Goal: Task Accomplishment & Management: Manage account settings

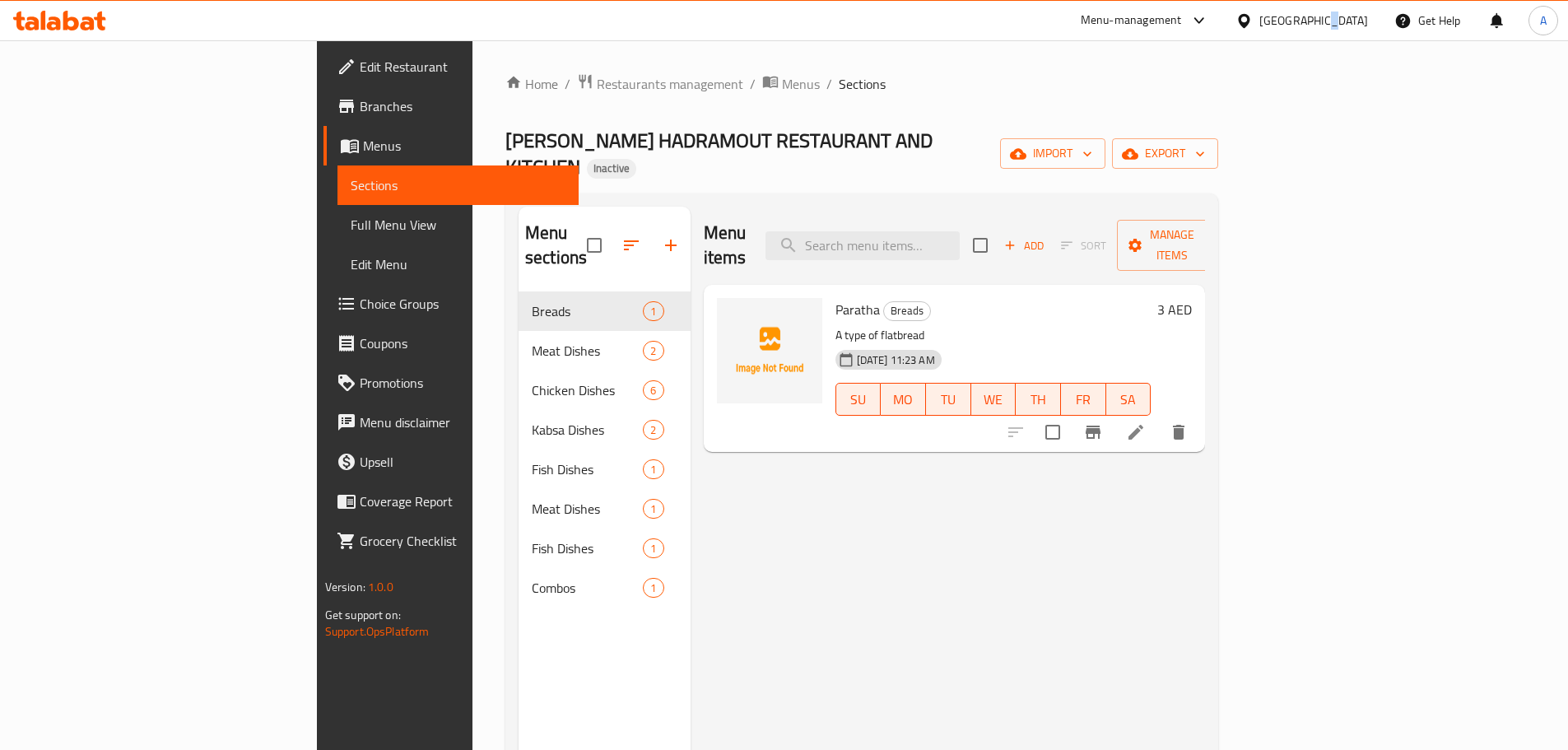
click at [1317, 27] on div "[GEOGRAPHIC_DATA]" at bounding box center [1314, 21] width 109 height 19
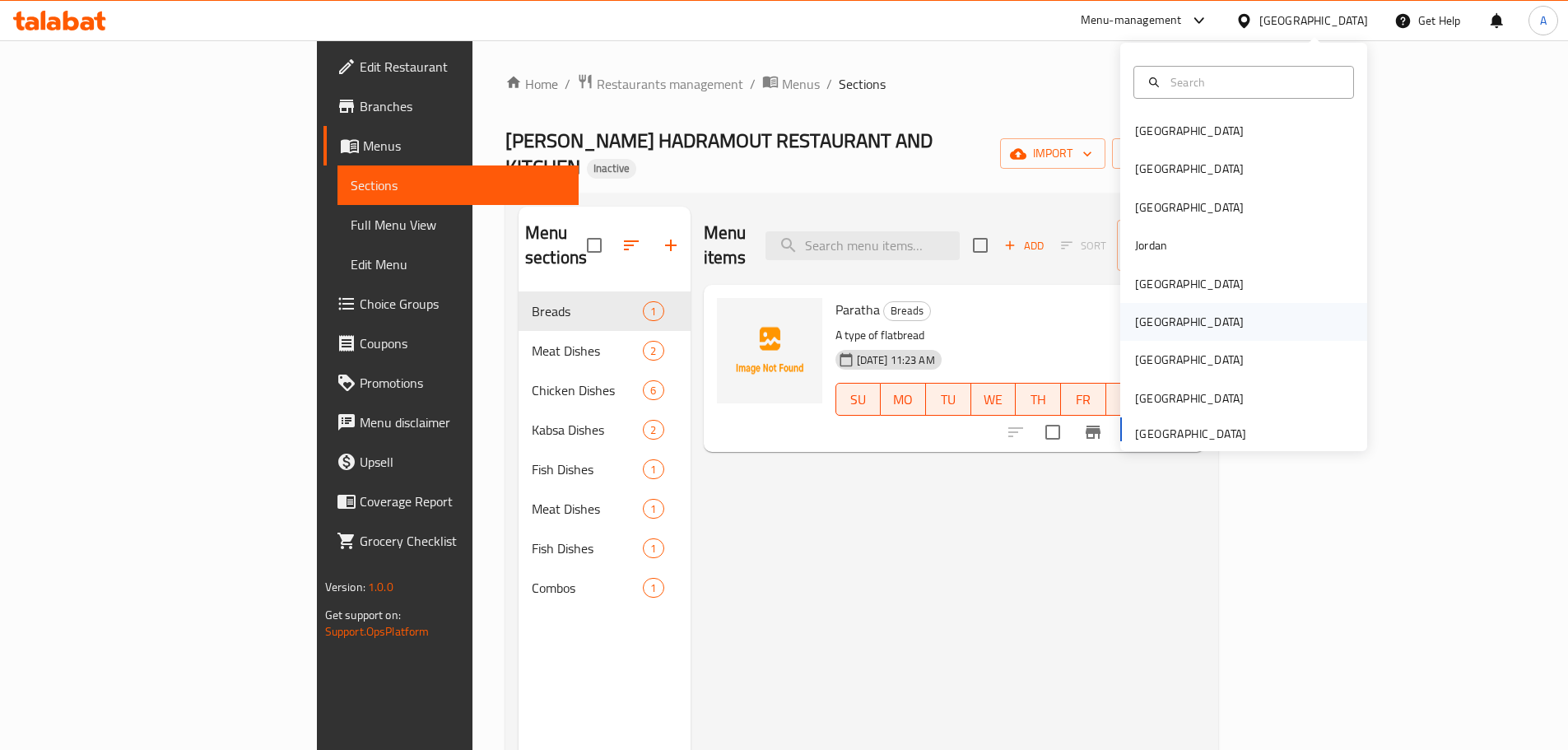
click at [1150, 322] on div "[GEOGRAPHIC_DATA]" at bounding box center [1189, 322] width 109 height 19
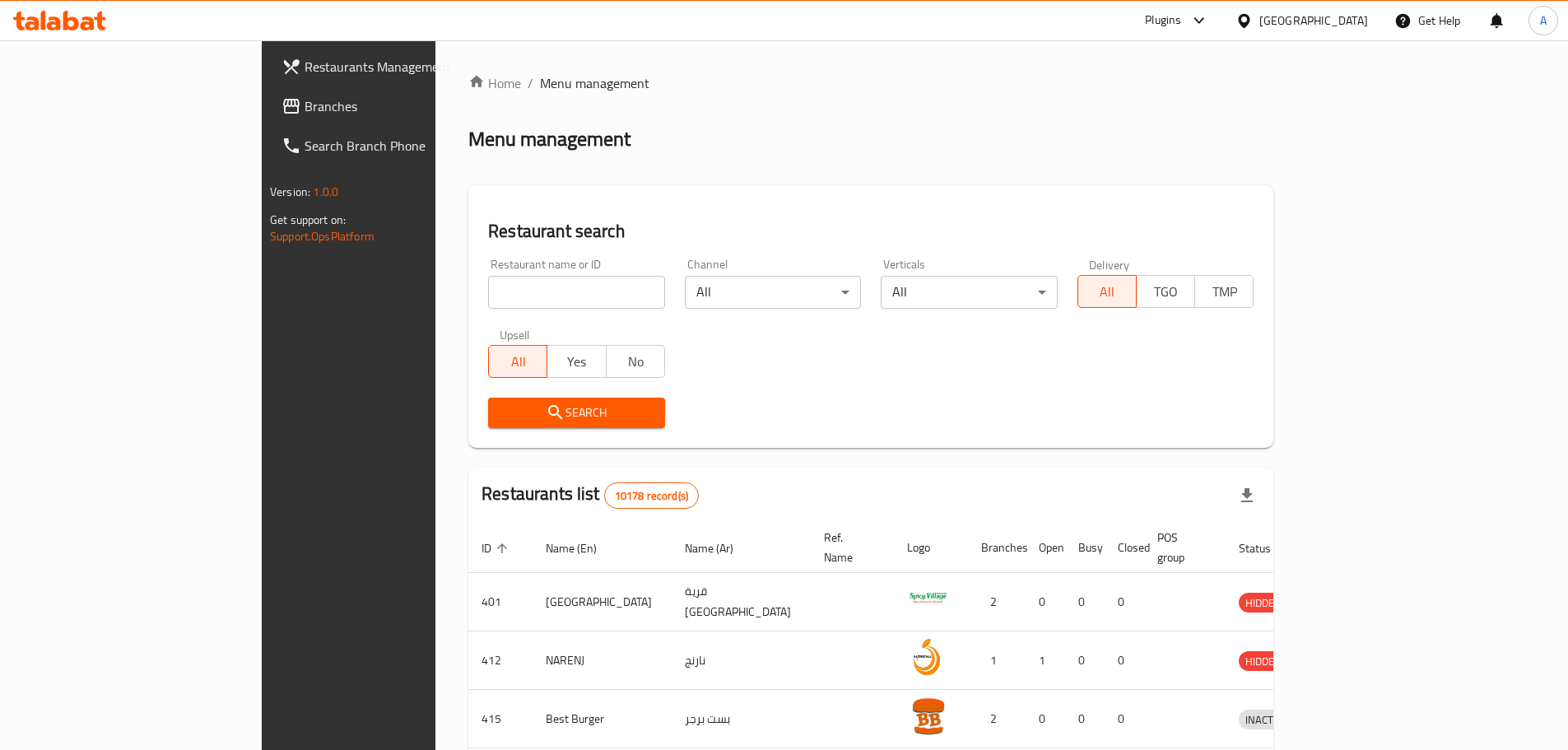
click at [262, 107] on div "Restaurants Management Branches Search Branch Phone Version: 1.0.0 Get support …" at bounding box center [785, 630] width 1046 height 1179
click at [305, 107] on span "Branches" at bounding box center [408, 105] width 205 height 19
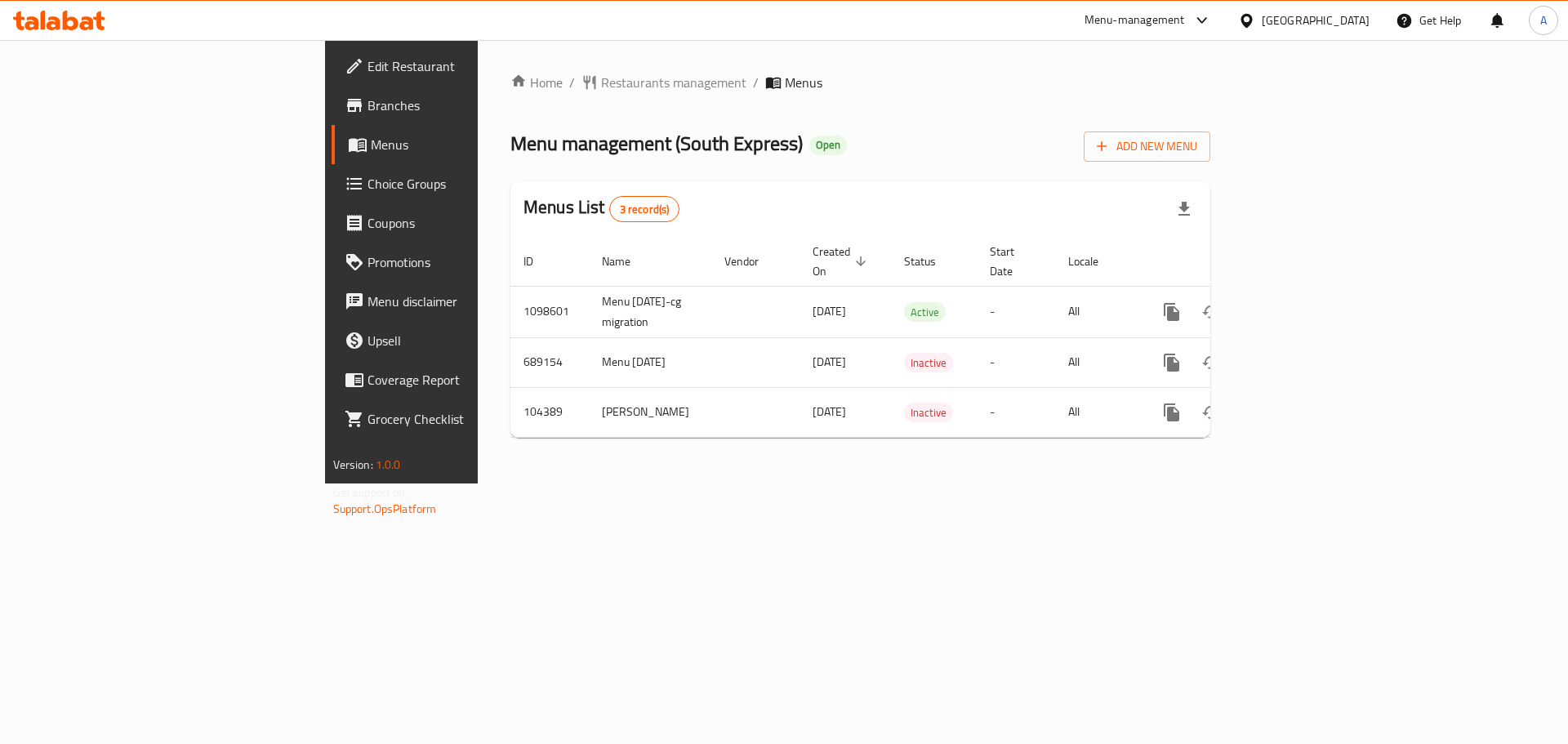
click at [1344, 30] on div "[GEOGRAPHIC_DATA]" at bounding box center [1303, 20] width 158 height 39
click at [1347, 22] on div "[GEOGRAPHIC_DATA]" at bounding box center [1315, 21] width 108 height 18
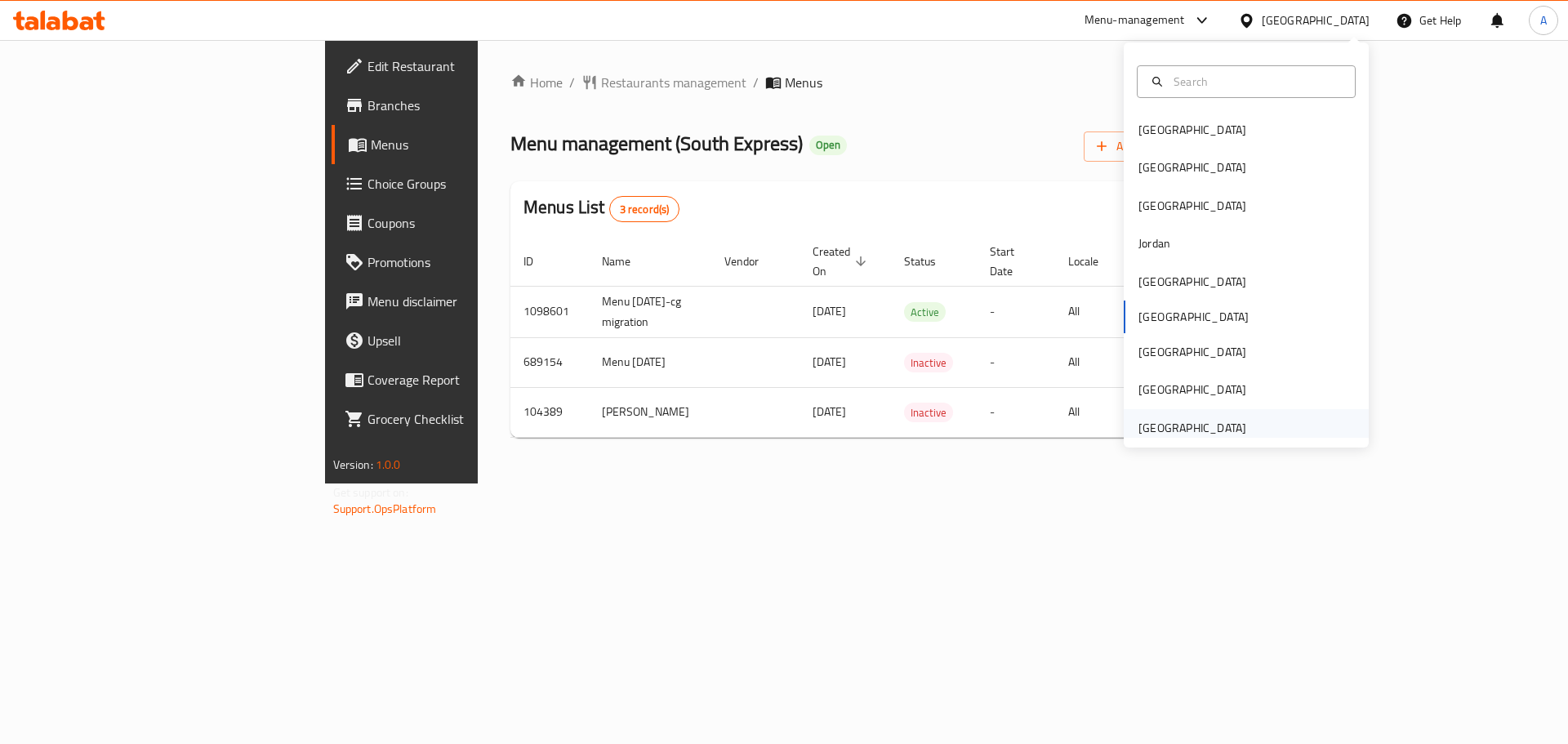
click at [1148, 431] on div "[GEOGRAPHIC_DATA]" at bounding box center [1192, 428] width 108 height 18
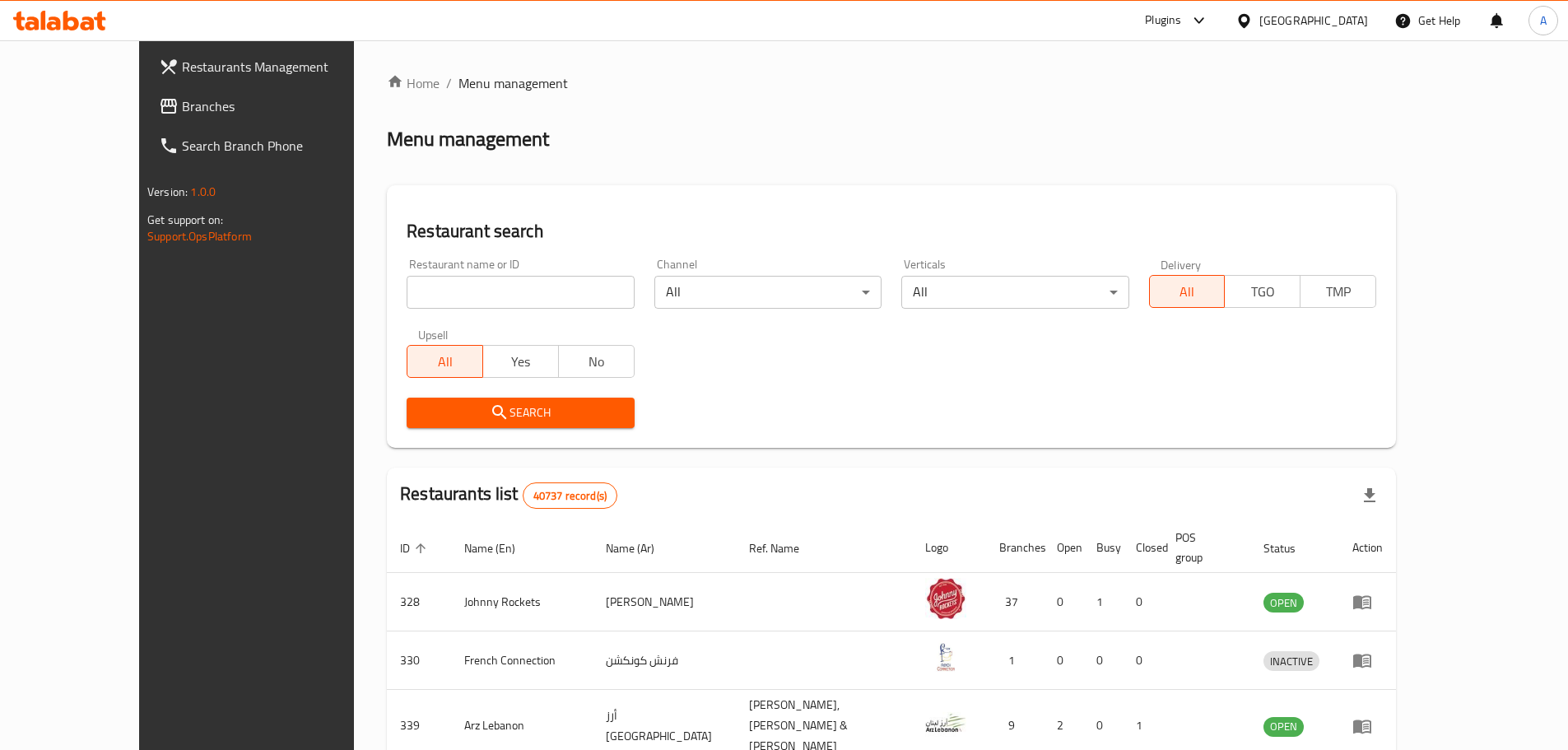
click at [469, 293] on div "Home / Menu management Menu management Restaurant search Restaurant name or ID …" at bounding box center [891, 636] width 1010 height 1127
click at [469, 293] on input "search" at bounding box center [520, 292] width 227 height 33
paste input "Royal Palette"
type input "Royal Palette"
click button "Search" at bounding box center [520, 412] width 227 height 30
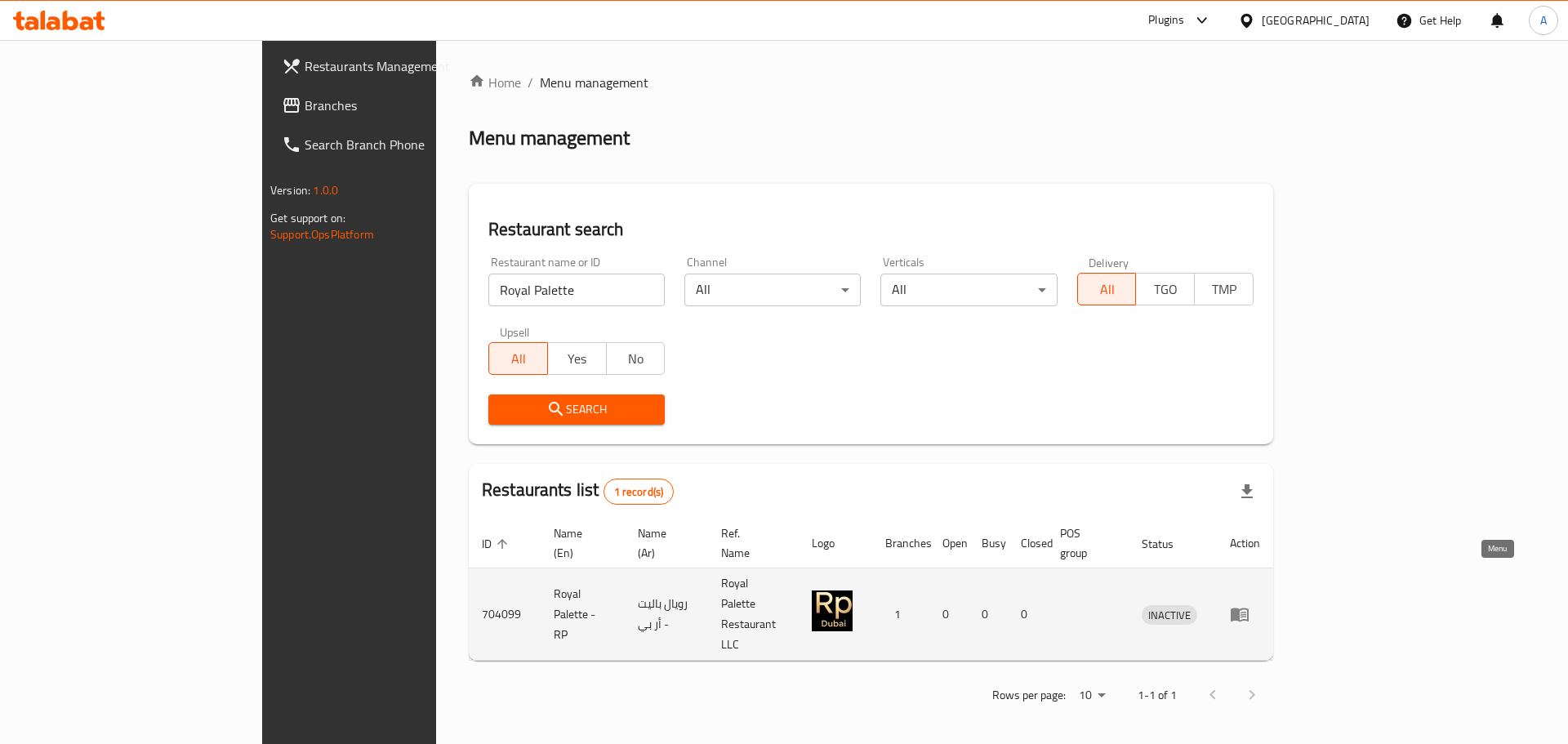
click at [1249, 608] on icon "enhanced table" at bounding box center [1240, 615] width 18 height 14
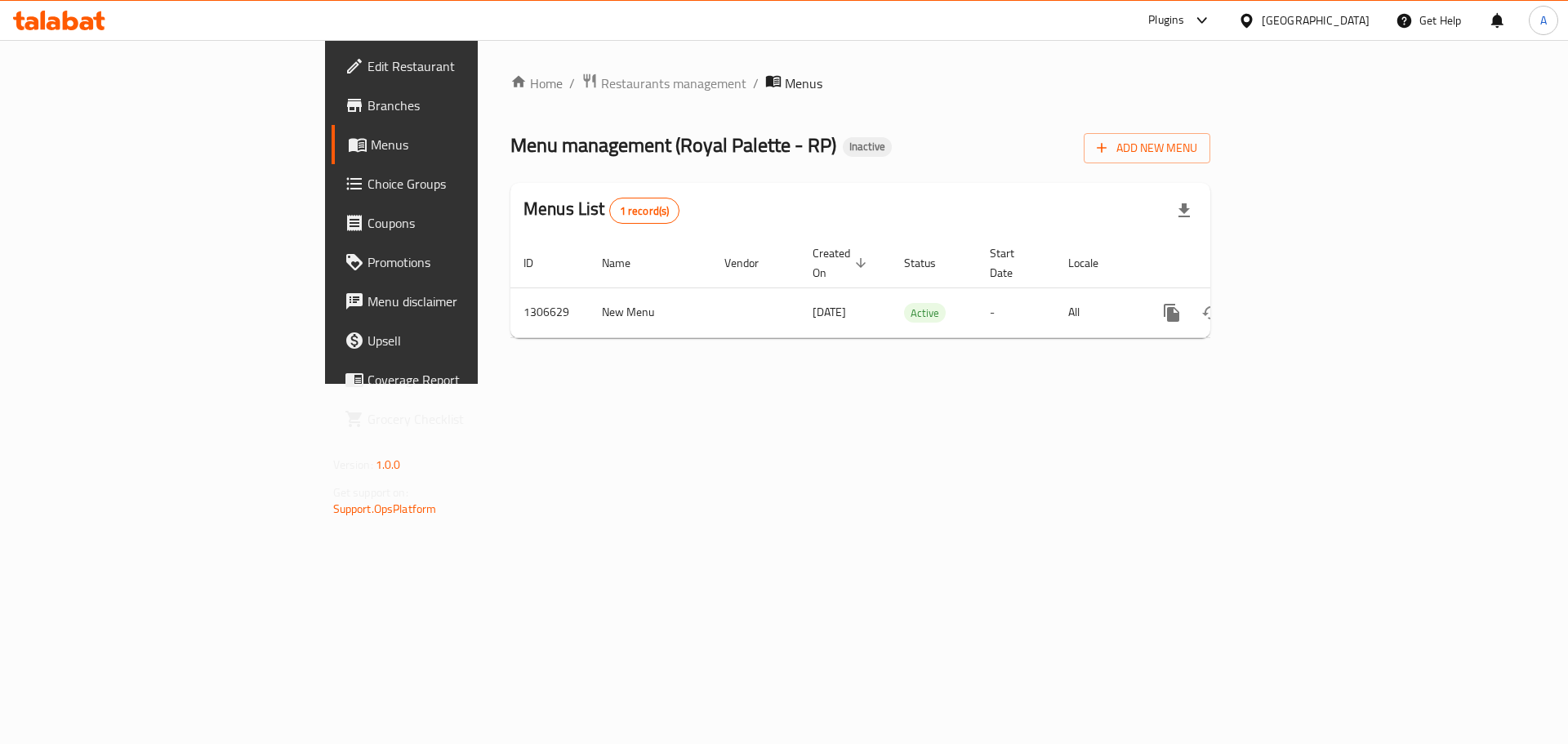
click at [368, 73] on span "Edit Restaurant" at bounding box center [470, 65] width 206 height 19
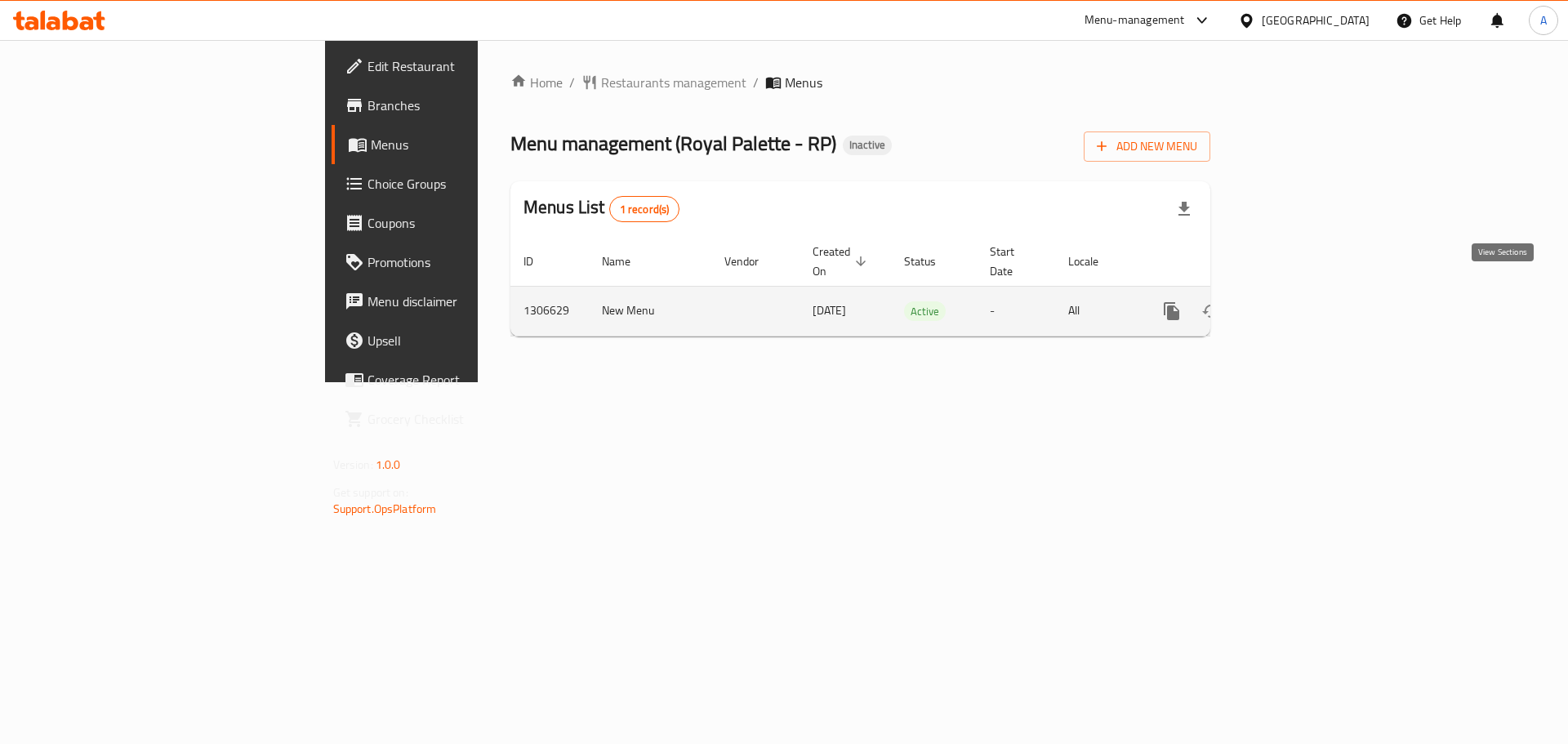
click at [1309, 291] on link "enhanced table" at bounding box center [1289, 311] width 39 height 39
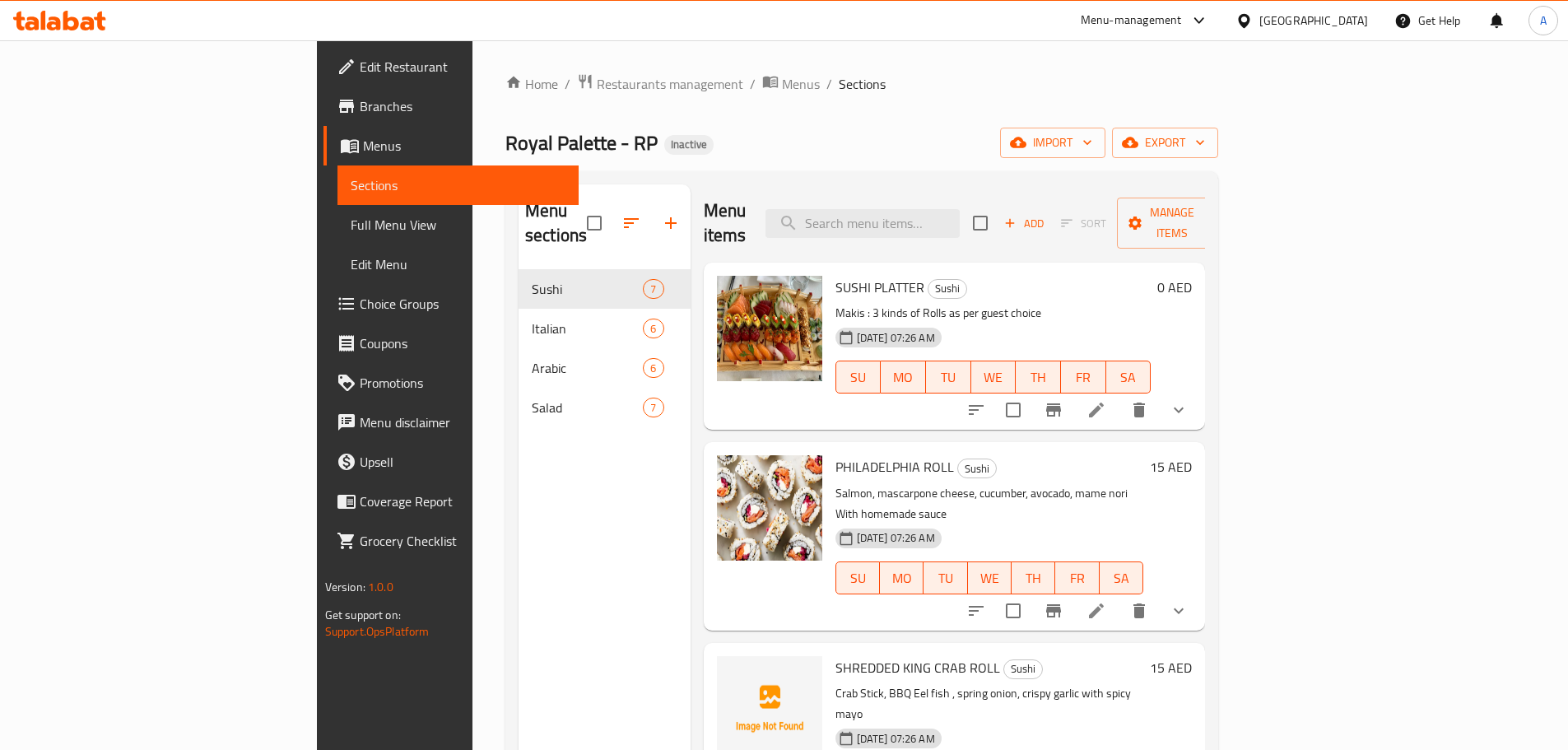
click at [350, 231] on span "Full Menu View" at bounding box center [457, 224] width 215 height 19
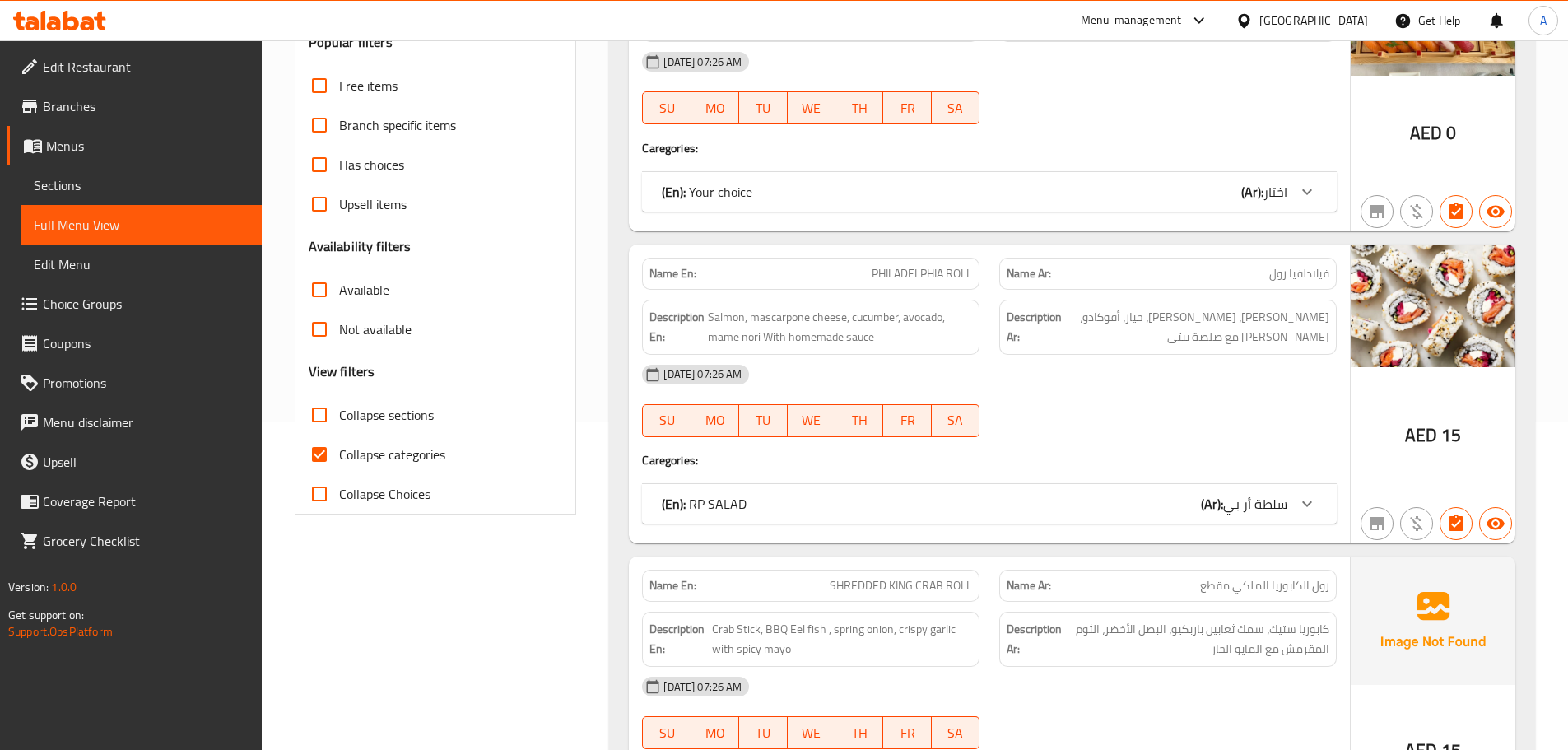
scroll to position [329, 0]
click at [325, 465] on input "Collapse categories" at bounding box center [319, 453] width 40 height 40
checkbox input "false"
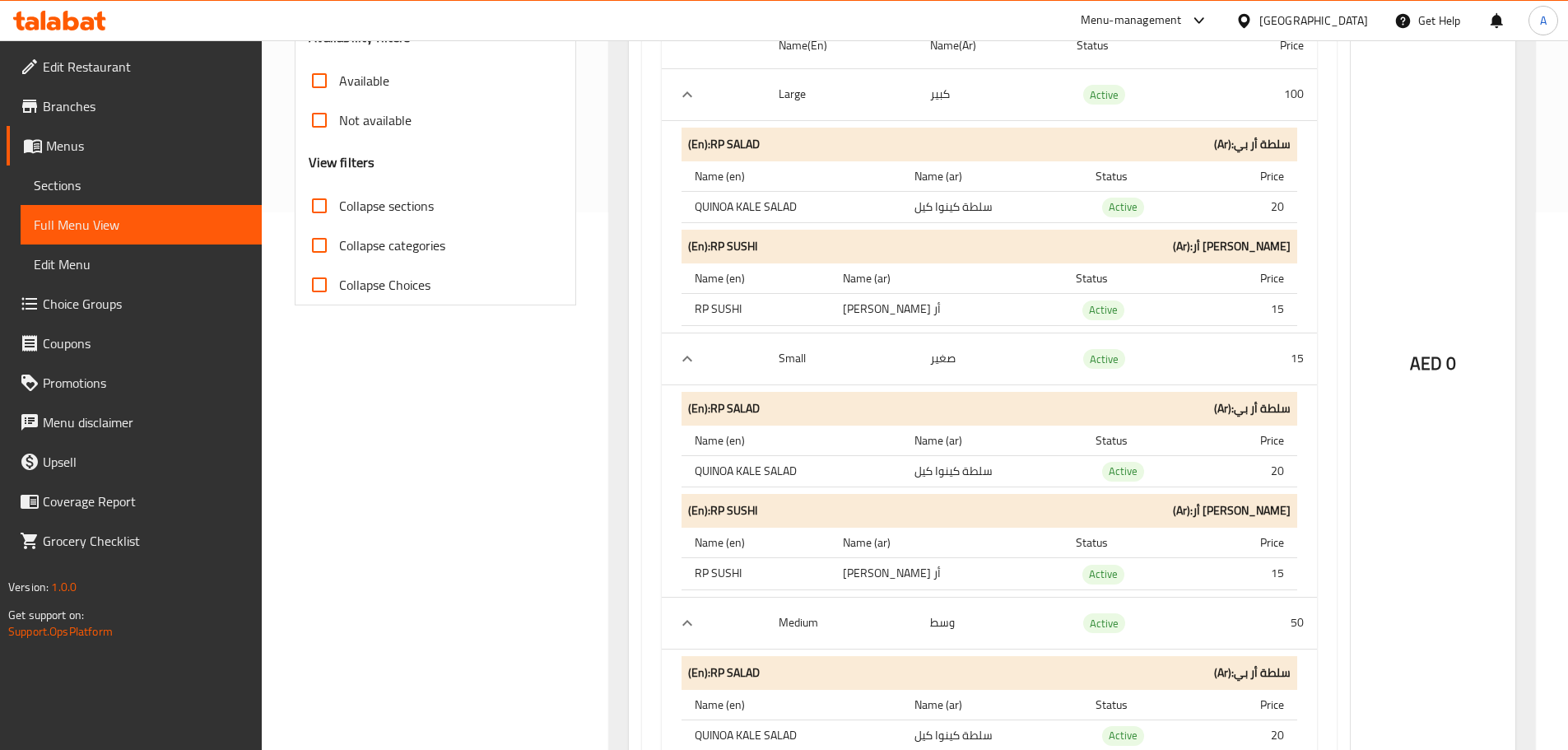
scroll to position [576, 0]
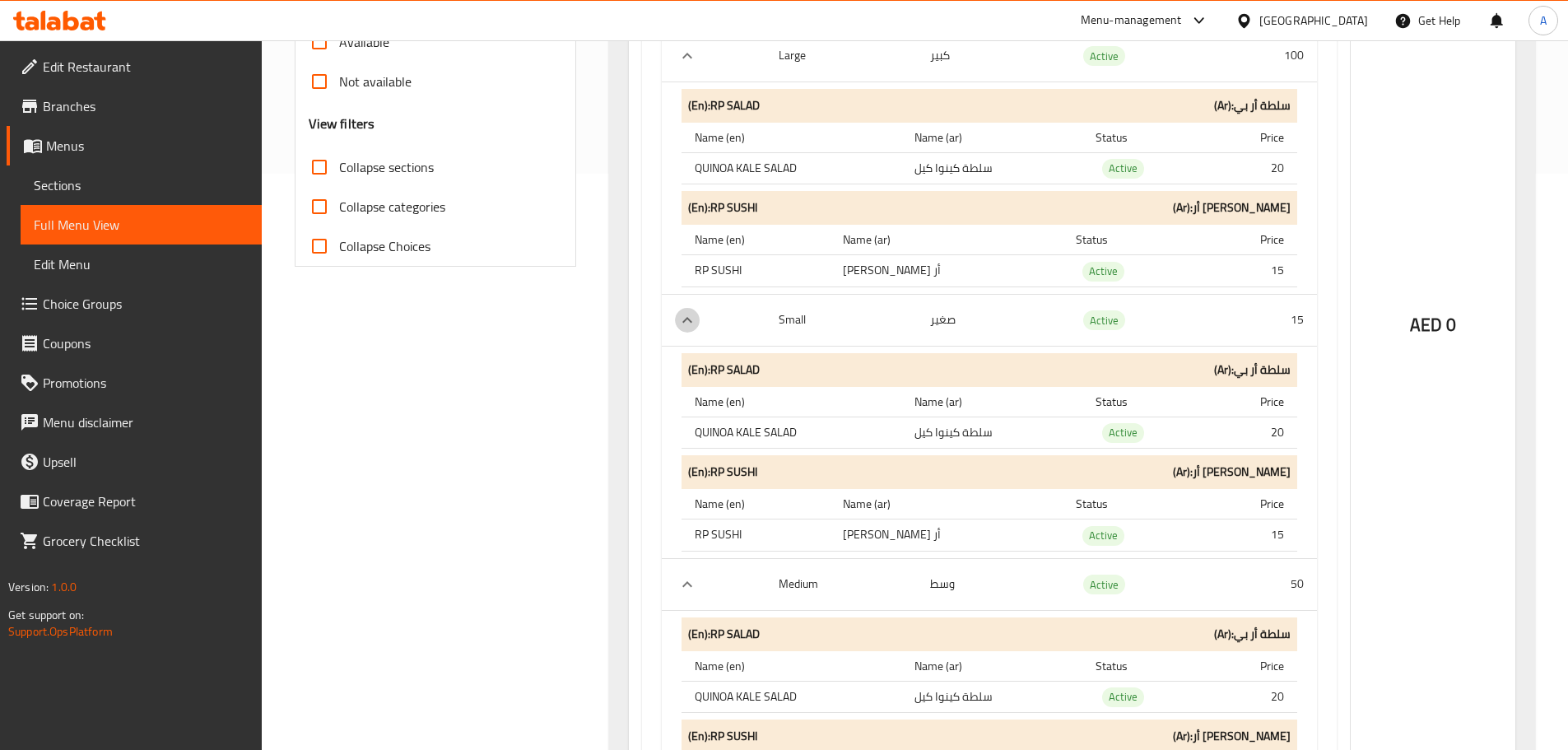
click at [686, 314] on icon "expand row" at bounding box center [687, 320] width 19 height 19
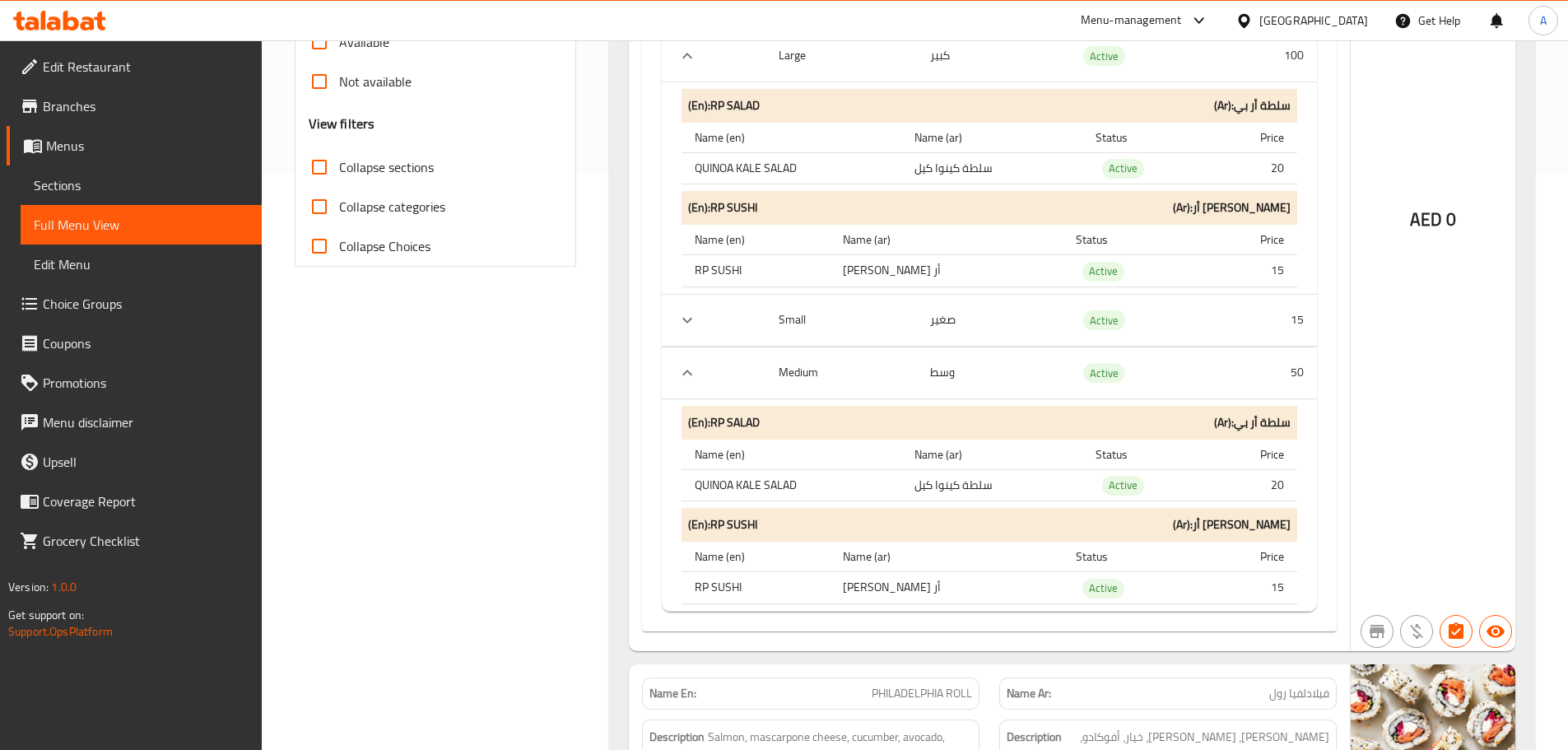
click at [686, 314] on icon "expand row" at bounding box center [687, 320] width 19 height 19
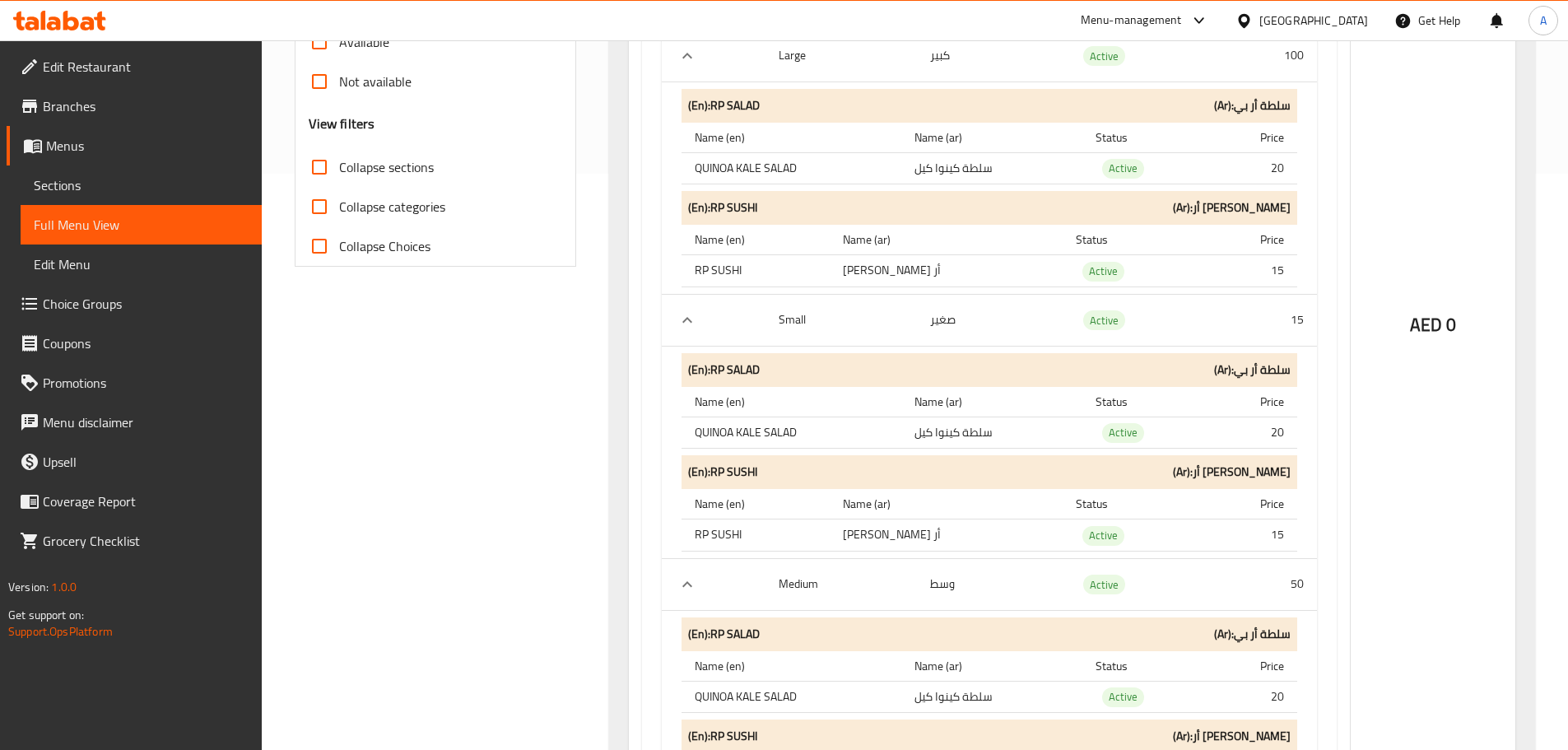
click at [684, 320] on icon "expand row" at bounding box center [687, 319] width 10 height 6
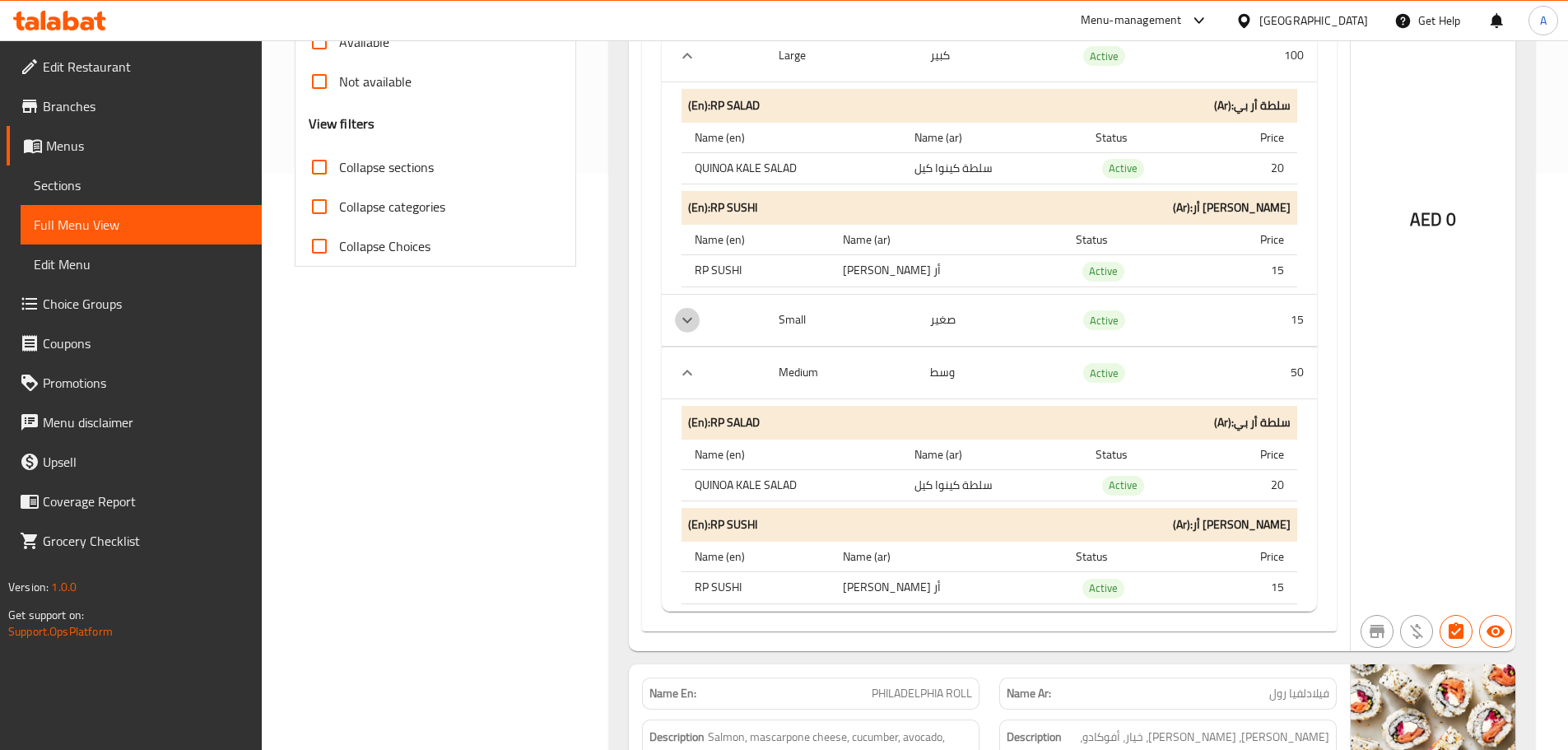
click at [684, 320] on icon "expand row" at bounding box center [687, 320] width 19 height 19
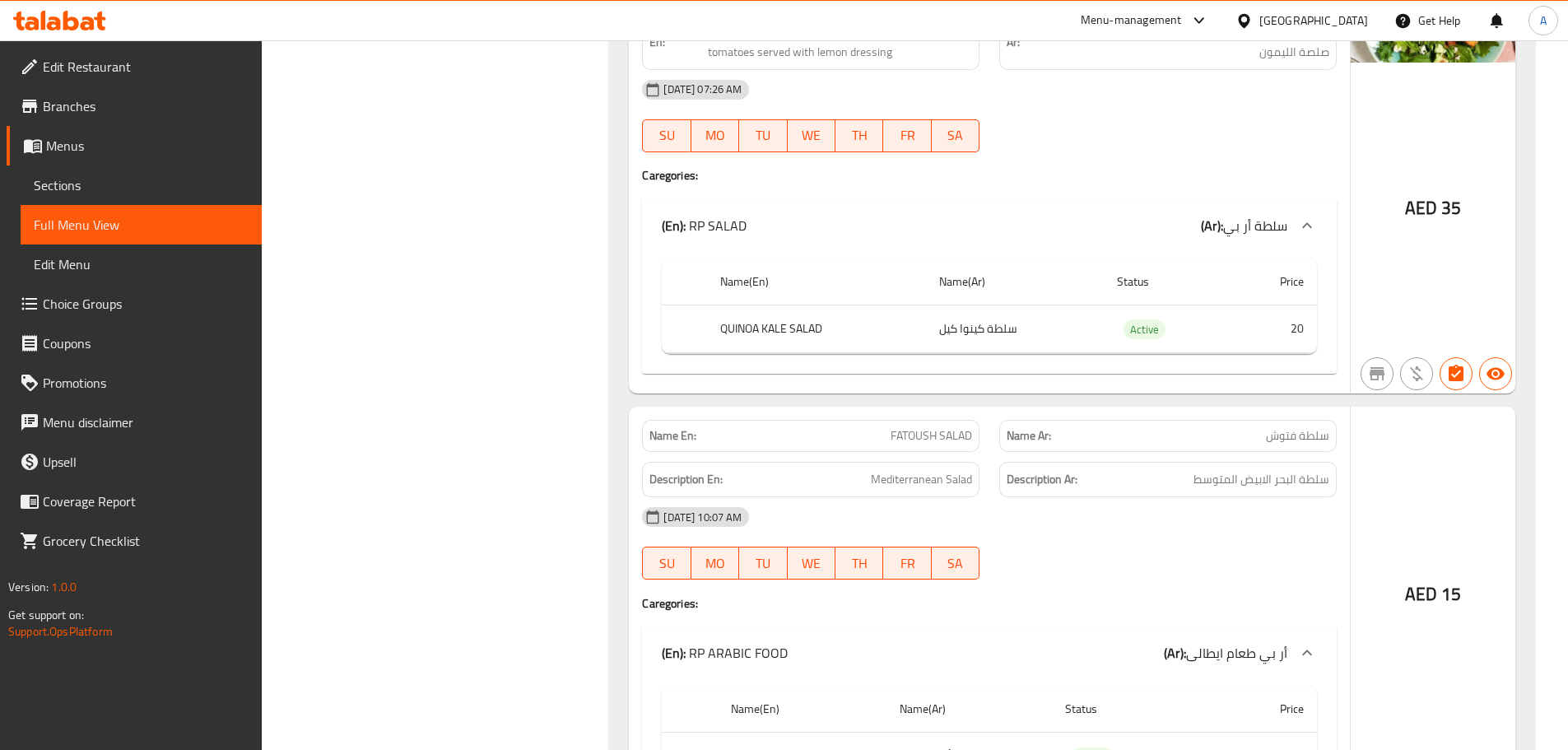
scroll to position [14002, 0]
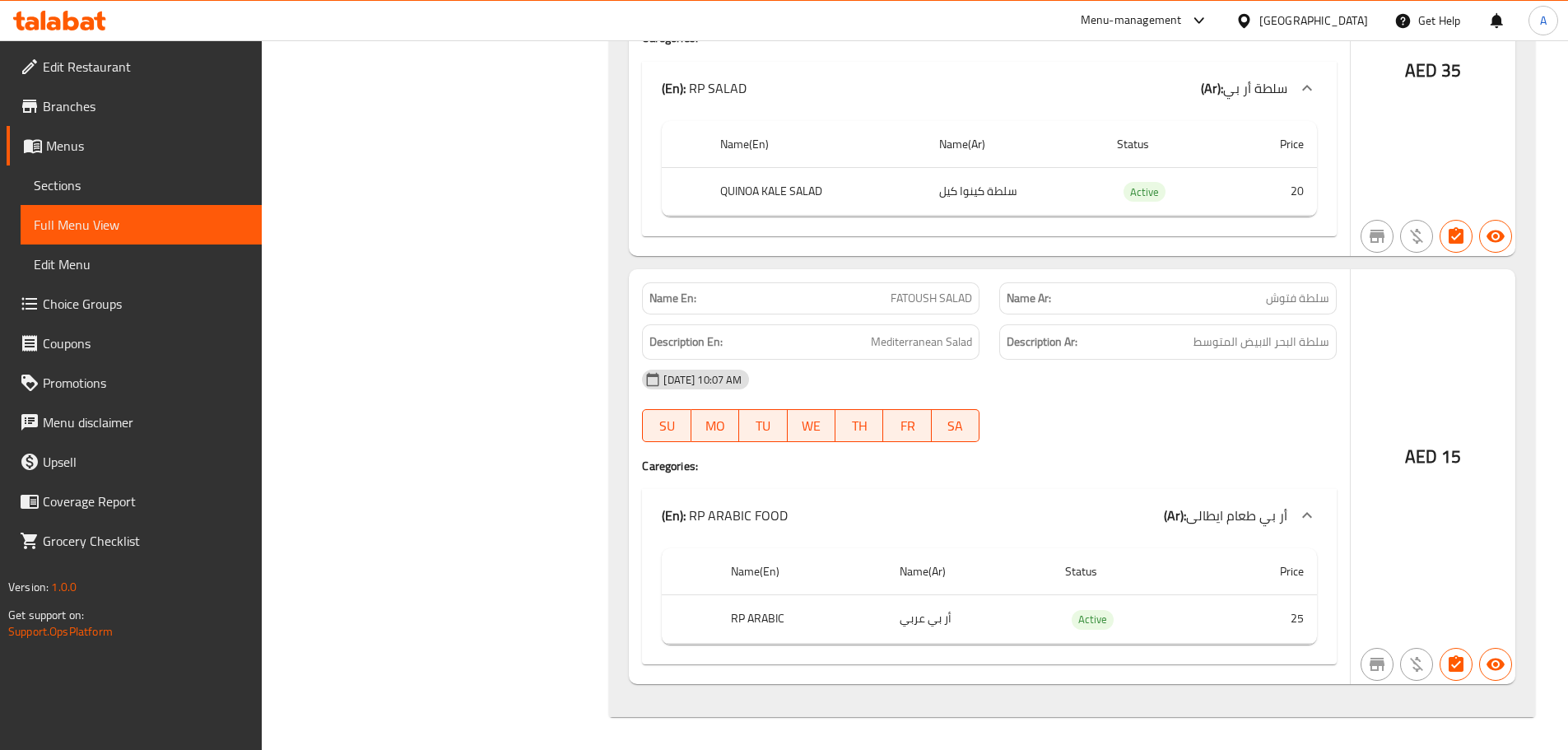
copy span "FATOUSH"
click at [117, 304] on span "Choice Groups" at bounding box center [146, 303] width 205 height 19
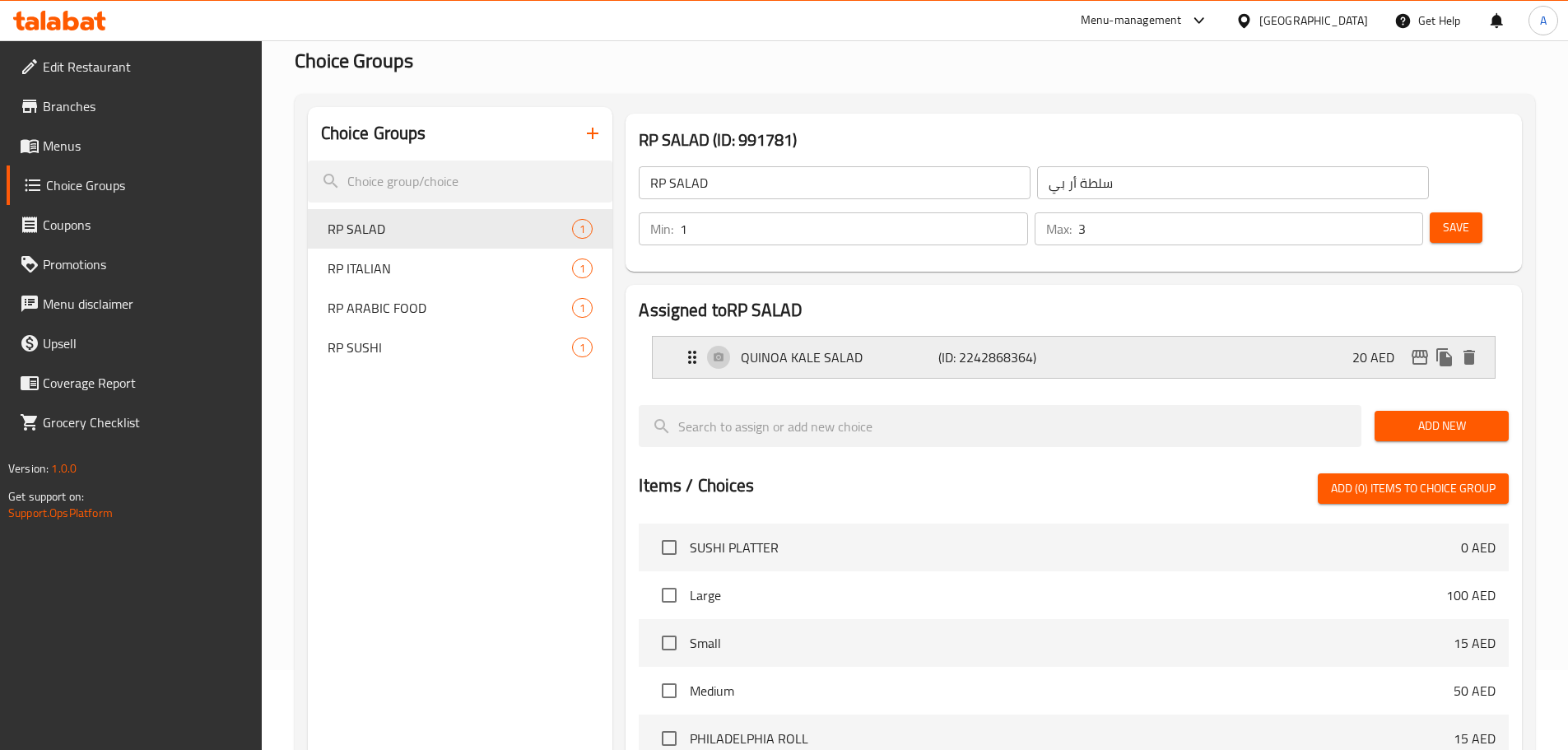
scroll to position [82, 0]
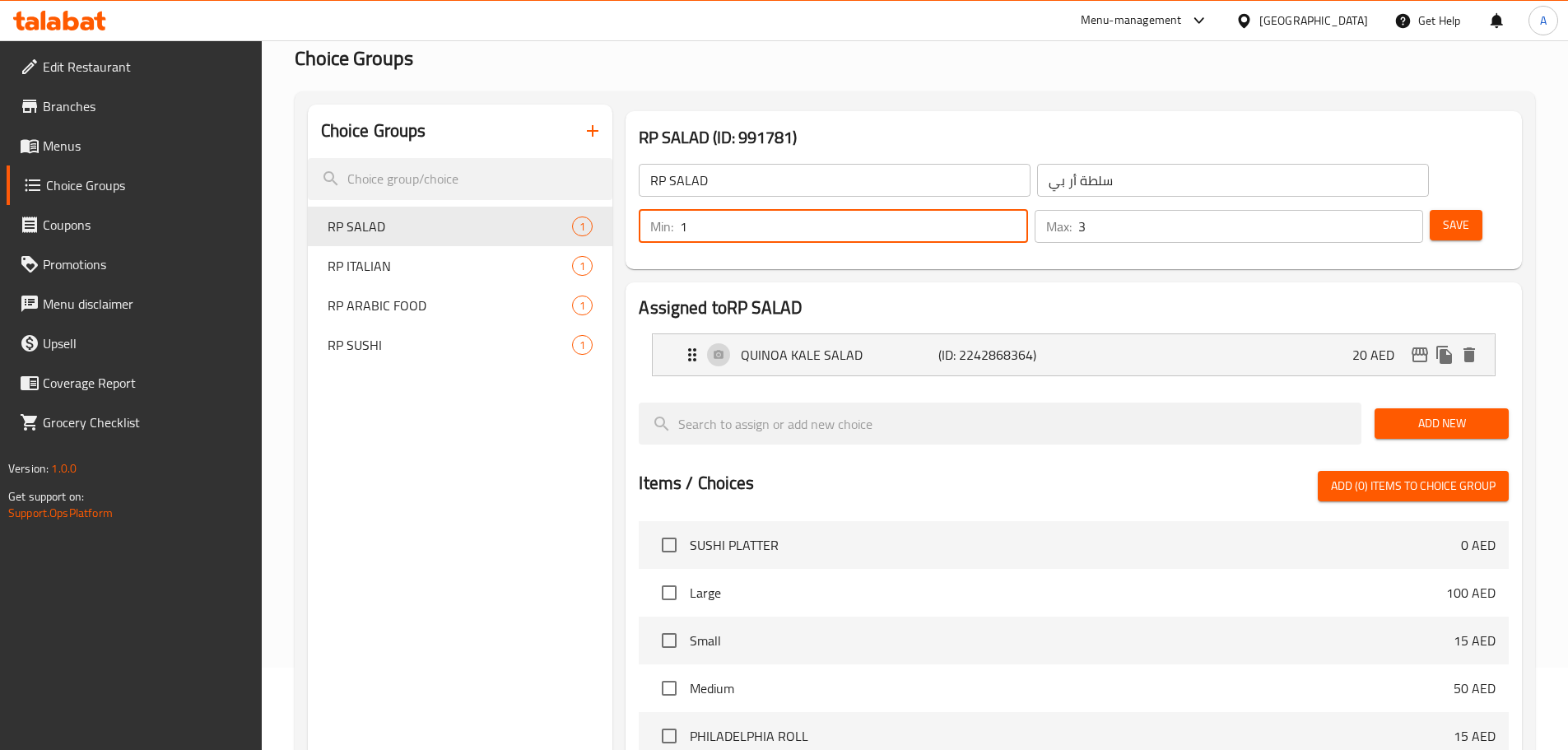
drag, startPoint x: 1273, startPoint y: 177, endPoint x: 1251, endPoint y: 183, distance: 22.8
click at [1027, 210] on div "Min: 1 ​" at bounding box center [833, 226] width 388 height 33
type input "0"
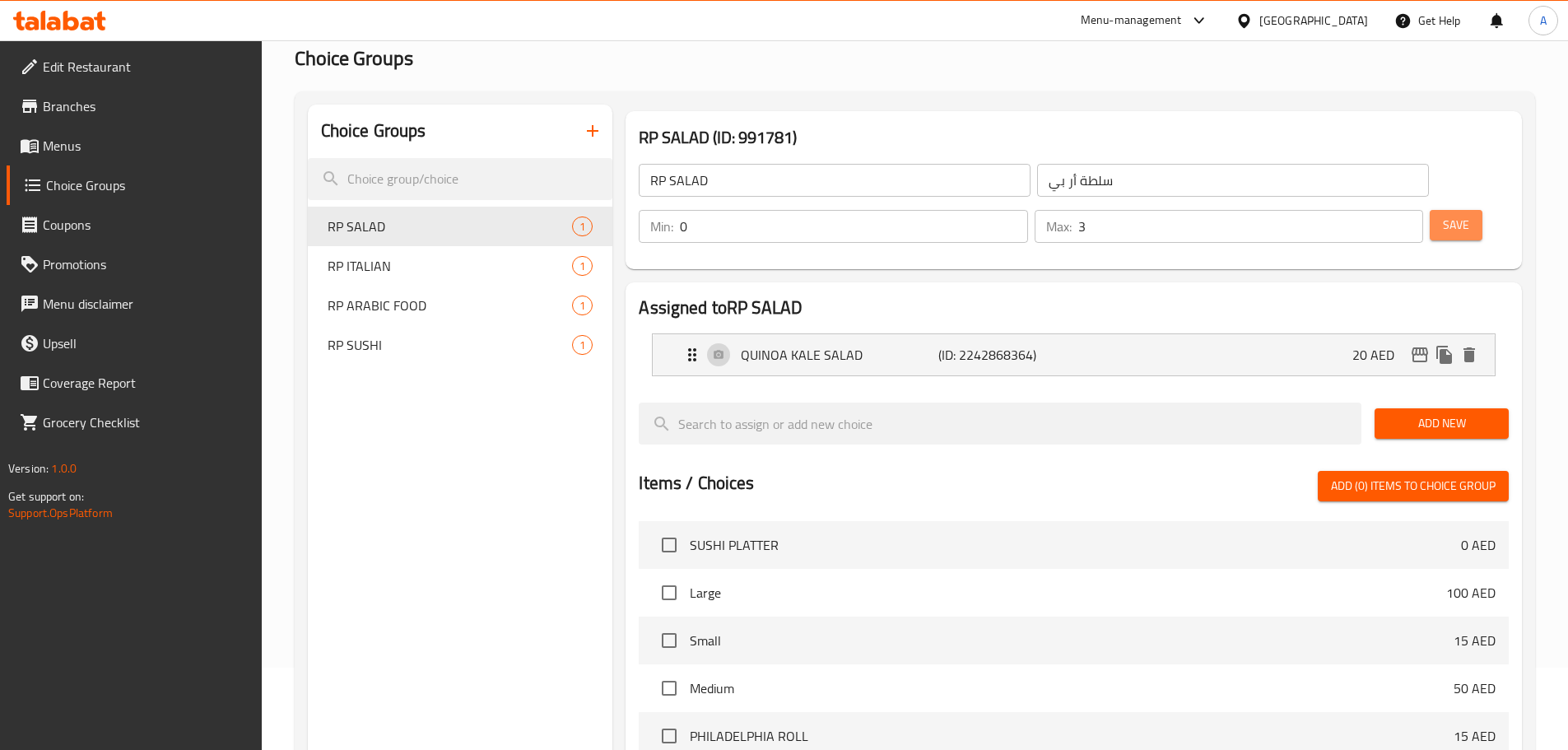
click at [1443, 215] on span "Save" at bounding box center [1456, 225] width 26 height 20
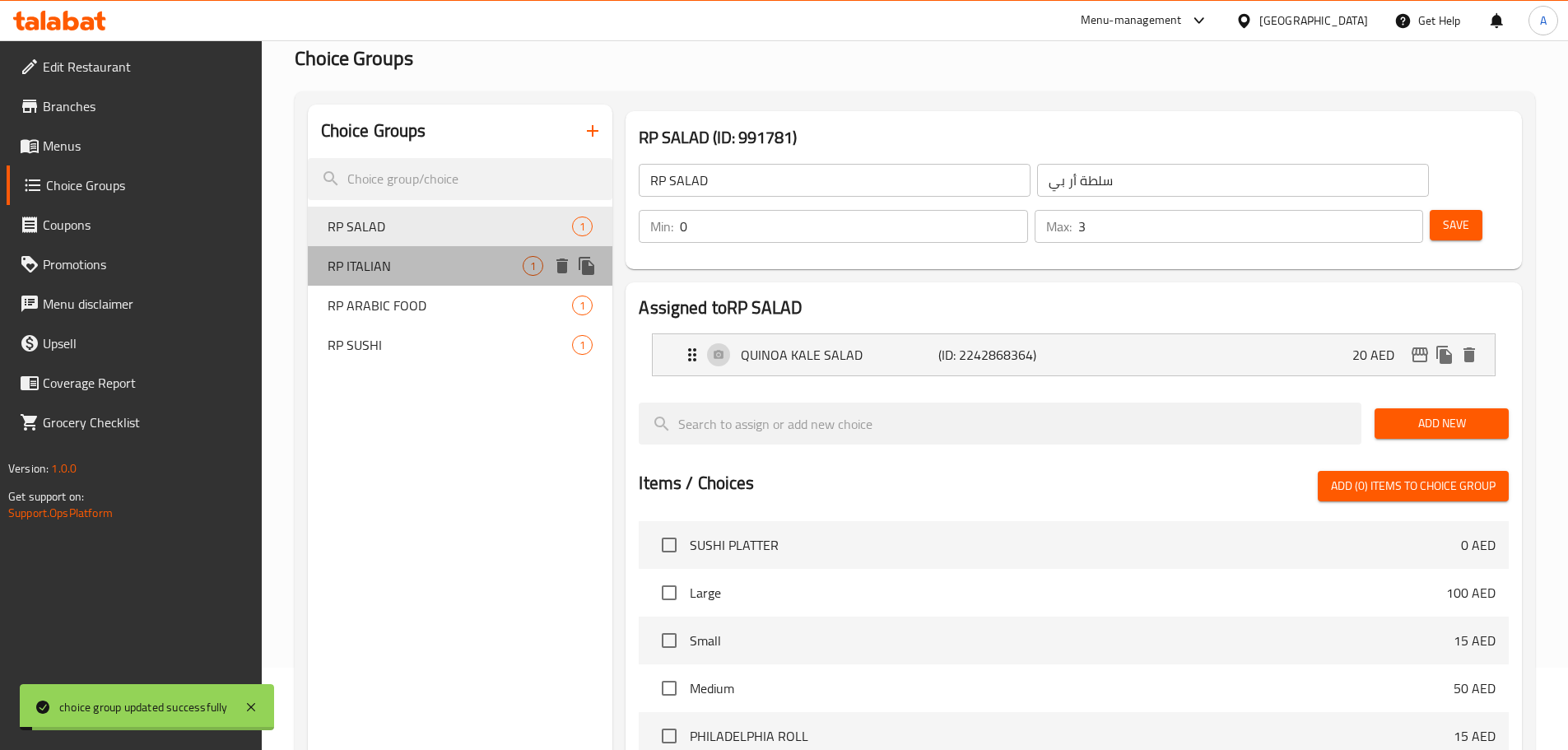
click at [408, 254] on div "RP ITALIAN 1" at bounding box center [461, 265] width 306 height 40
type input "RP ITALIAN"
type input "أر بي ايطالى"
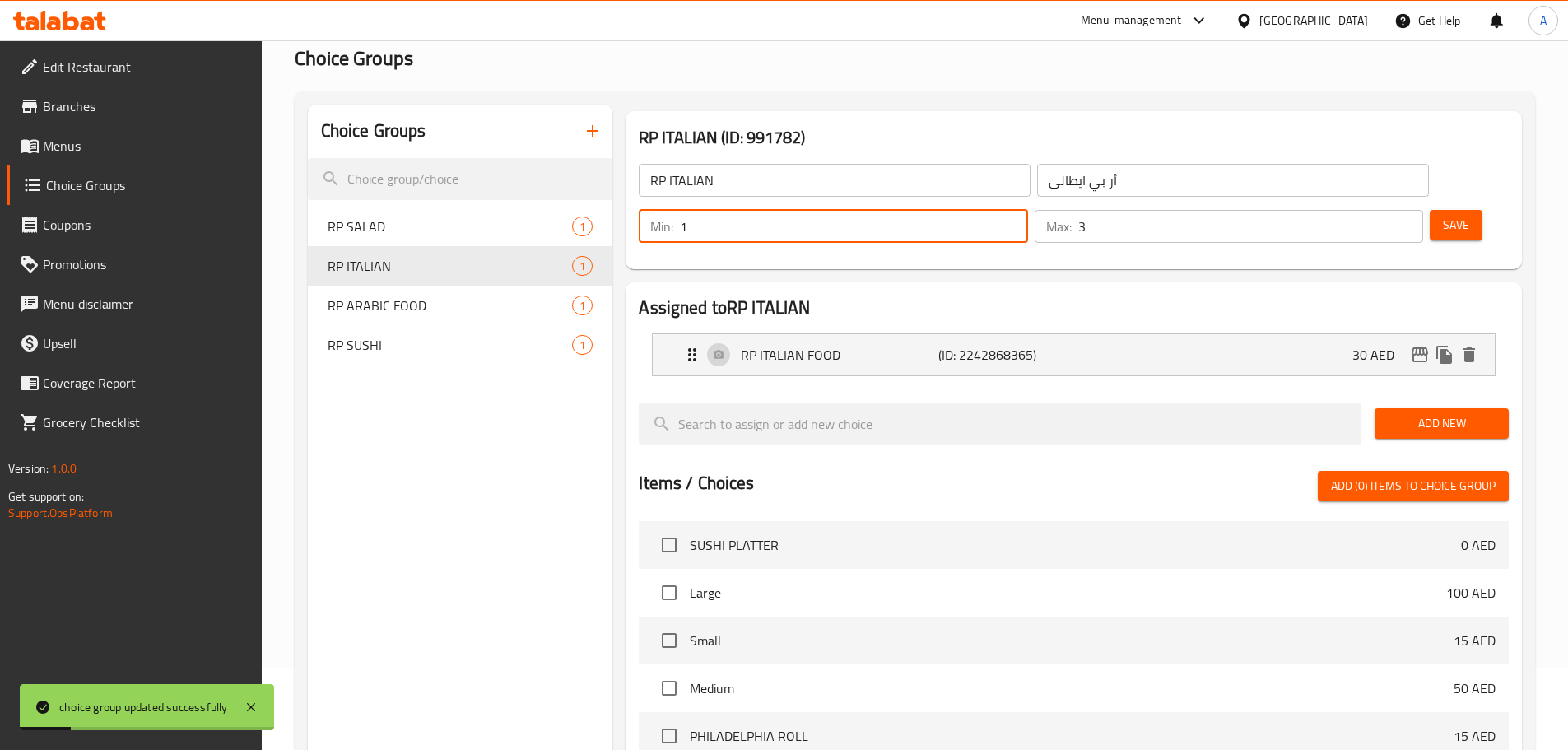
drag, startPoint x: 1265, startPoint y: 177, endPoint x: 1273, endPoint y: 177, distance: 8.0
click at [1027, 210] on input "1" at bounding box center [854, 226] width 348 height 33
type input "0"
click at [1443, 215] on span "Save" at bounding box center [1456, 225] width 26 height 20
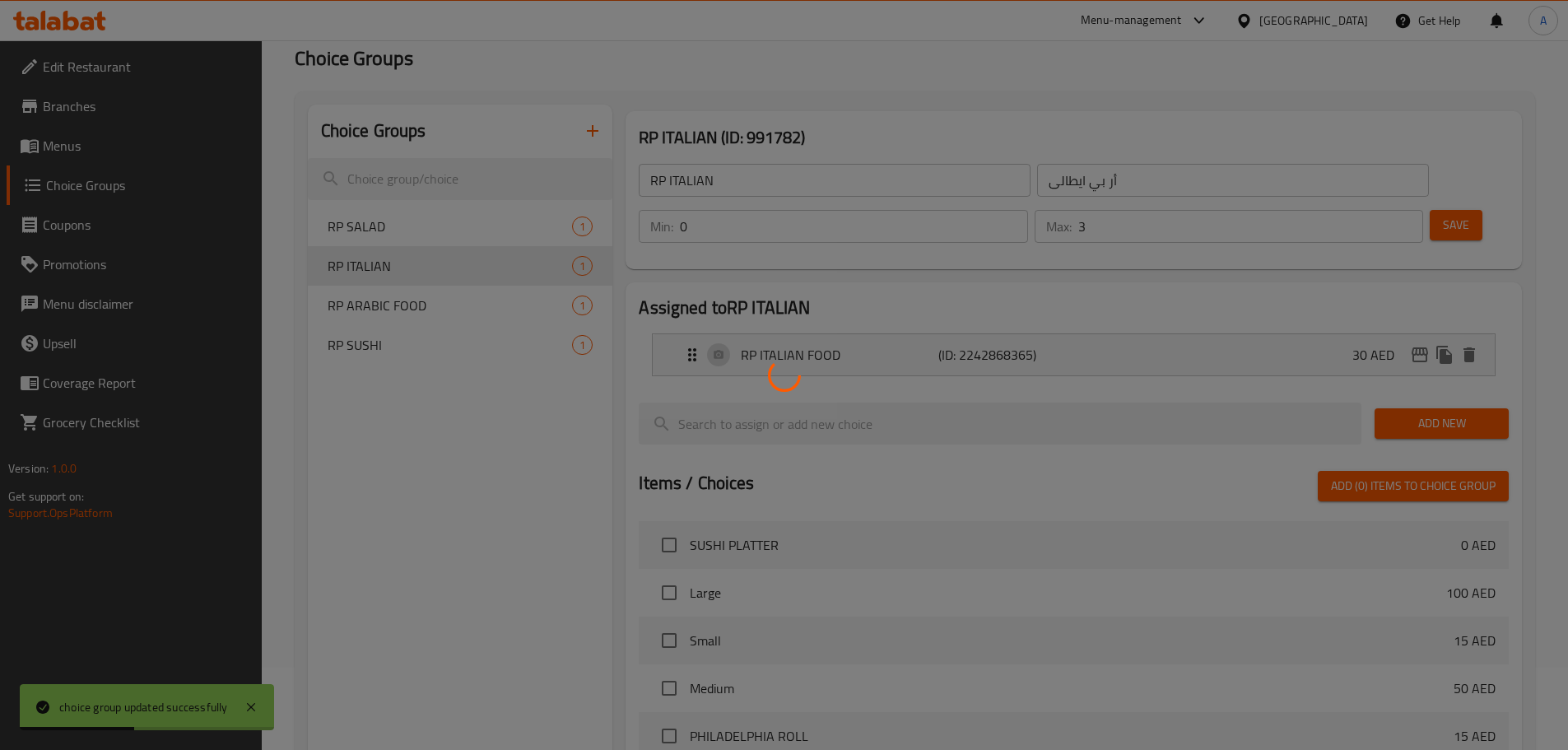
click at [418, 308] on div at bounding box center [784, 375] width 1568 height 750
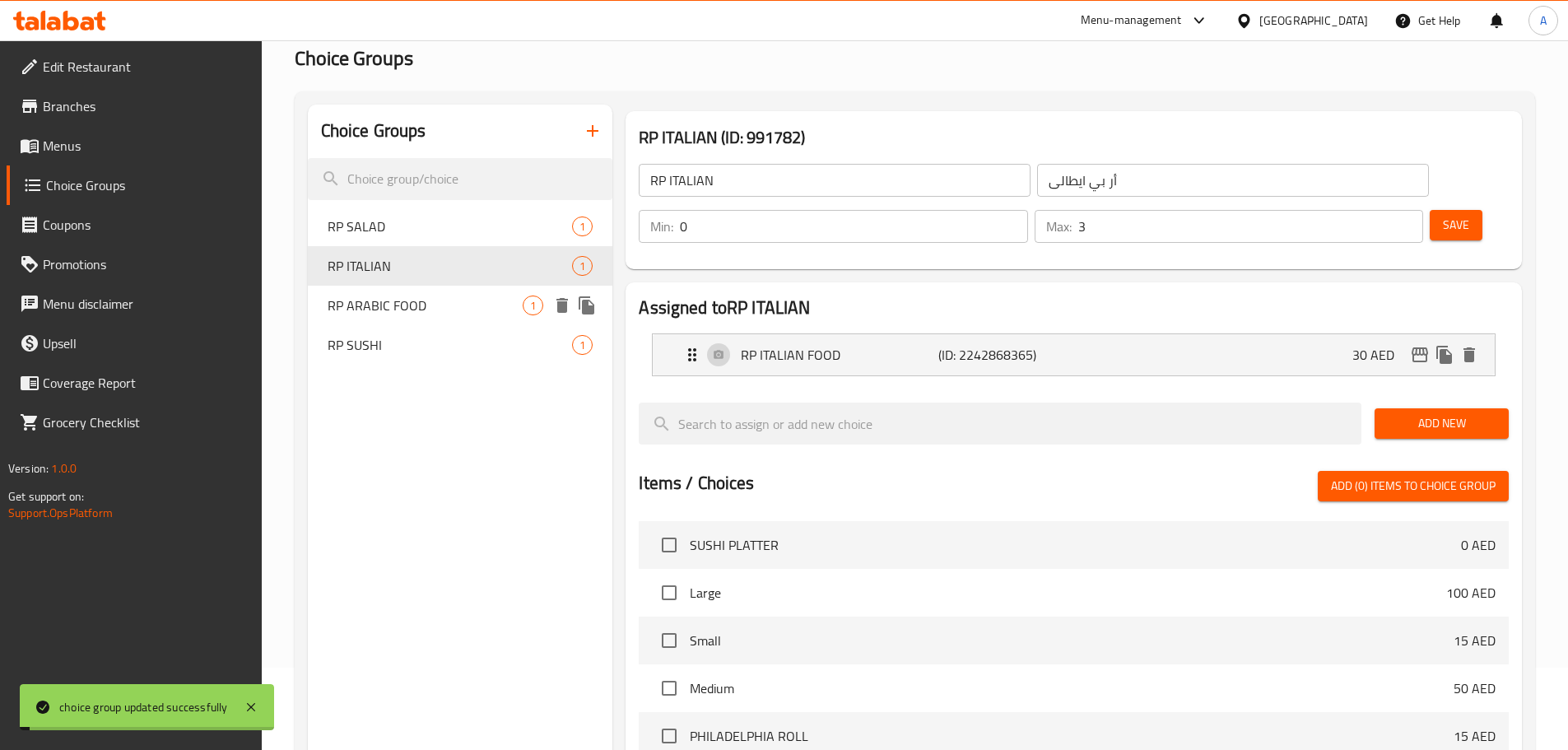
click at [477, 306] on span "RP ARABIC FOOD" at bounding box center [425, 305] width 196 height 19
type input "RP ARABIC FOOD"
type input "أر بي طعام ايطالى"
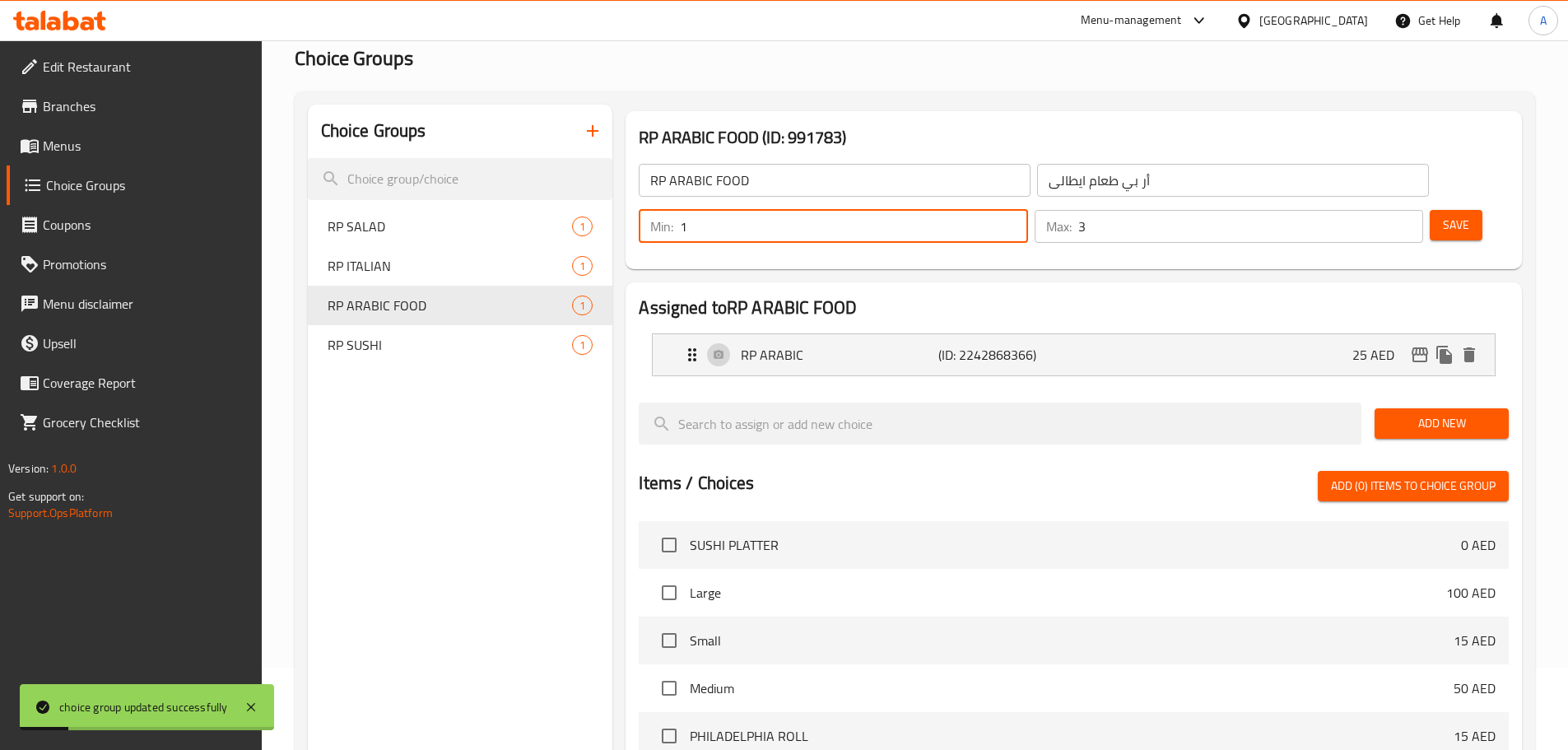
drag, startPoint x: 1269, startPoint y: 178, endPoint x: 1226, endPoint y: 184, distance: 43.4
click at [1027, 210] on div "Min: 1 ​" at bounding box center [833, 226] width 388 height 33
type input "0"
click at [1432, 210] on button "Save" at bounding box center [1456, 225] width 53 height 30
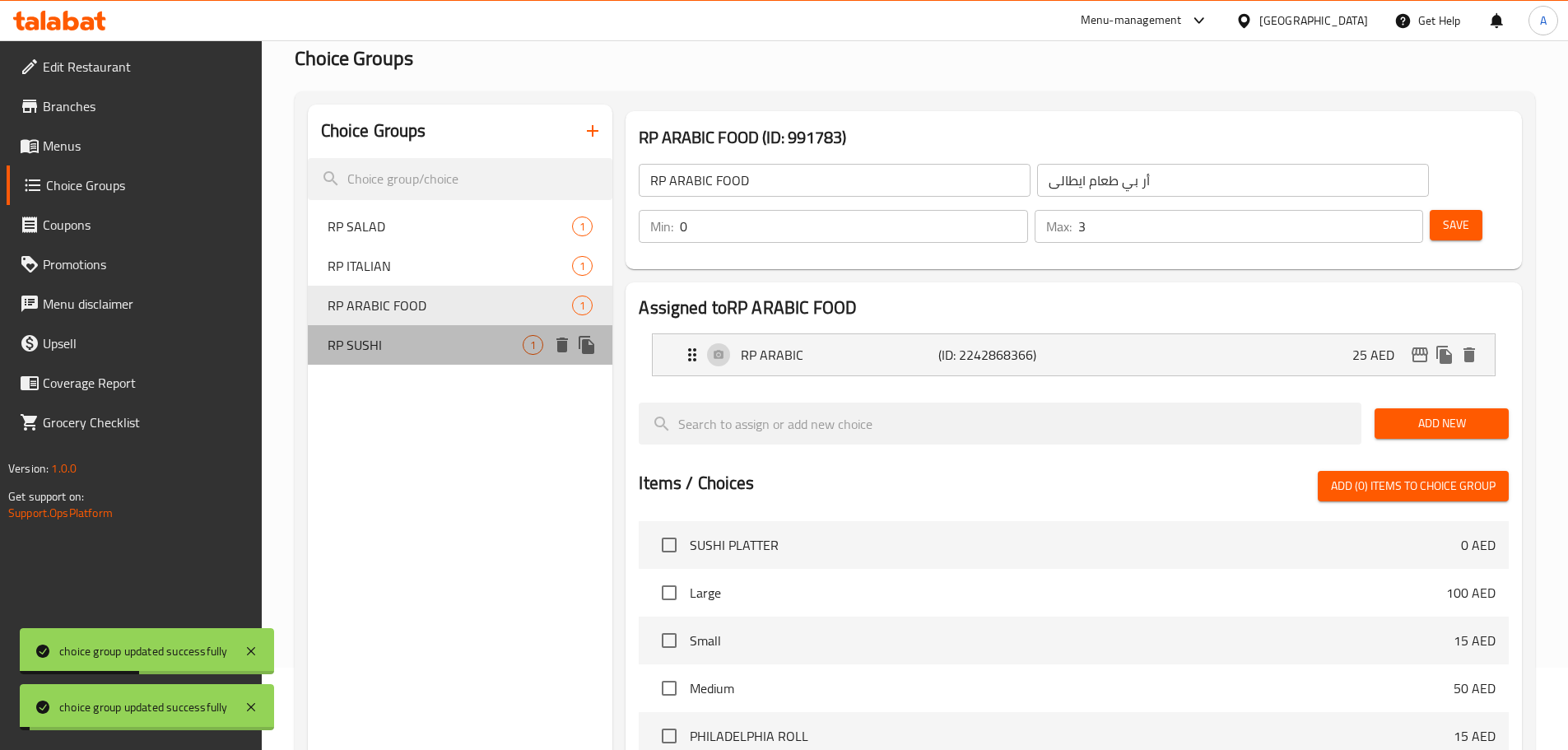
click at [438, 343] on span "RP SUSHI" at bounding box center [425, 344] width 196 height 19
type input "RP SUSHI"
type input "أر بى سوشي"
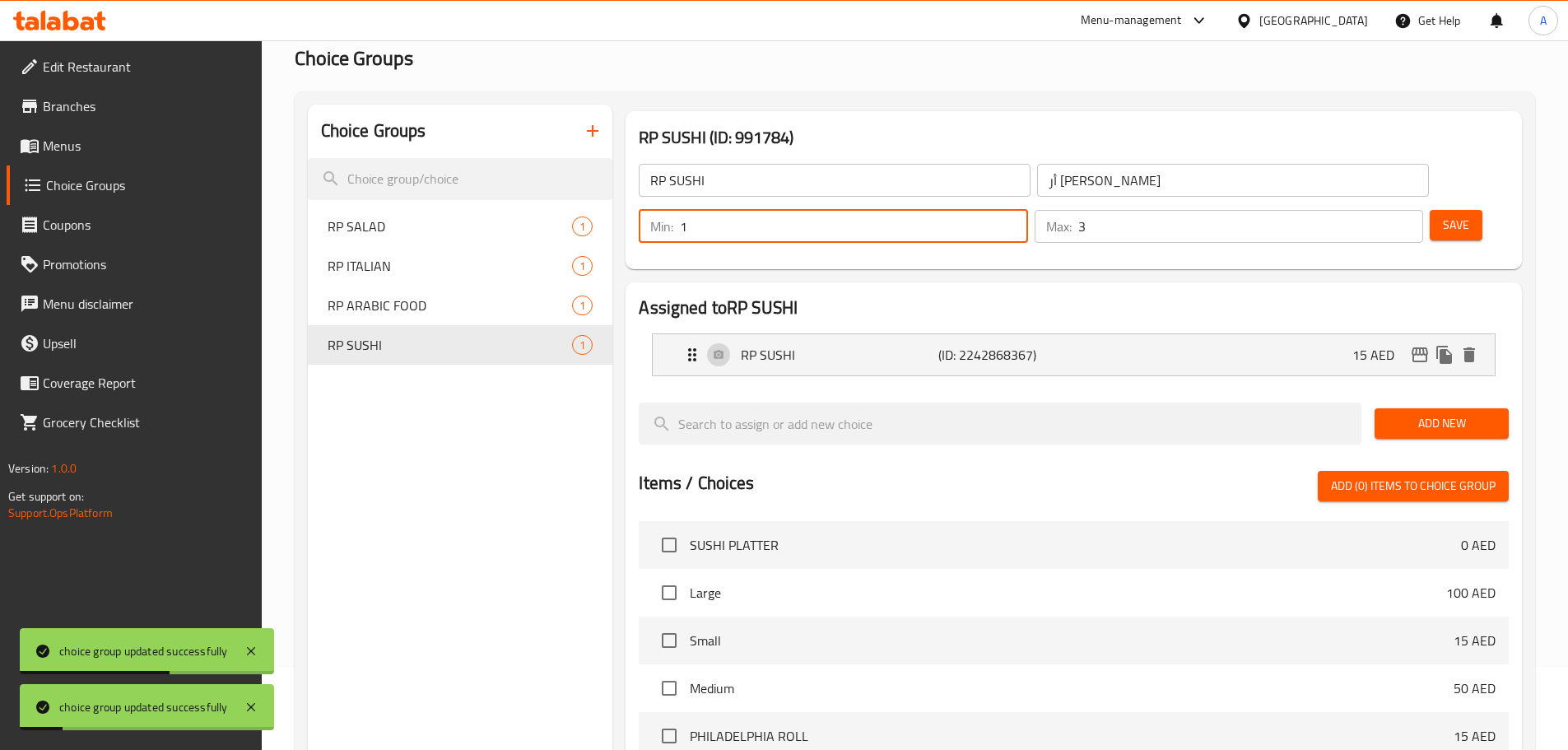
drag, startPoint x: 1267, startPoint y: 179, endPoint x: 1250, endPoint y: 179, distance: 17.0
click at [1027, 210] on div "Min: 1 ​" at bounding box center [833, 226] width 388 height 33
type input "0"
click at [1436, 206] on div "Save" at bounding box center [1463, 226] width 72 height 40
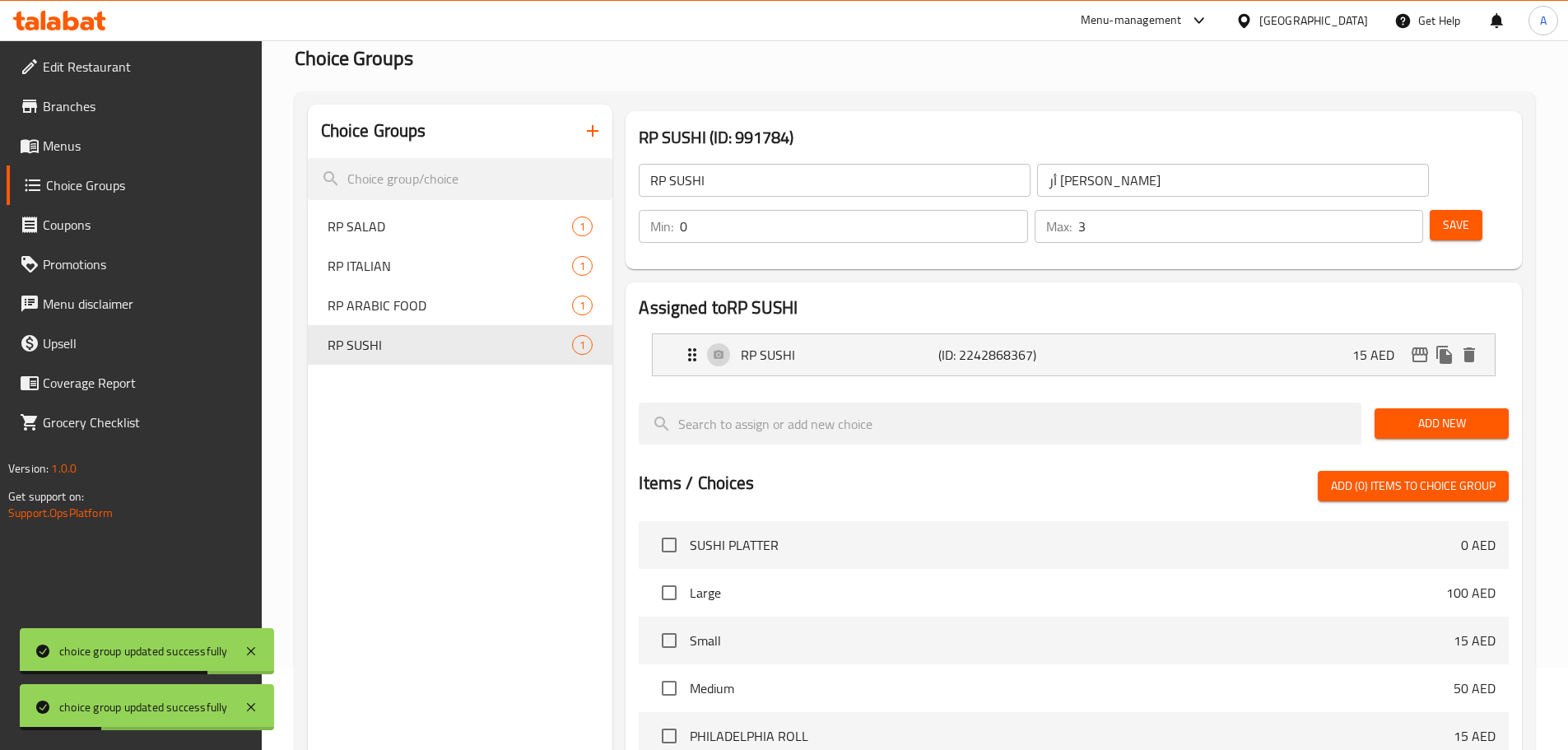
click at [1443, 215] on span "Save" at bounding box center [1456, 225] width 26 height 20
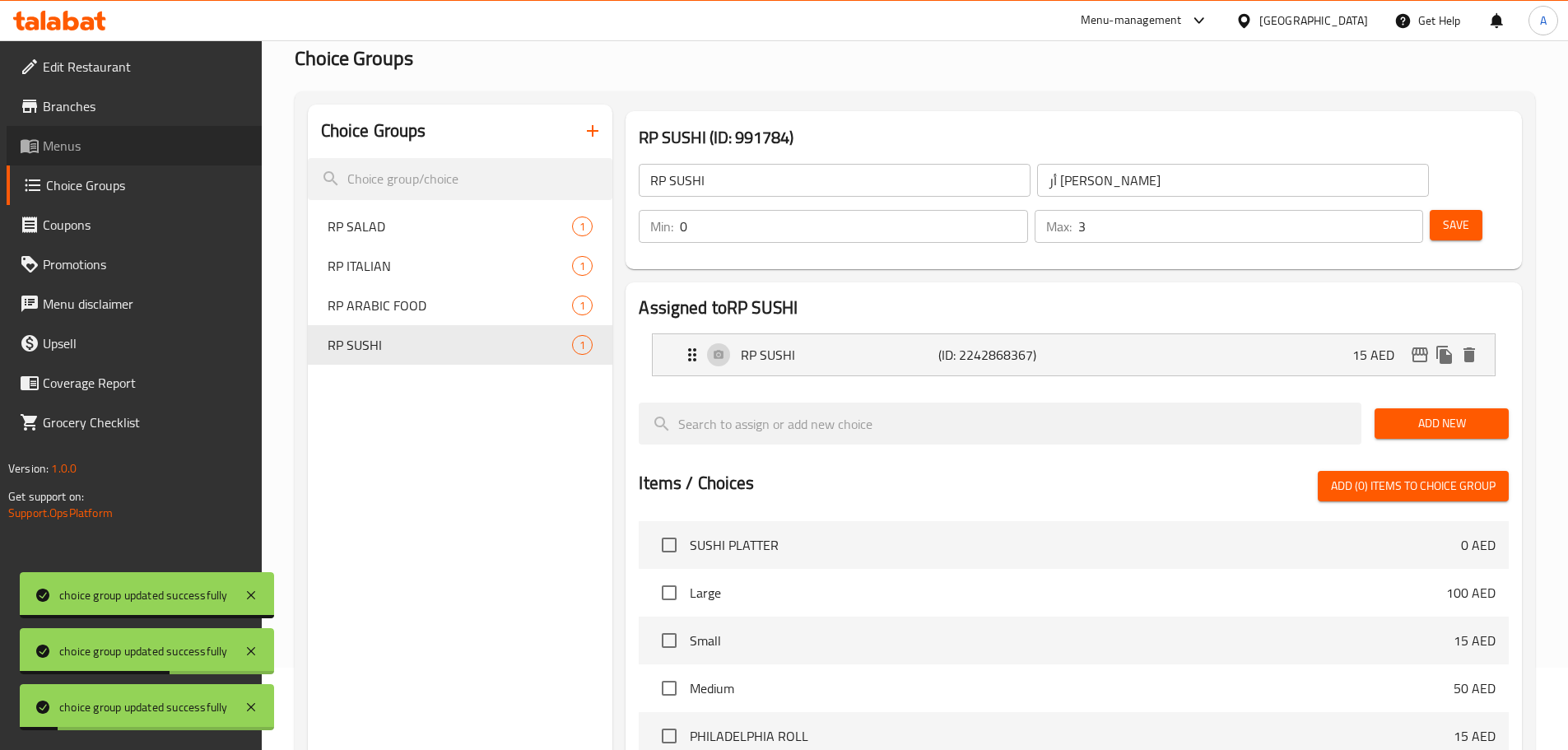
click at [87, 152] on span "Menus" at bounding box center [146, 145] width 205 height 19
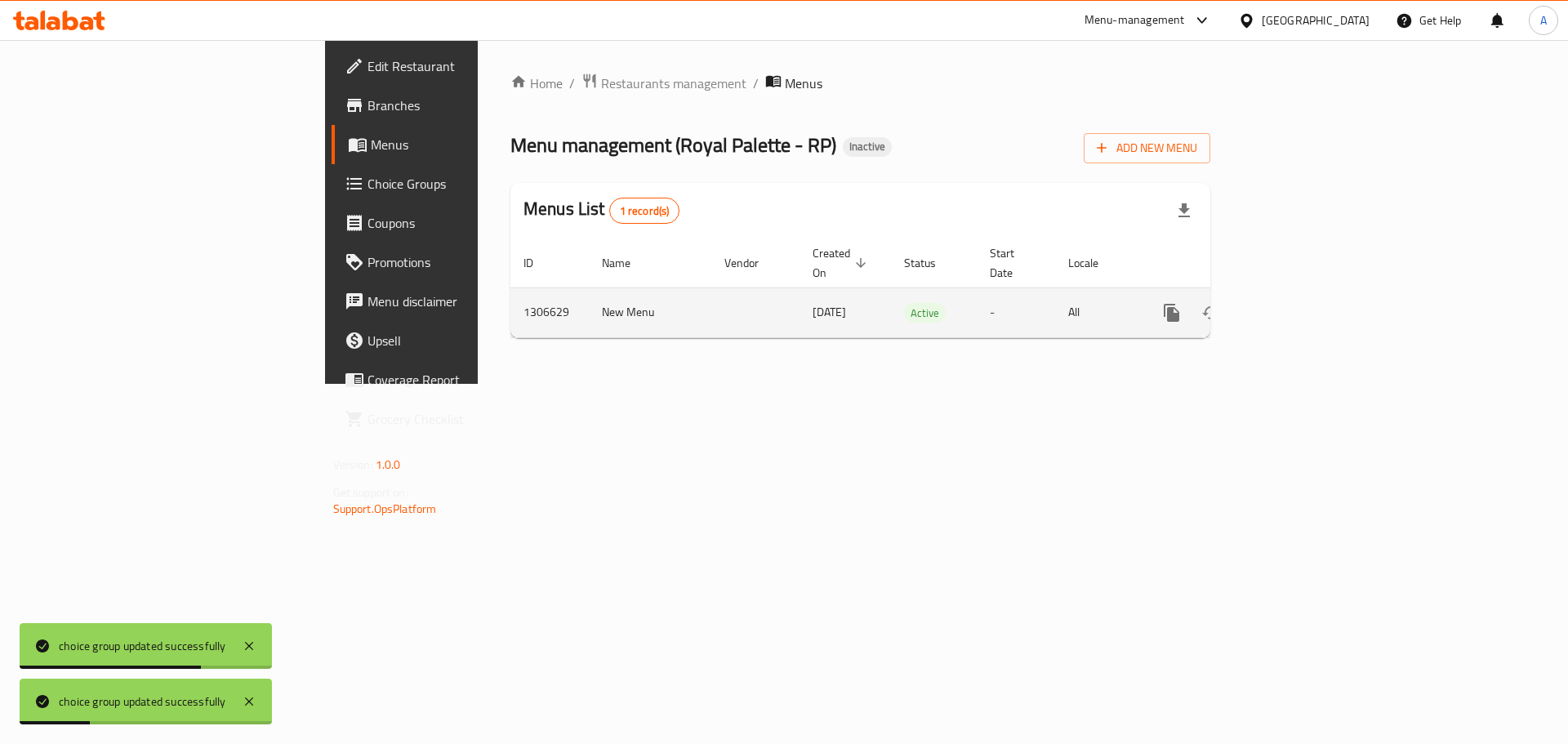
click at [1299, 303] on icon "enhanced table" at bounding box center [1289, 312] width 19 height 19
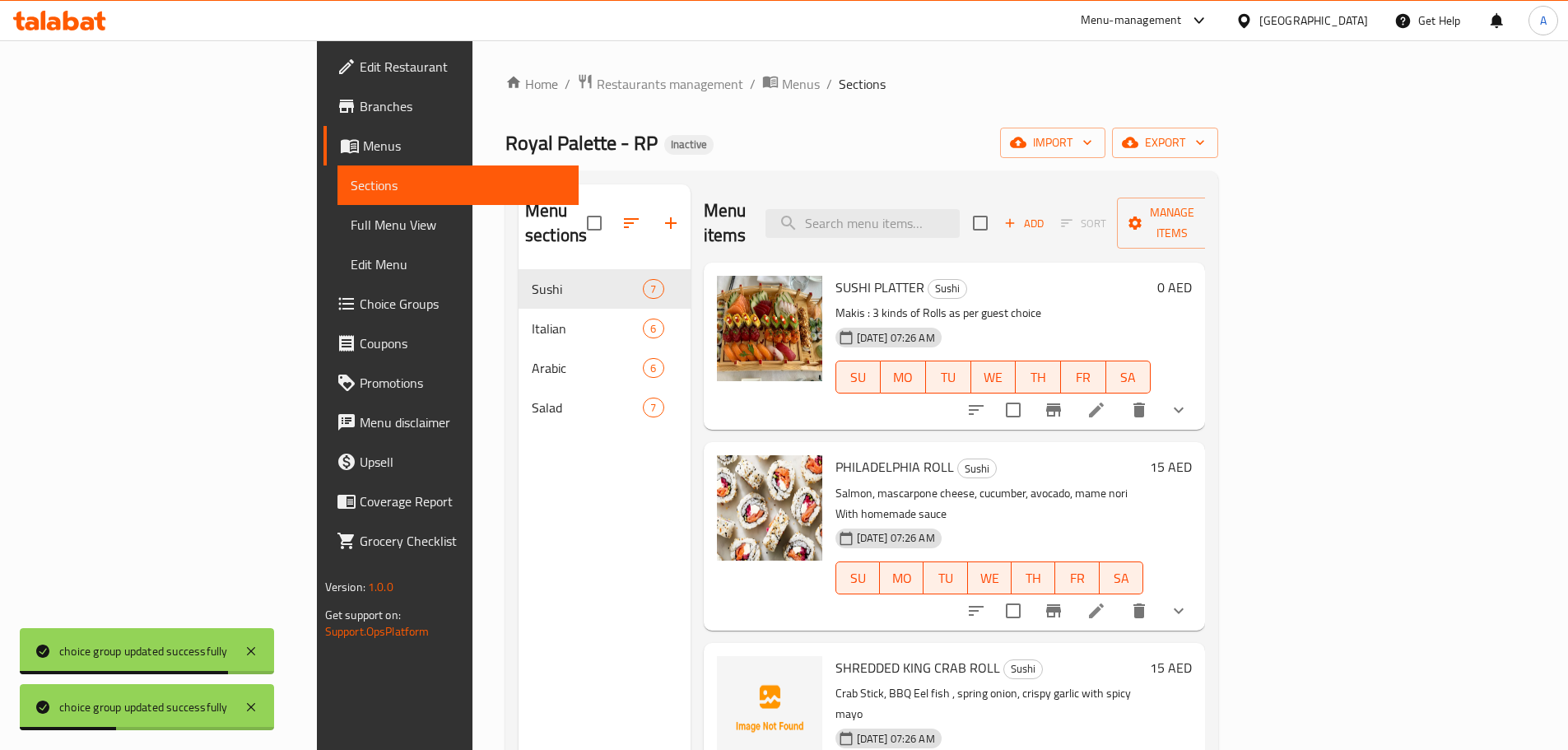
click at [338, 211] on link "Full Menu View" at bounding box center [458, 224] width 241 height 40
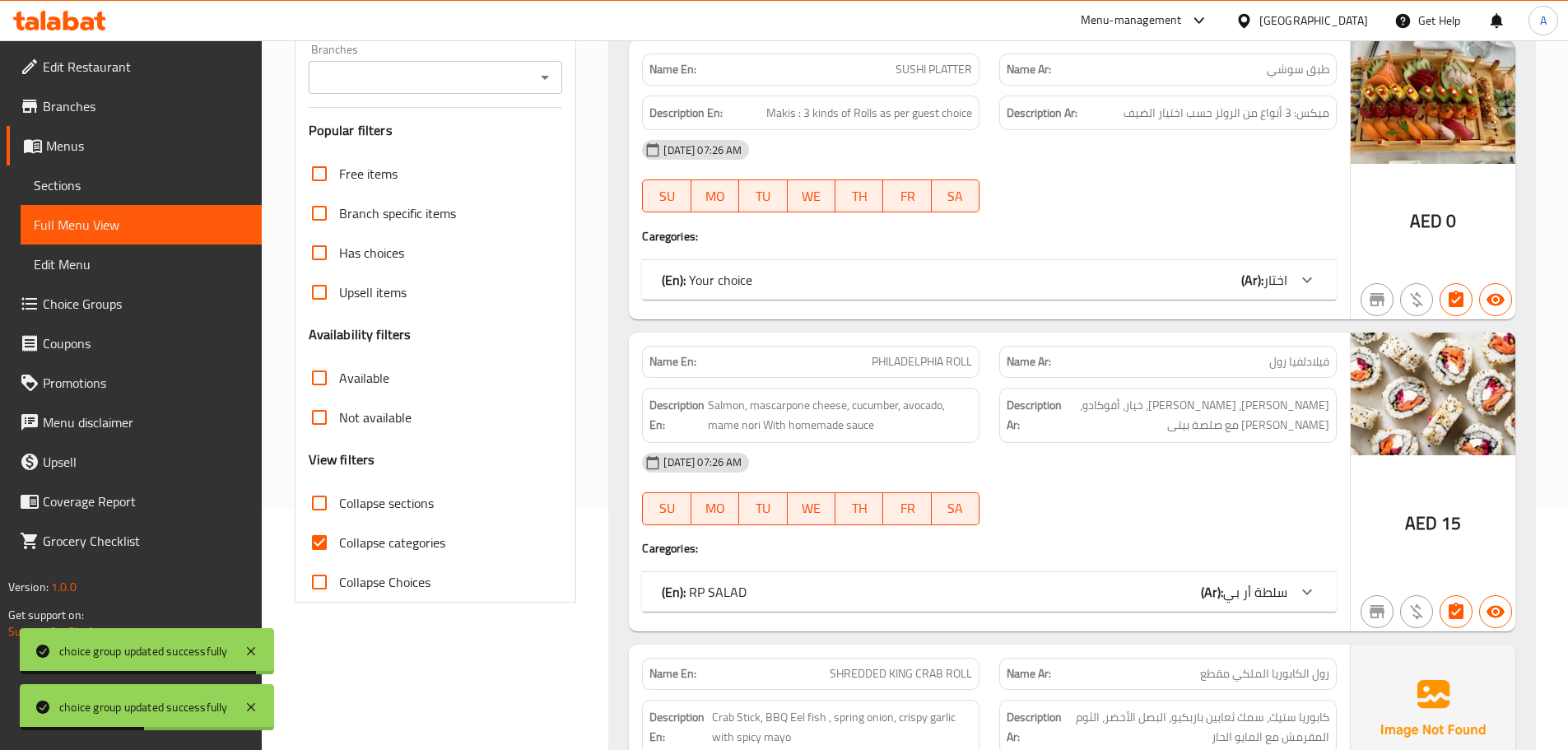
scroll to position [412, 0]
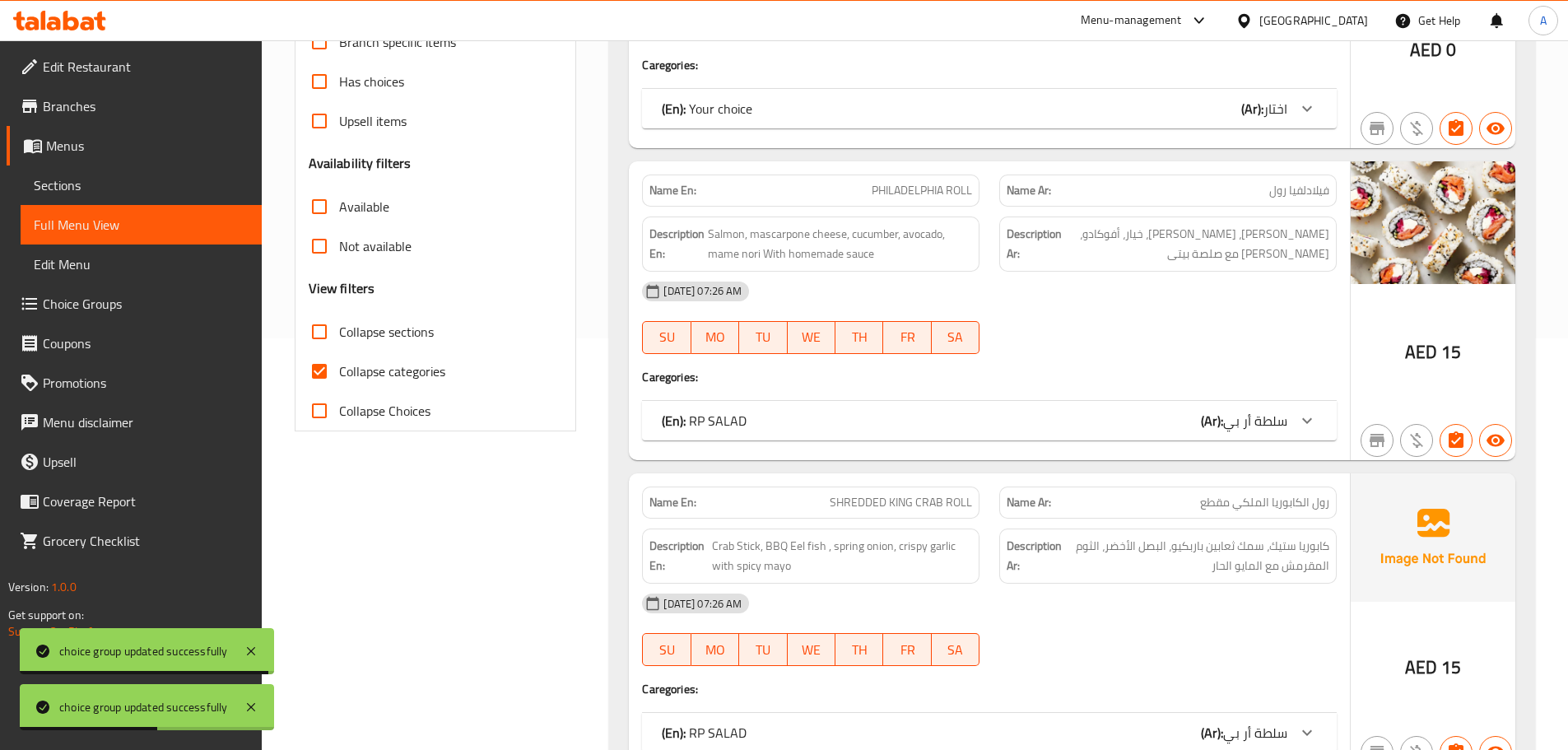
click at [439, 367] on span "Collapse categories" at bounding box center [392, 370] width 106 height 19
click at [339, 367] on input "Collapse categories" at bounding box center [319, 370] width 40 height 40
checkbox input "false"
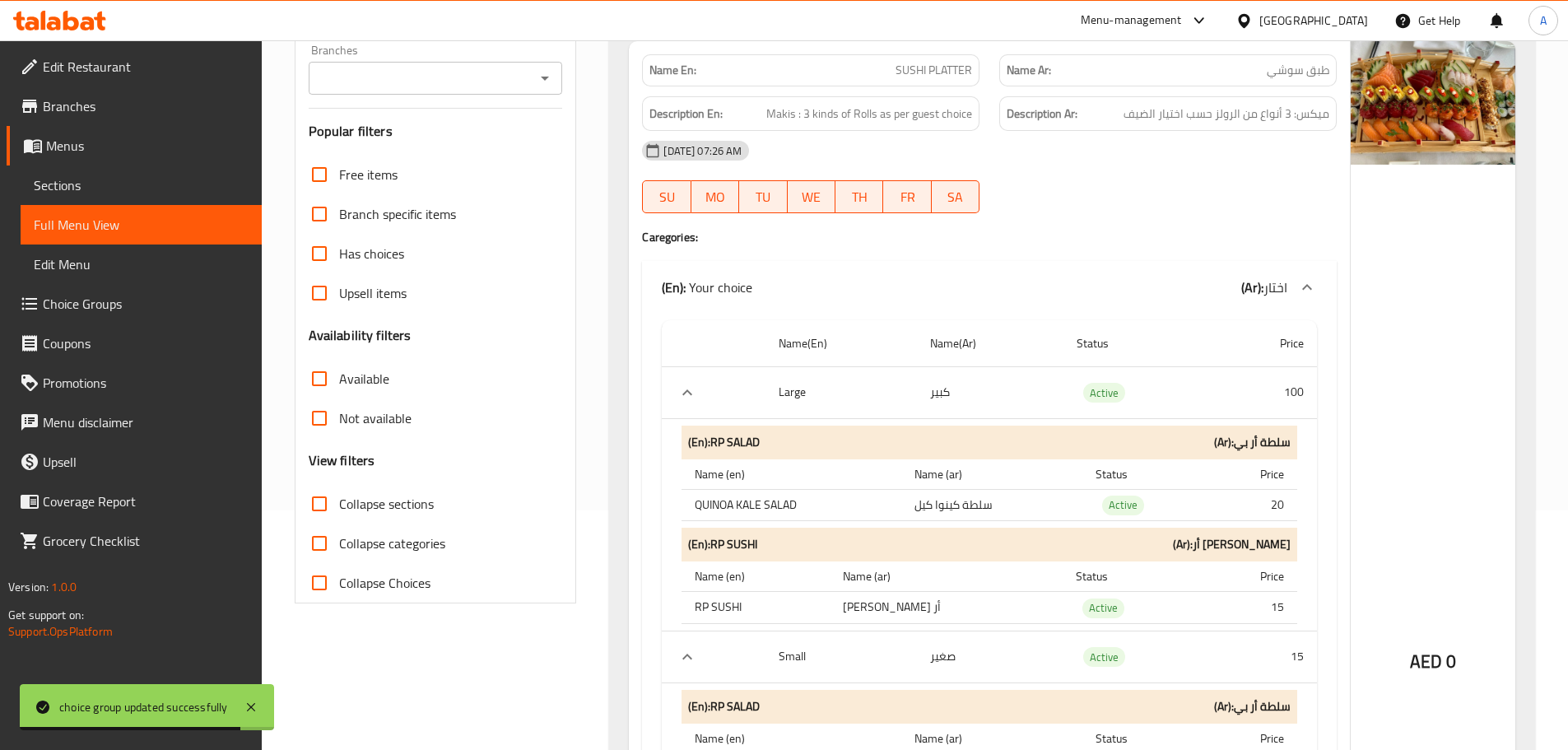
scroll to position [329, 0]
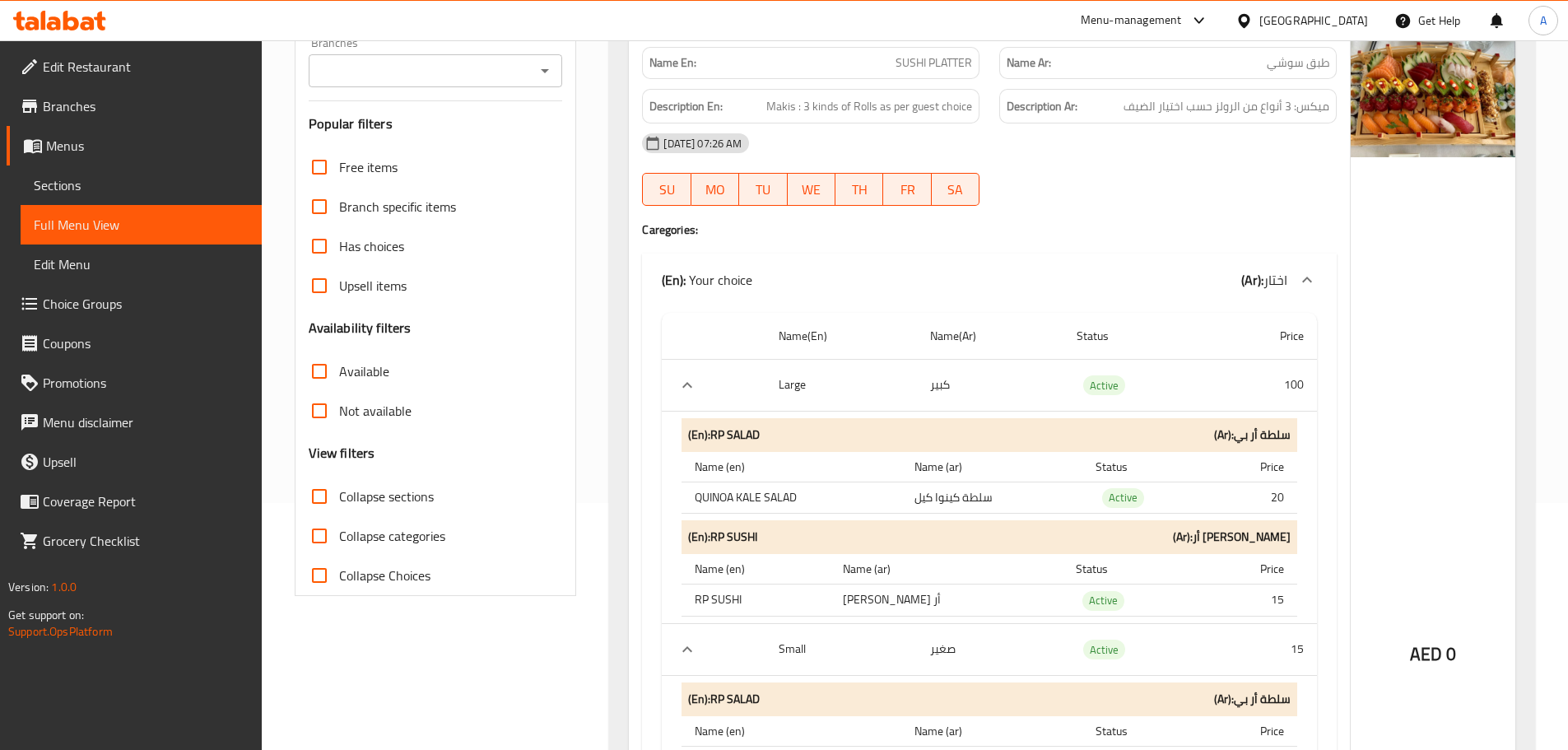
click at [111, 303] on span "Choice Groups" at bounding box center [146, 303] width 205 height 19
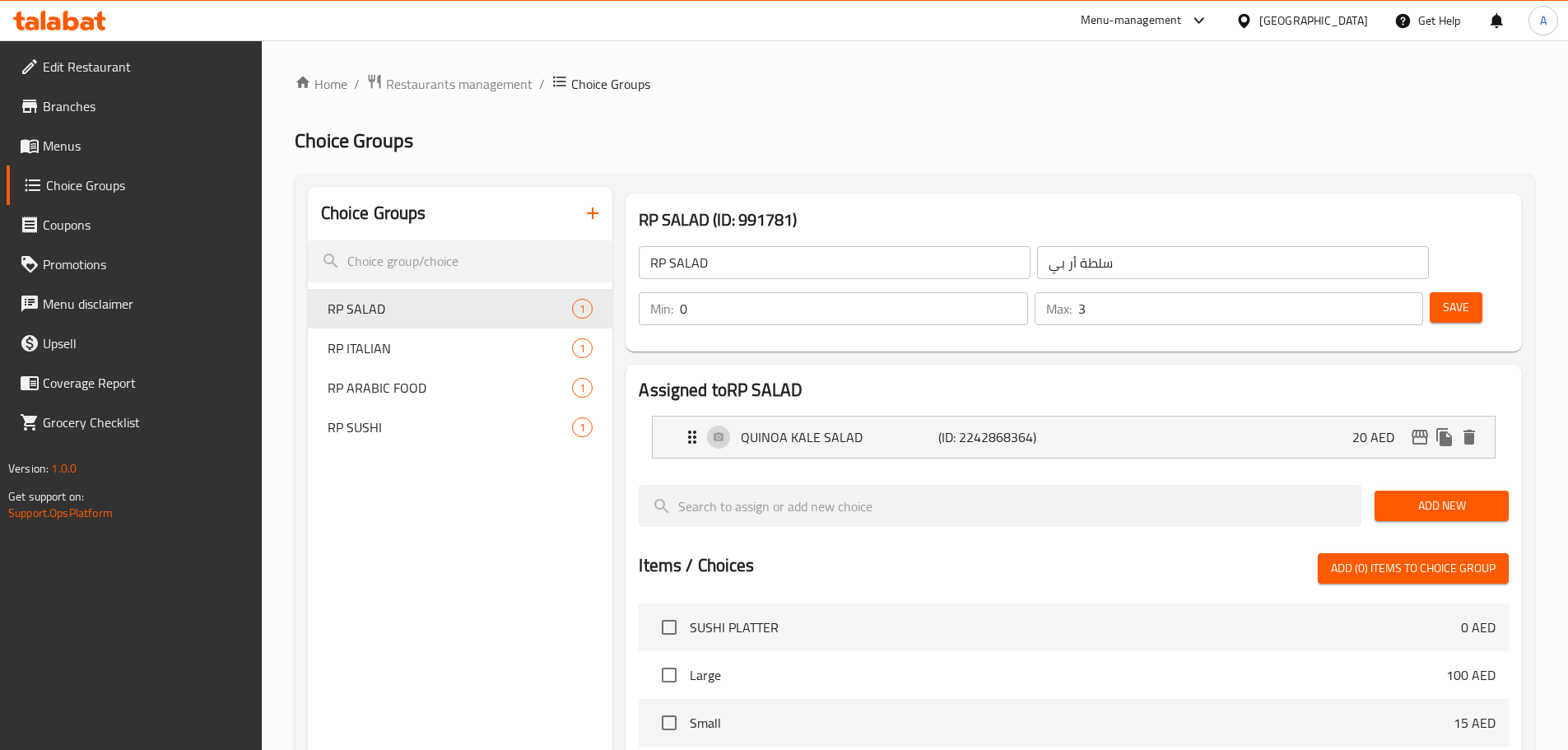
click at [100, 154] on span "Menus" at bounding box center [146, 145] width 205 height 19
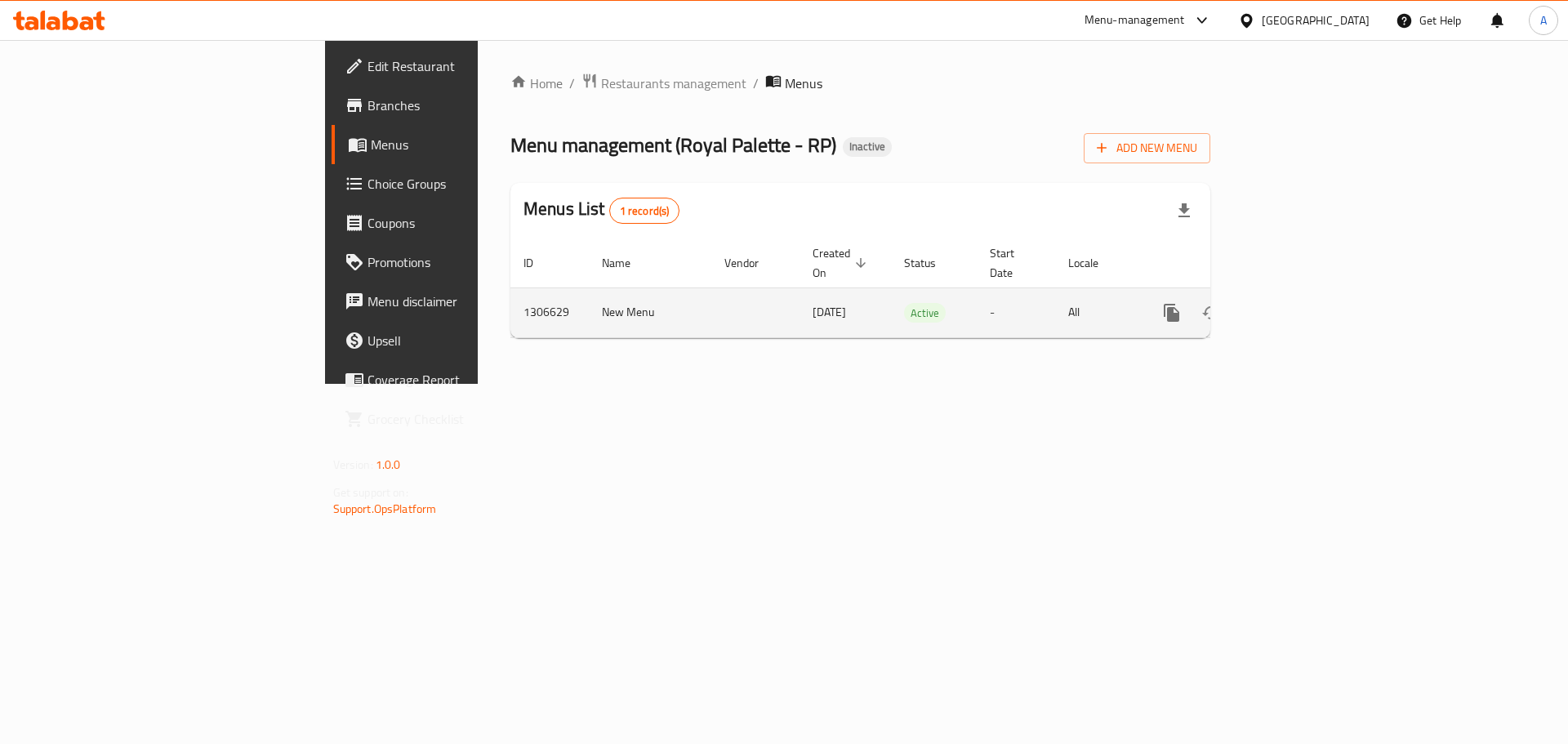
click at [1299, 303] on icon "enhanced table" at bounding box center [1289, 312] width 19 height 19
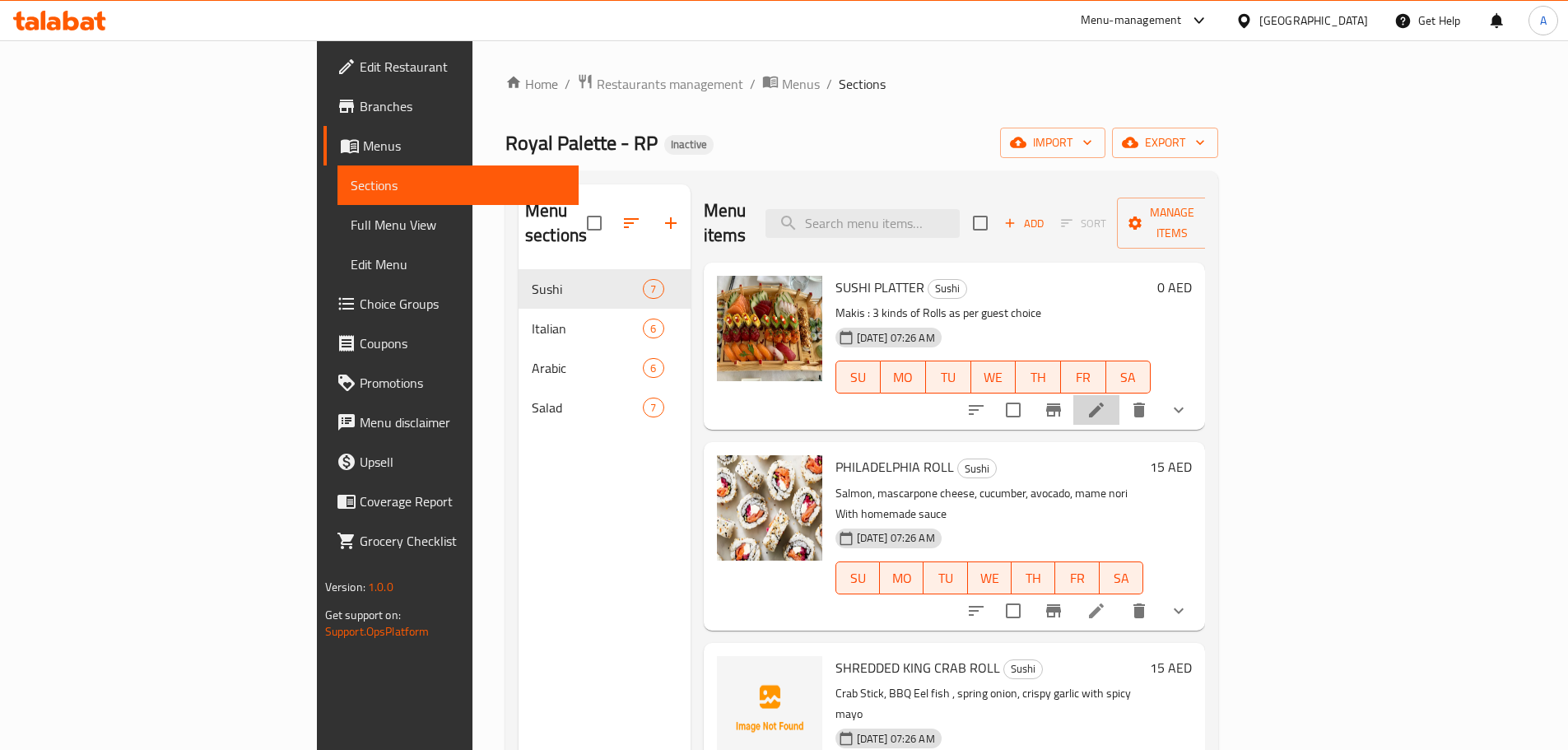
click at [1120, 399] on li at bounding box center [1096, 409] width 46 height 29
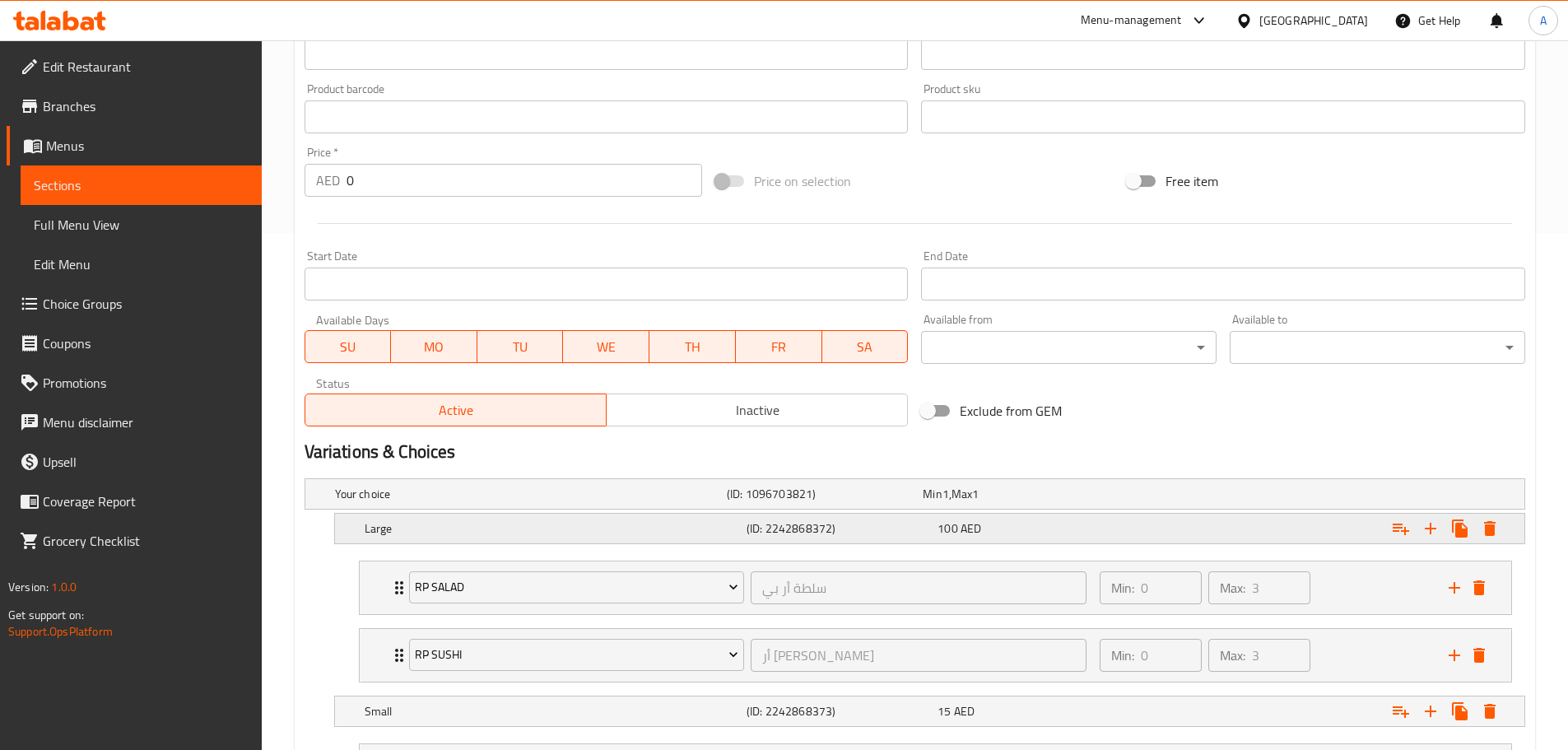
scroll to position [515, 0]
click at [120, 175] on span "Sections" at bounding box center [141, 184] width 215 height 19
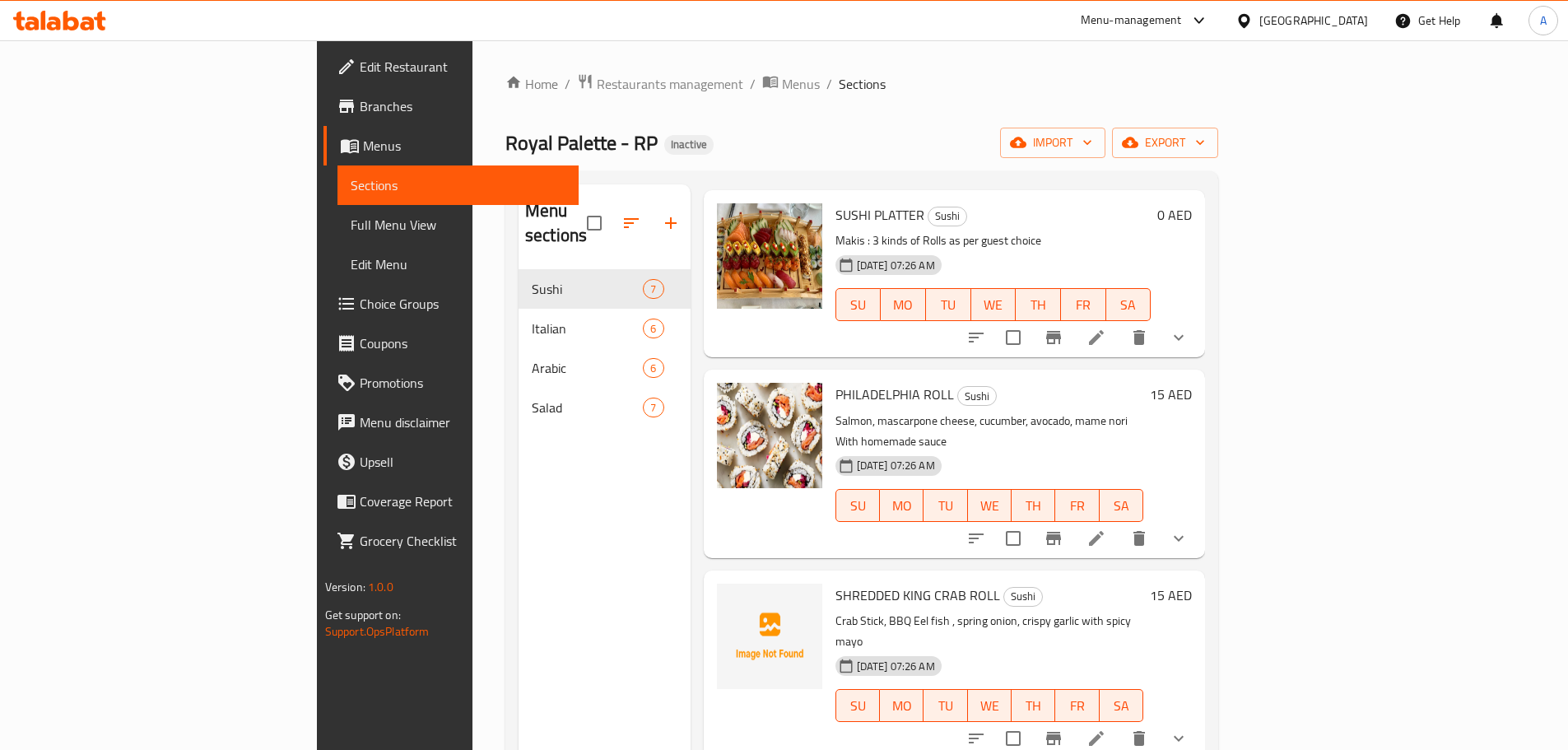
scroll to position [165, 0]
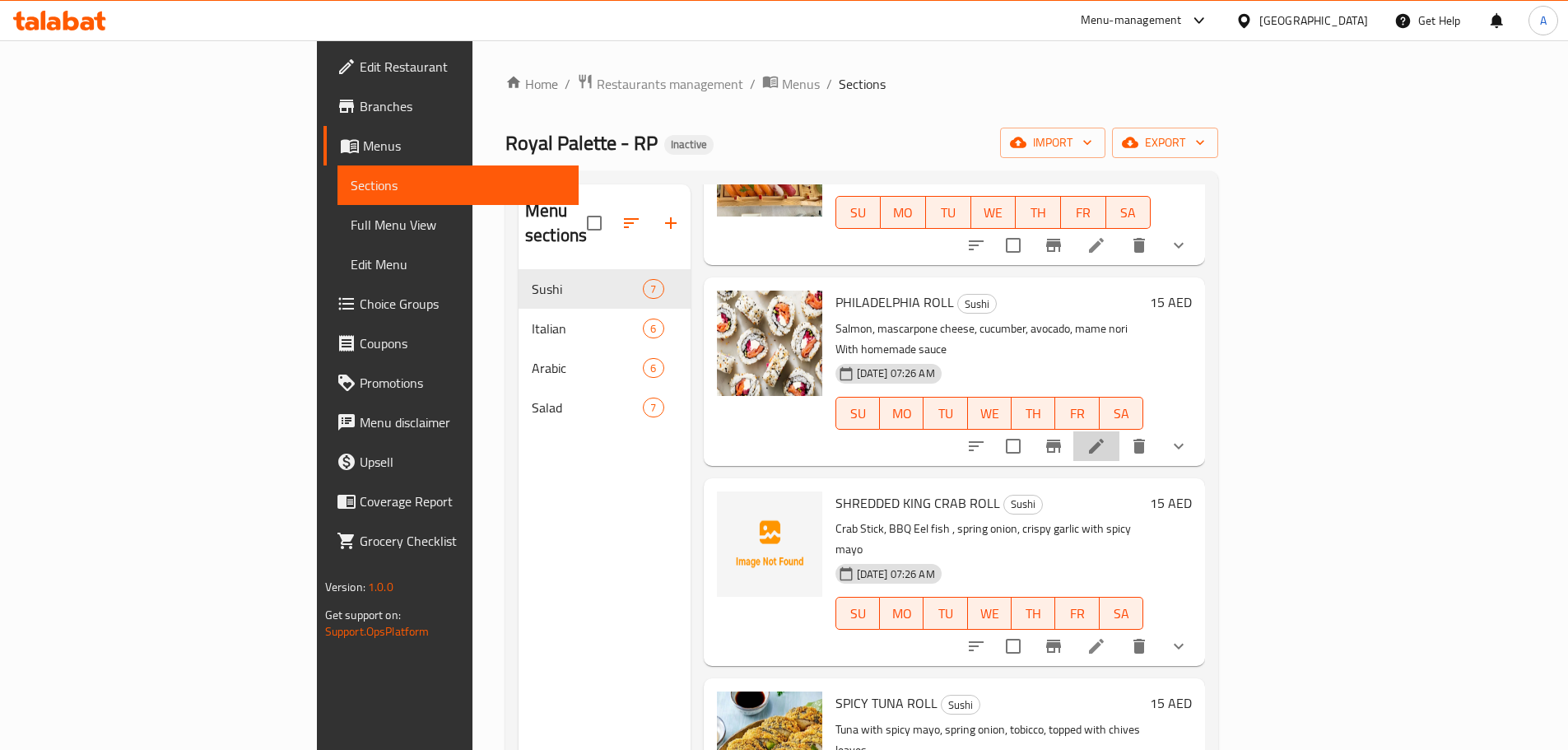
click at [1107, 436] on icon at bounding box center [1096, 445] width 19 height 19
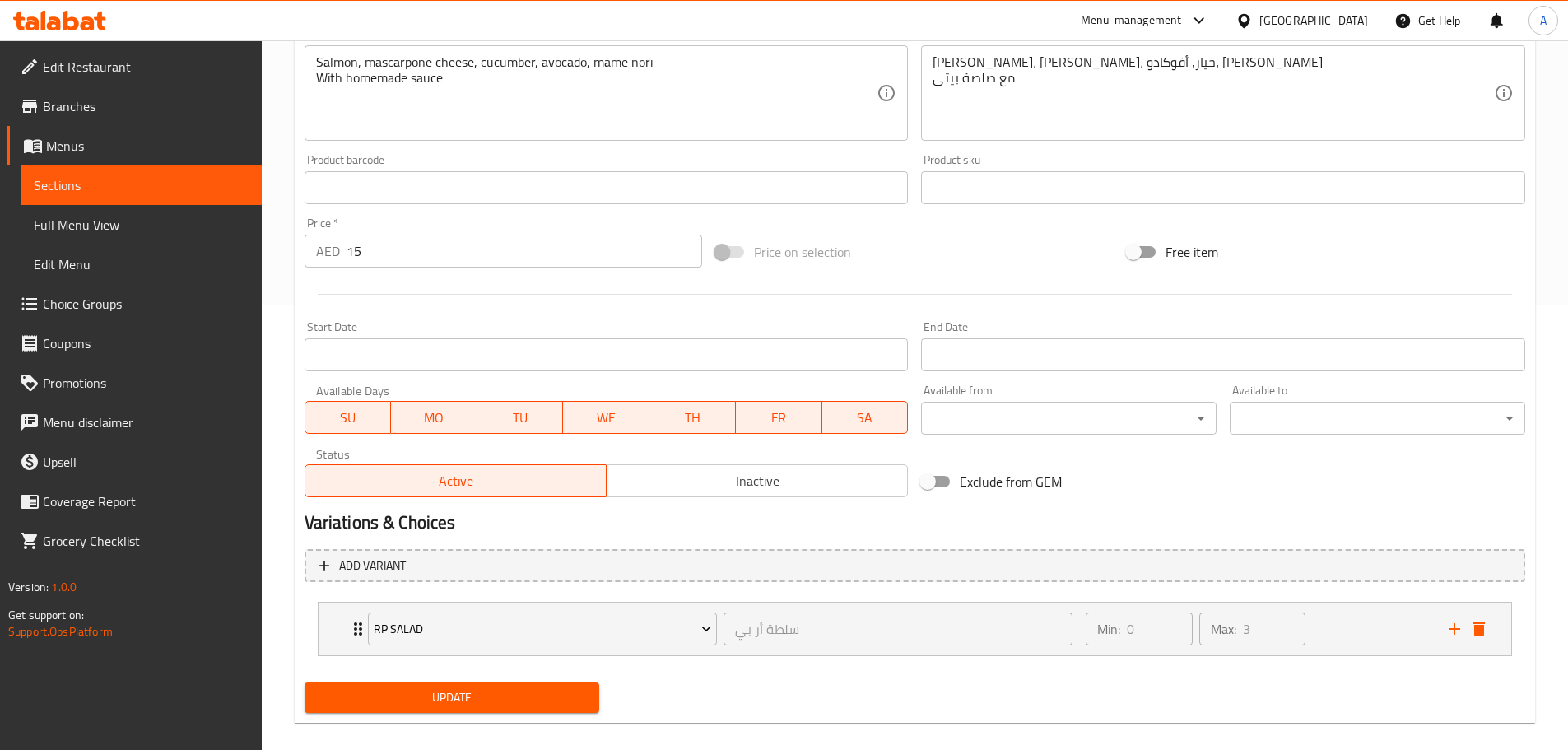
scroll to position [464, 0]
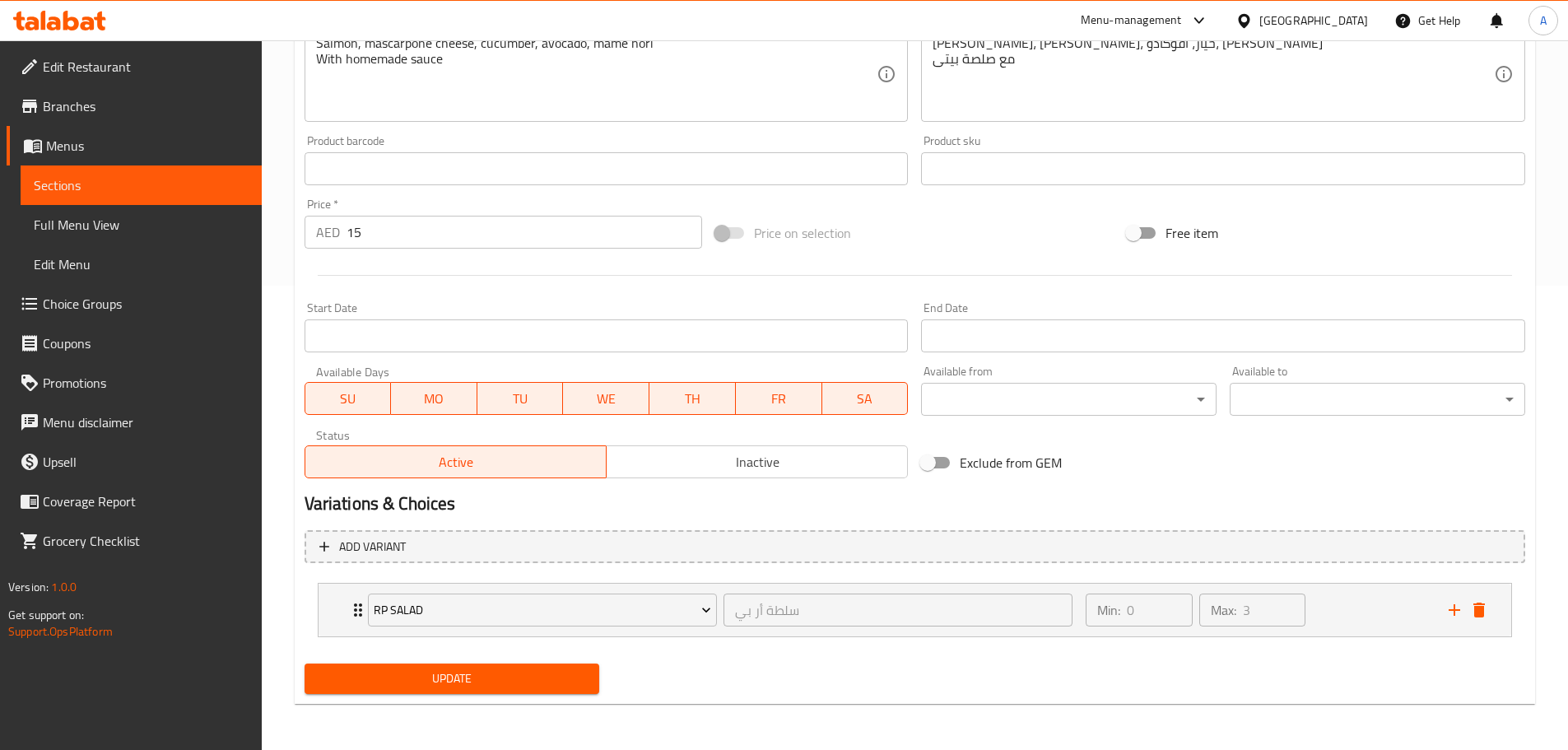
click at [99, 303] on span "Choice Groups" at bounding box center [146, 303] width 205 height 19
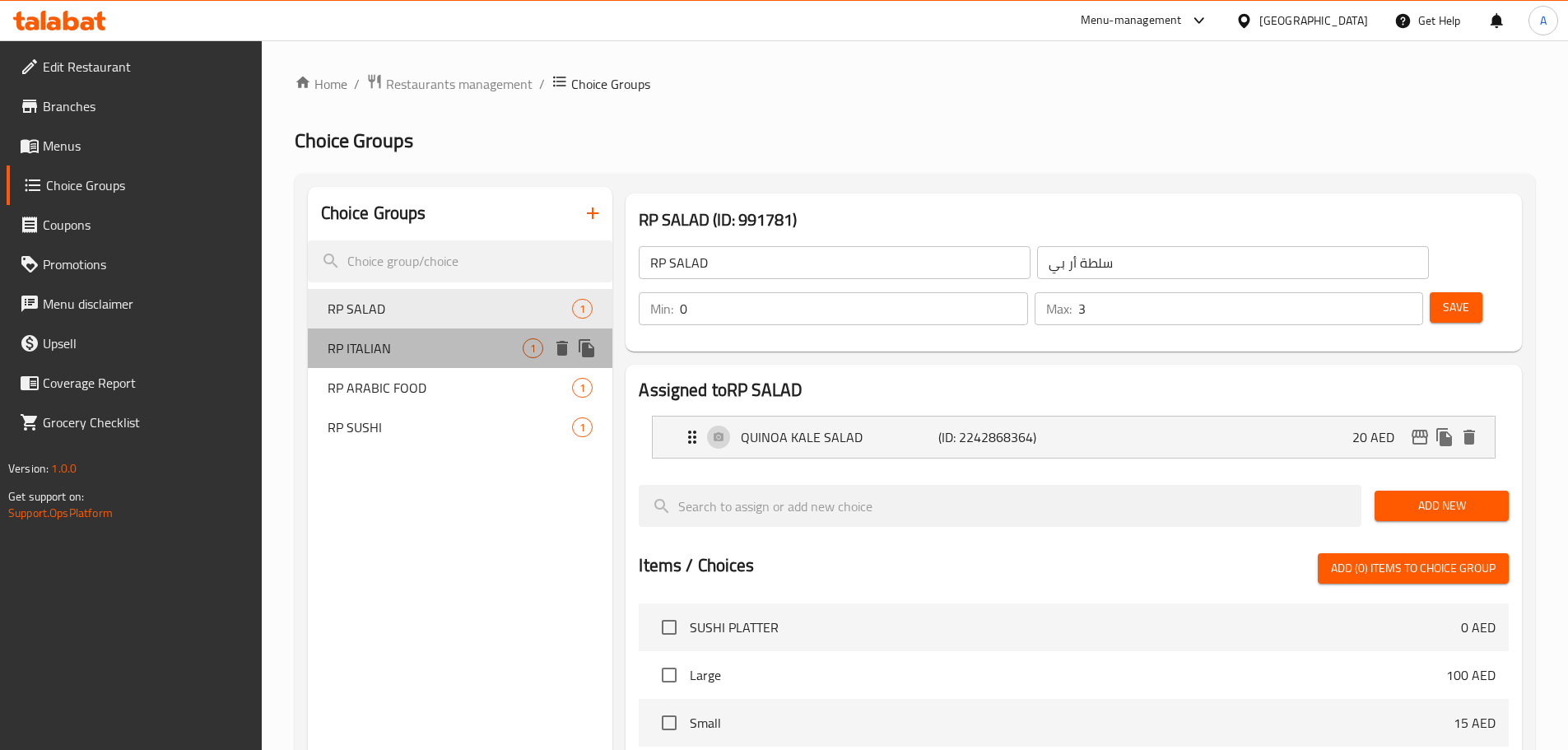
click at [461, 351] on span "RP ITALIAN" at bounding box center [425, 348] width 196 height 19
type input "RP ITALIAN"
type input "أر بي ايطالى"
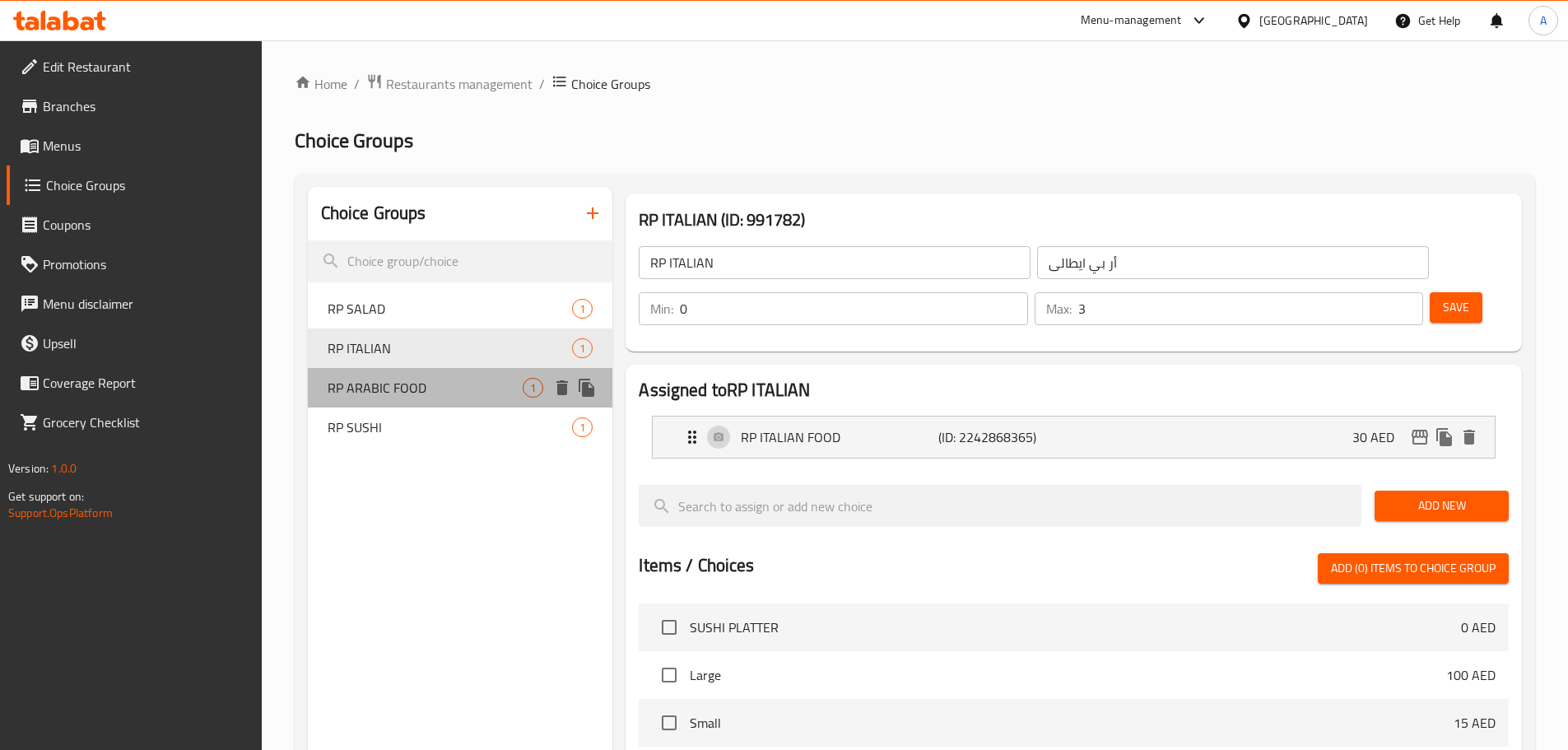
click at [436, 384] on span "RP ARABIC FOOD" at bounding box center [425, 387] width 196 height 19
type input "RP ARABIC FOOD"
type input "أر بي طعام ايطالى"
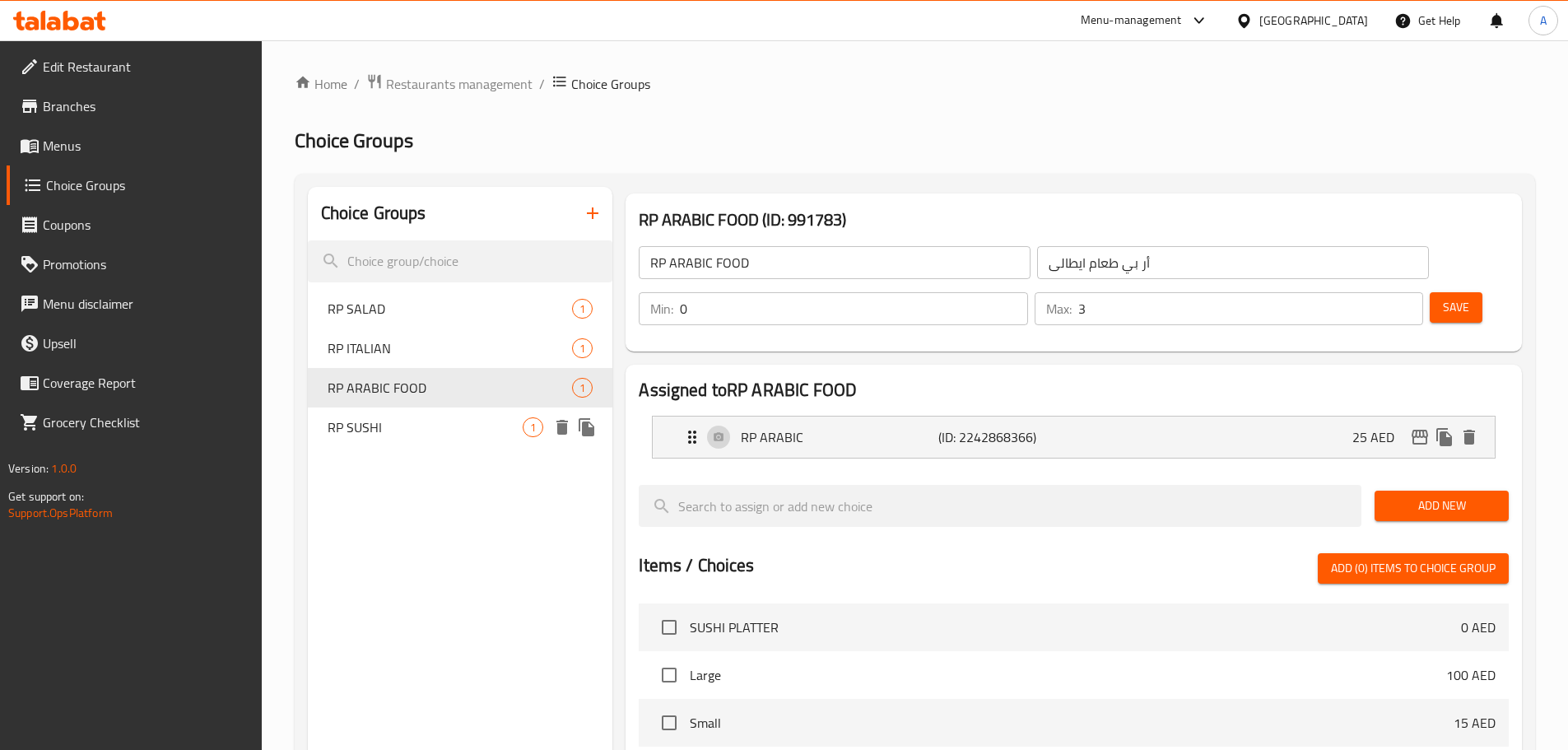
click at [429, 418] on span "RP SUSHI" at bounding box center [425, 427] width 196 height 19
type input "RP SUSHI"
type input "أر بى سوشي"
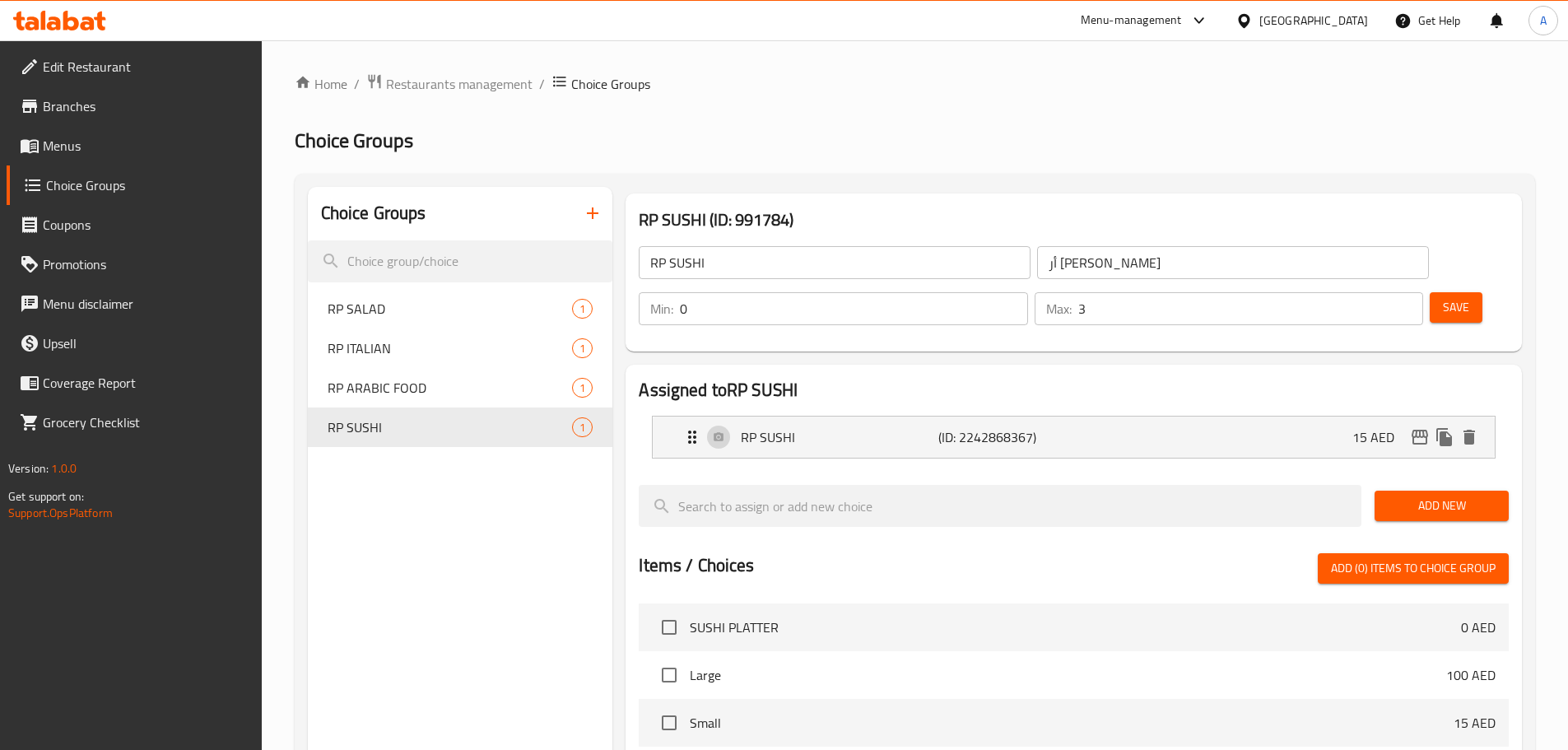
click at [66, 146] on span "Menus" at bounding box center [146, 145] width 205 height 19
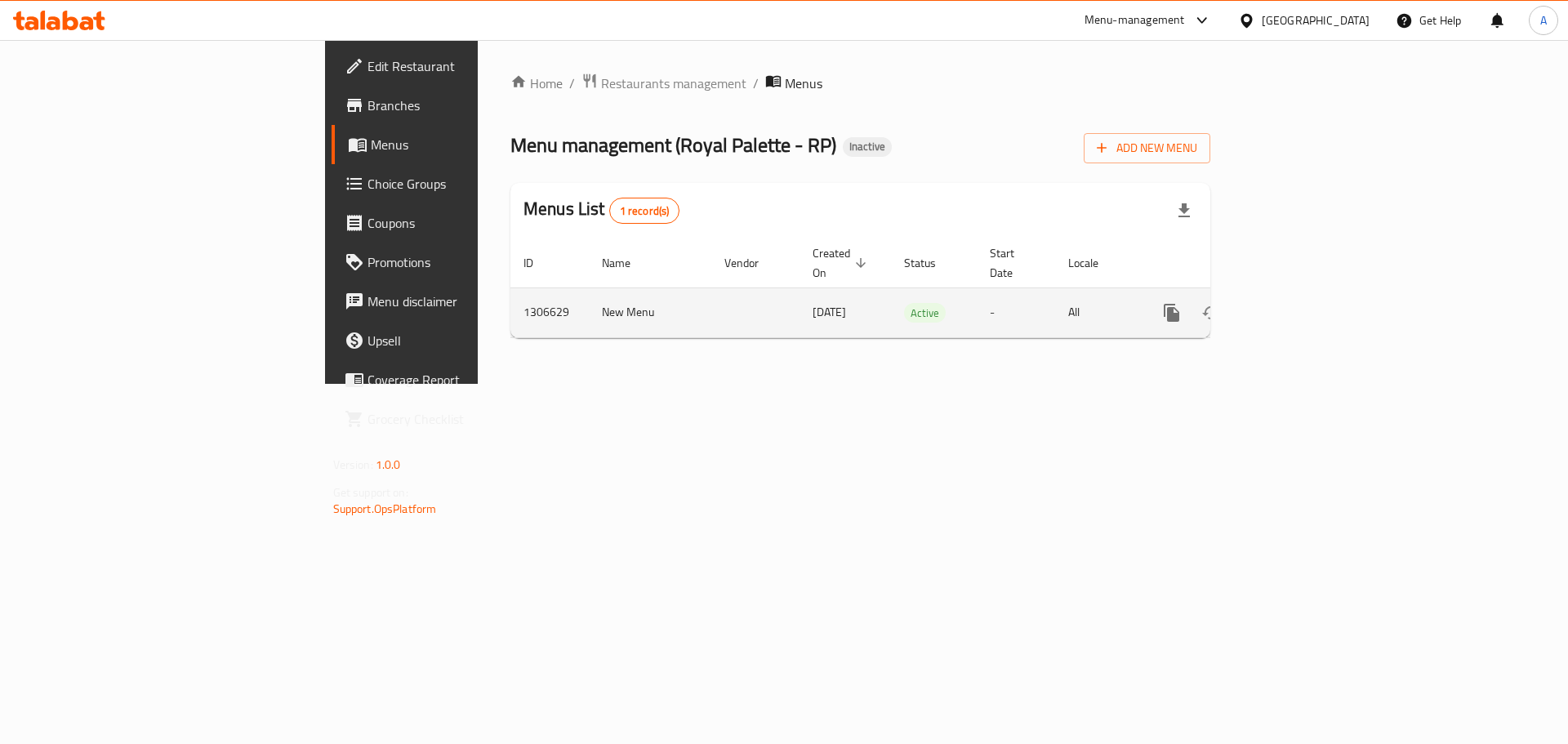
click at [1309, 293] on link "enhanced table" at bounding box center [1289, 312] width 39 height 39
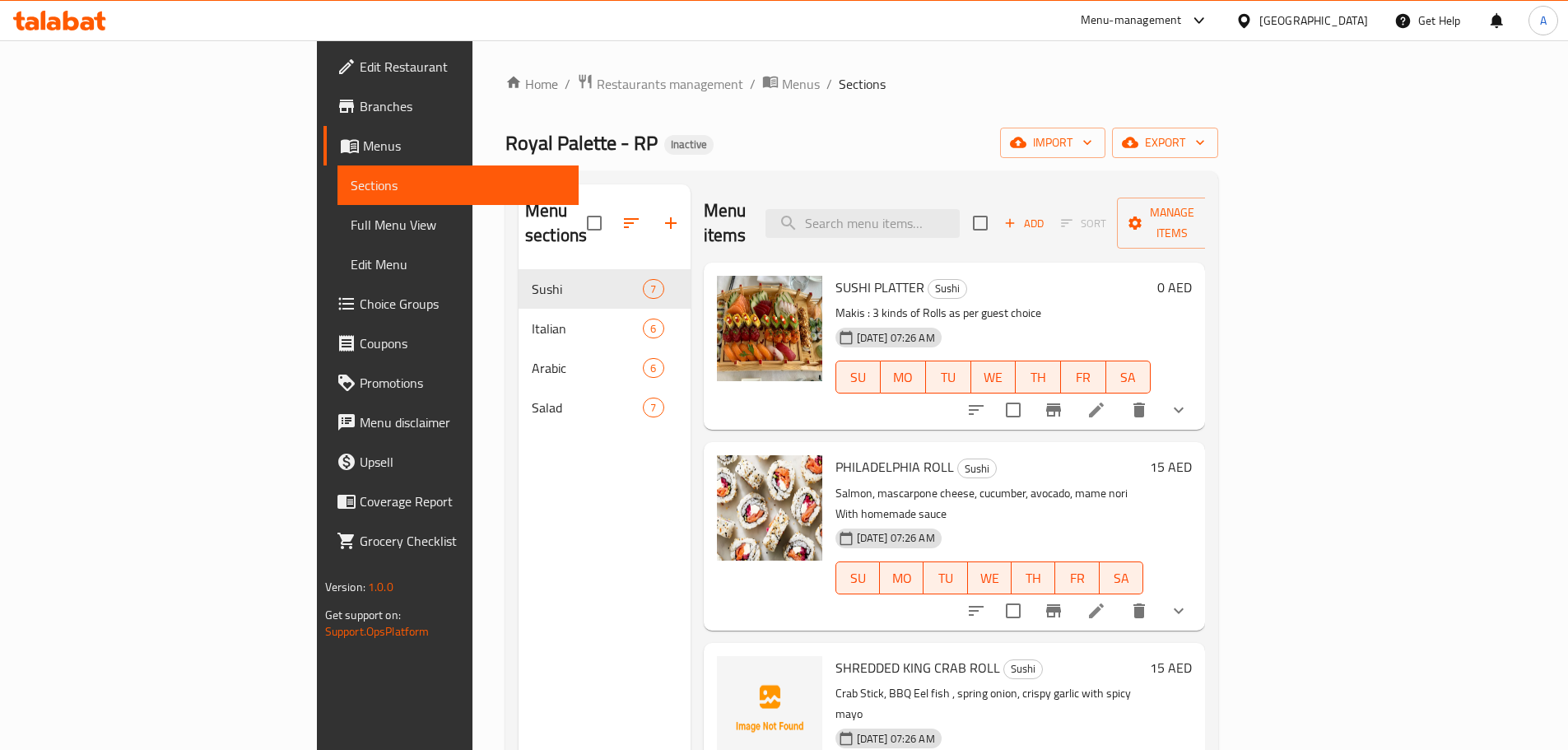
click at [350, 225] on span "Full Menu View" at bounding box center [457, 224] width 215 height 19
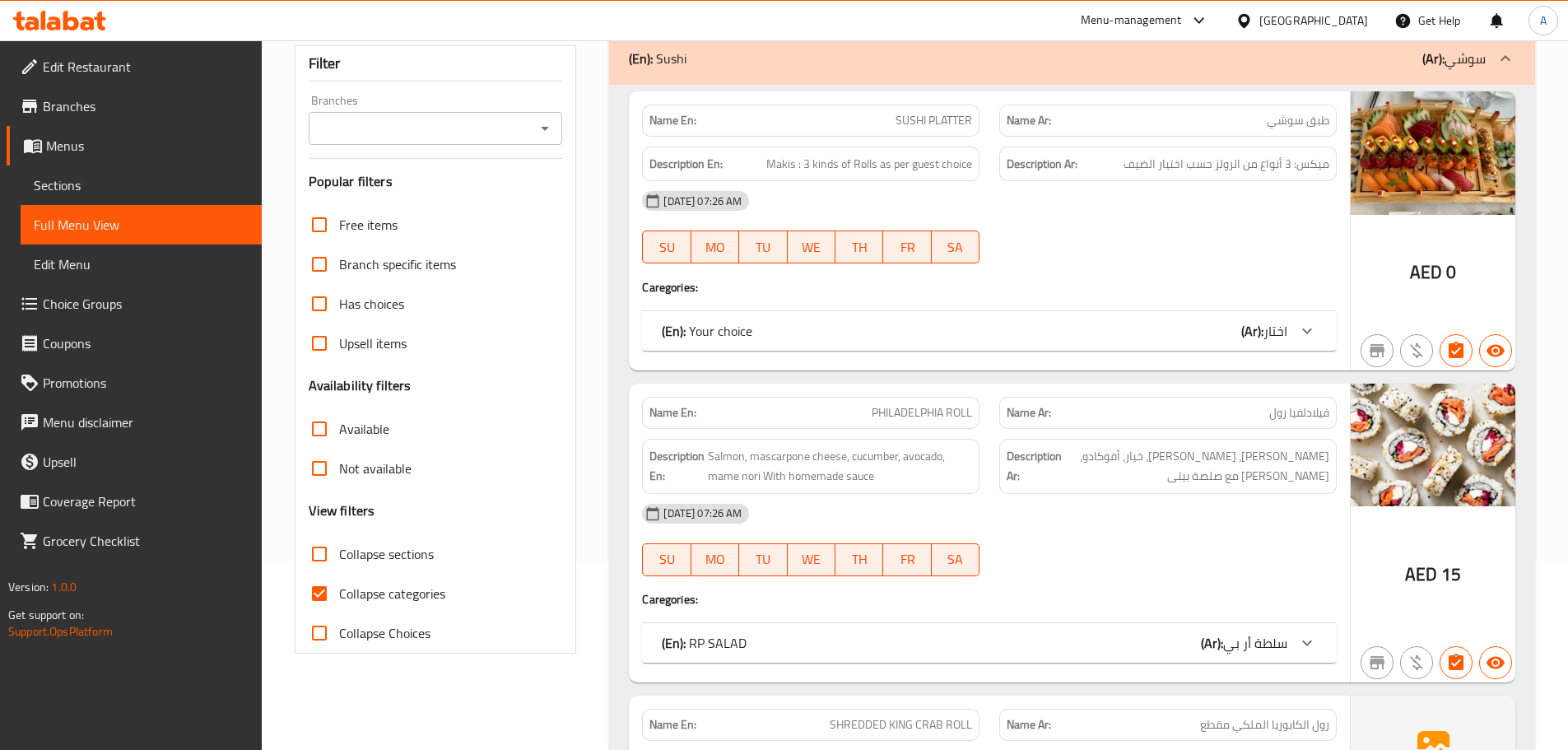
scroll to position [329, 0]
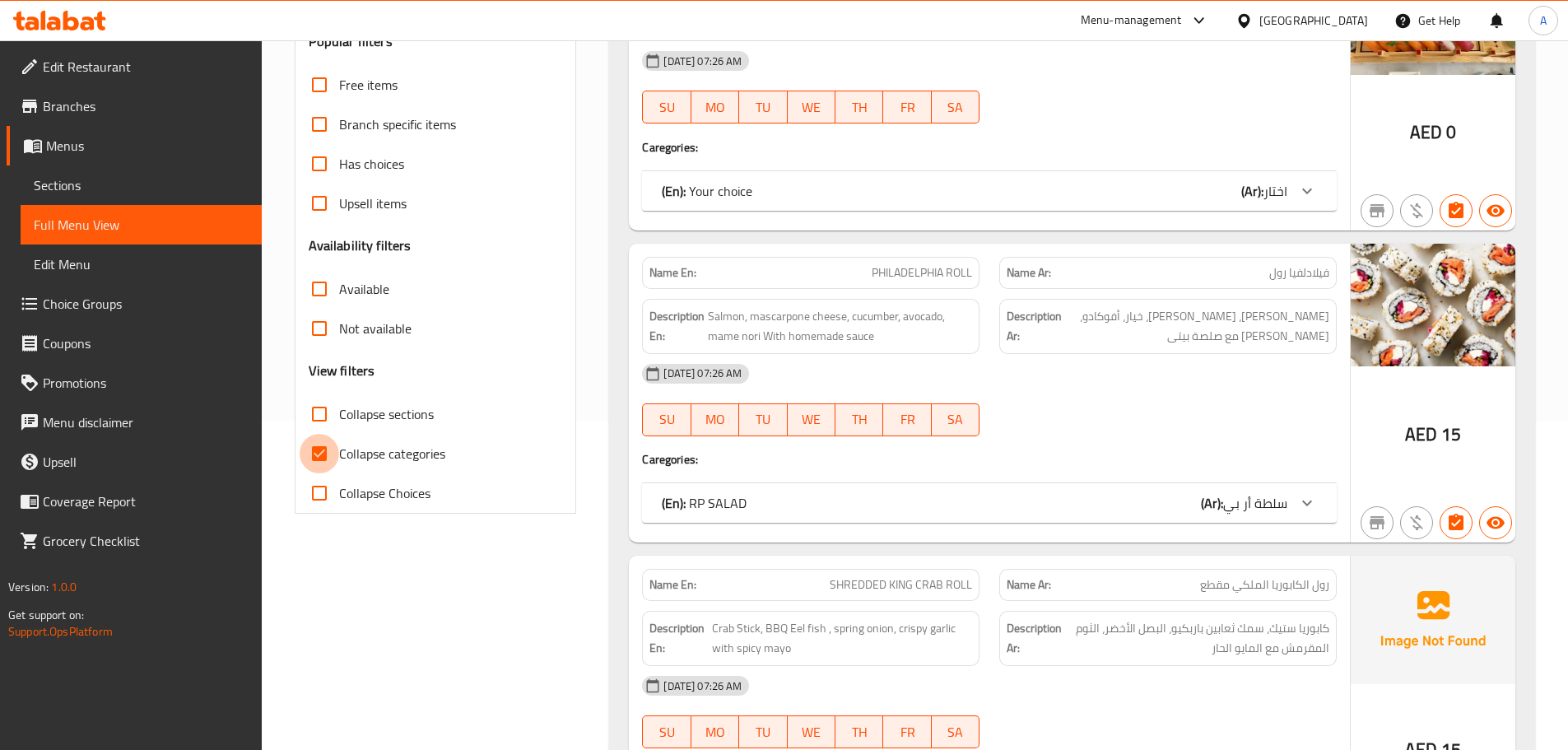
click at [331, 449] on input "Collapse categories" at bounding box center [319, 453] width 40 height 40
checkbox input "false"
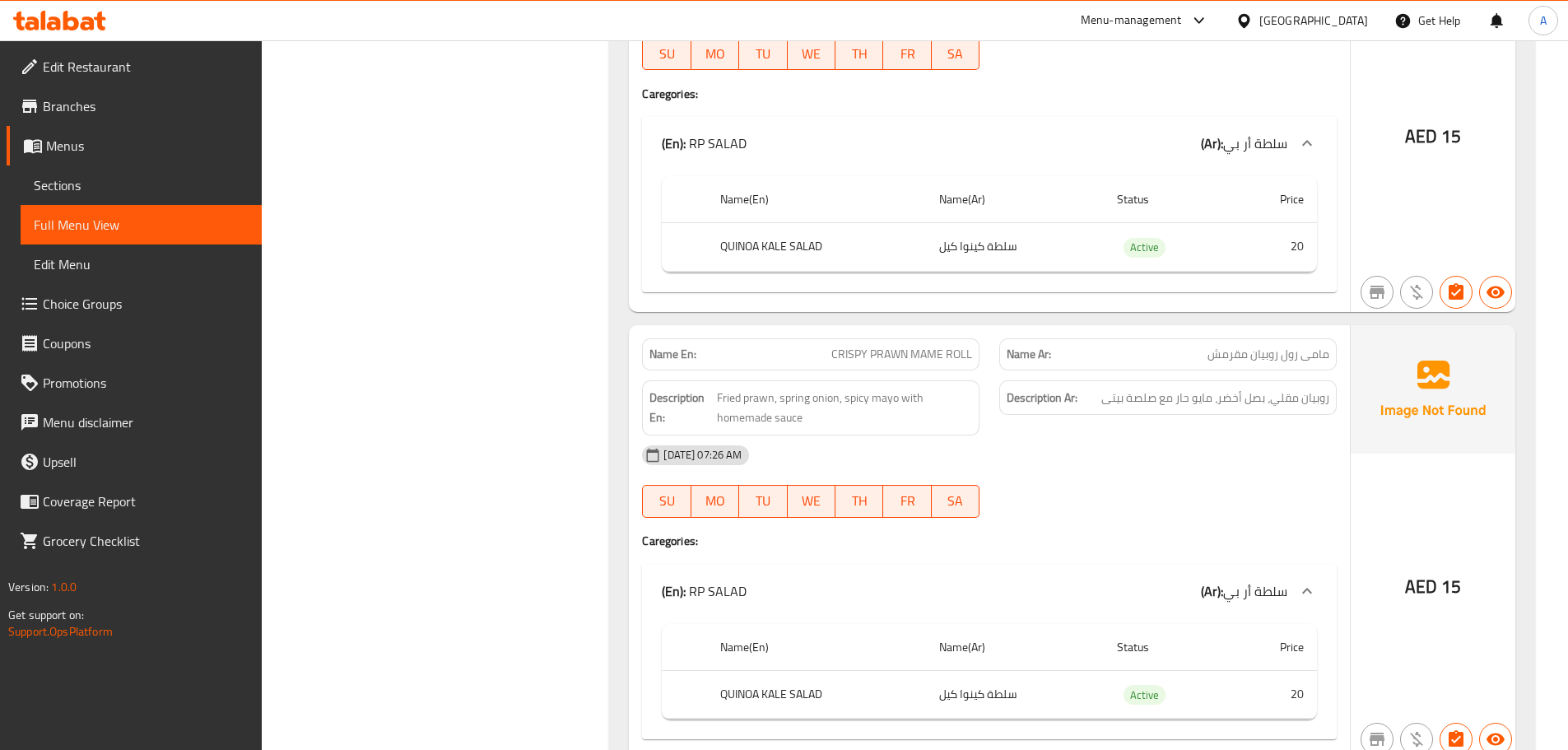
scroll to position [2962, 0]
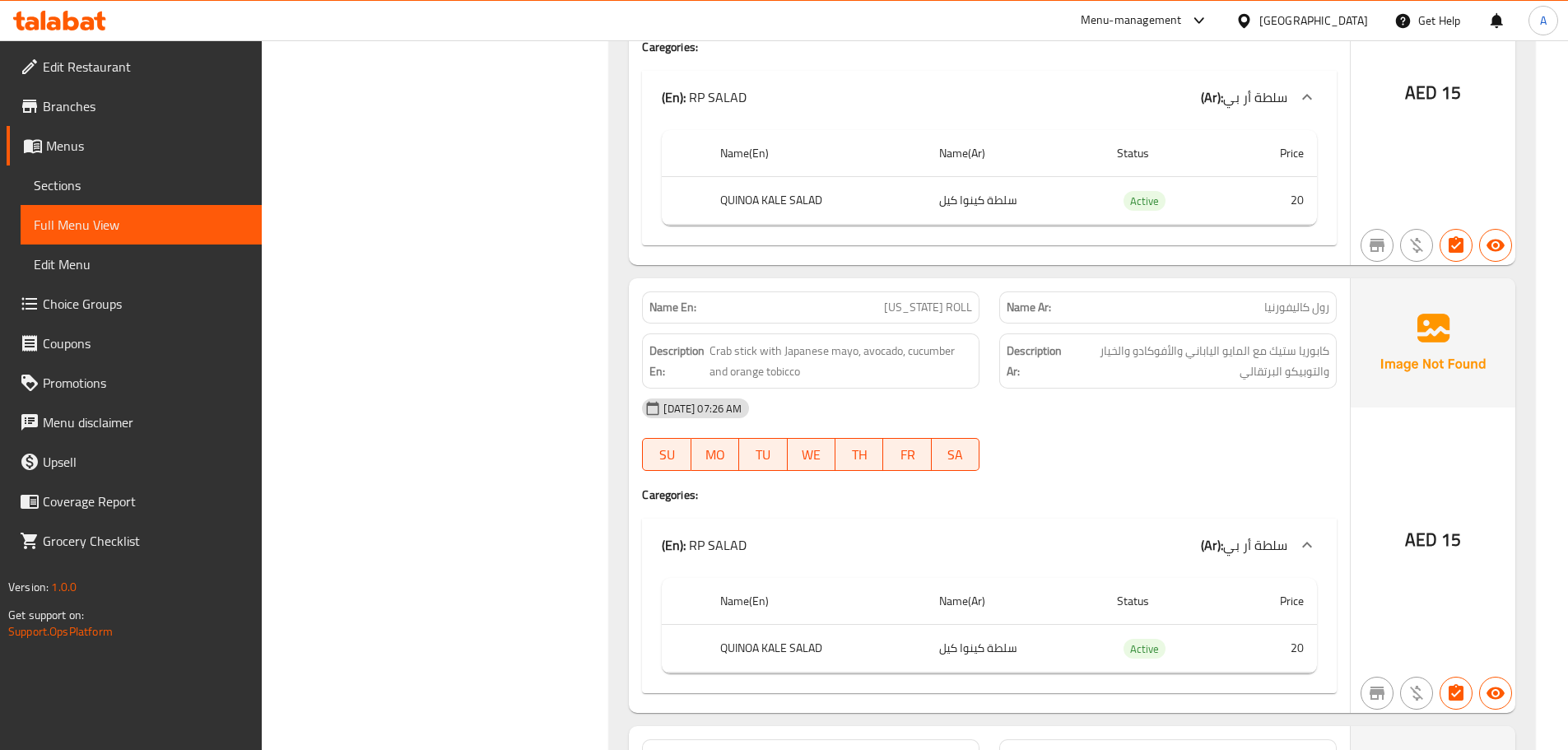
drag, startPoint x: 440, startPoint y: 621, endPoint x: 467, endPoint y: 607, distance: 30.4
drag, startPoint x: 531, startPoint y: 558, endPoint x: 577, endPoint y: 188, distance: 372.8
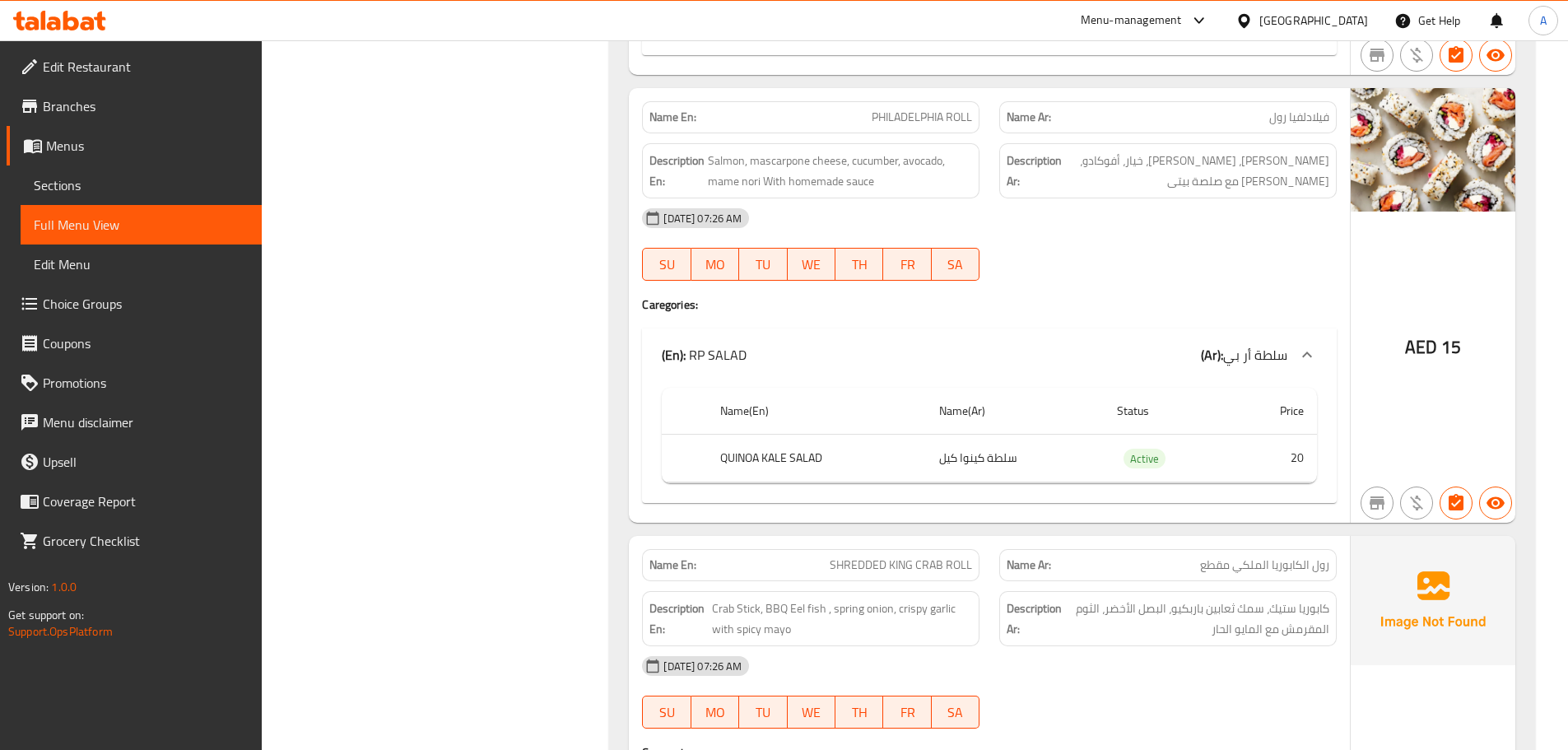
scroll to position [0, 0]
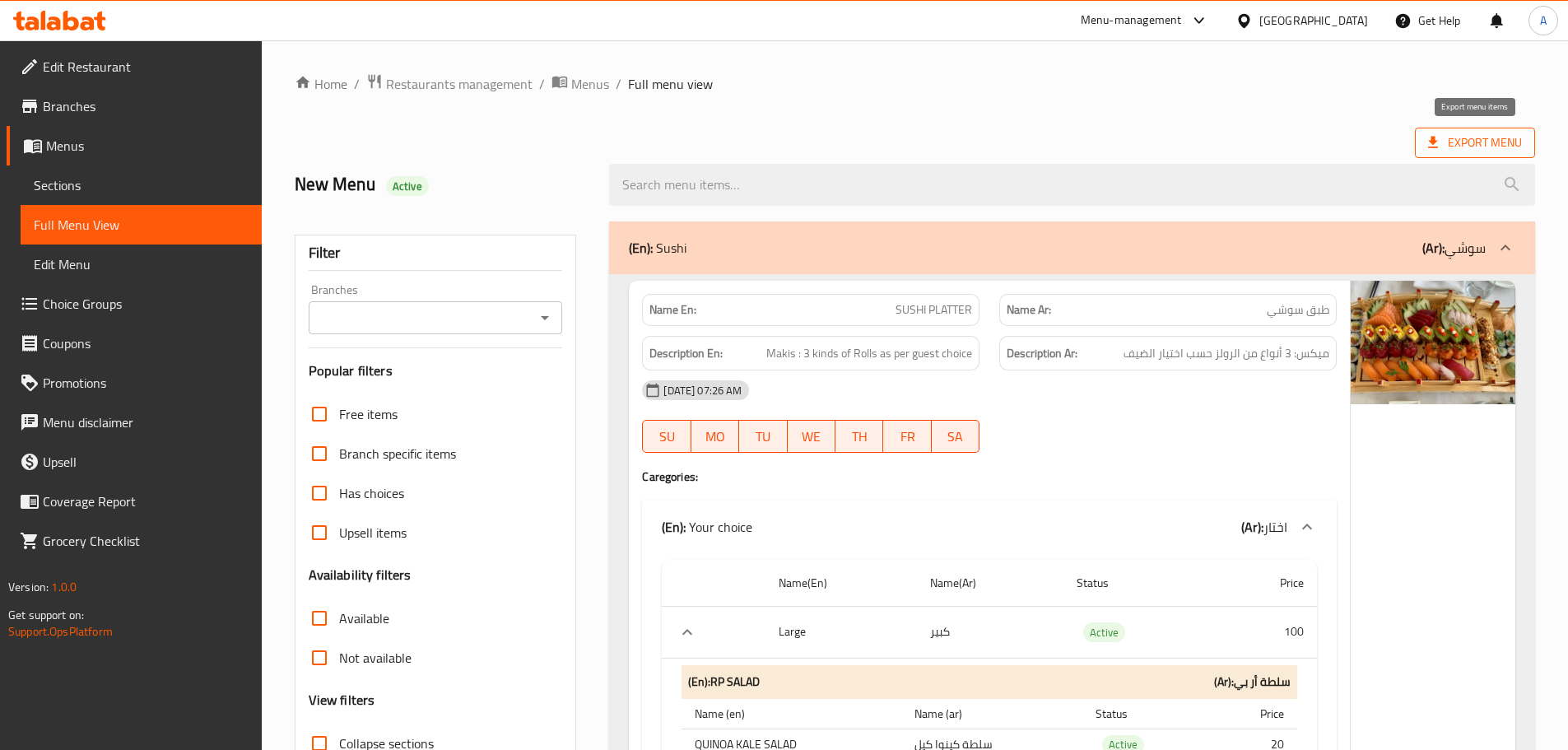
click at [1459, 146] on span "Export Menu" at bounding box center [1475, 142] width 93 height 20
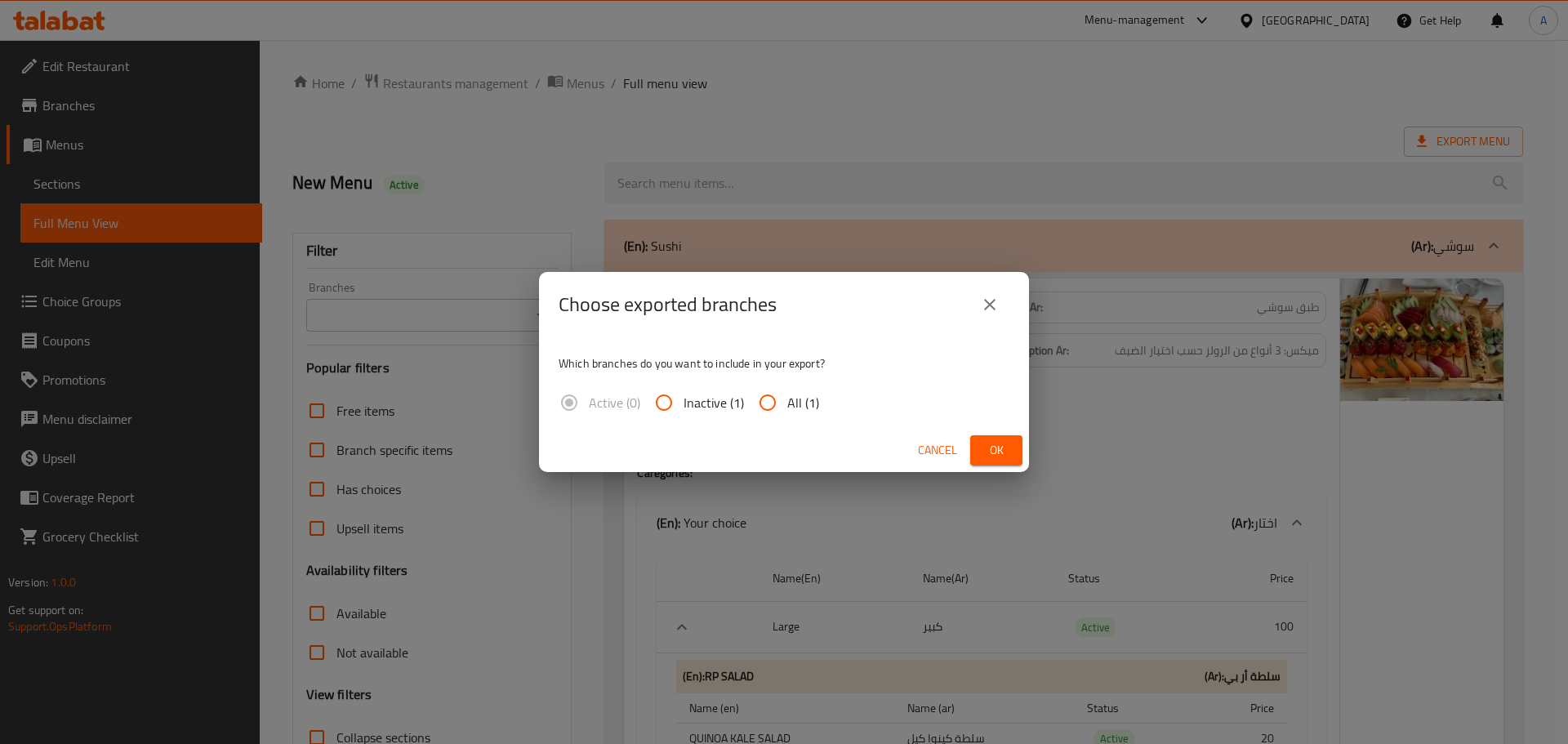
click at [773, 406] on input "All (1)" at bounding box center [767, 402] width 39 height 39
radio input "true"
click at [1018, 435] on button "Ok" at bounding box center [996, 450] width 53 height 30
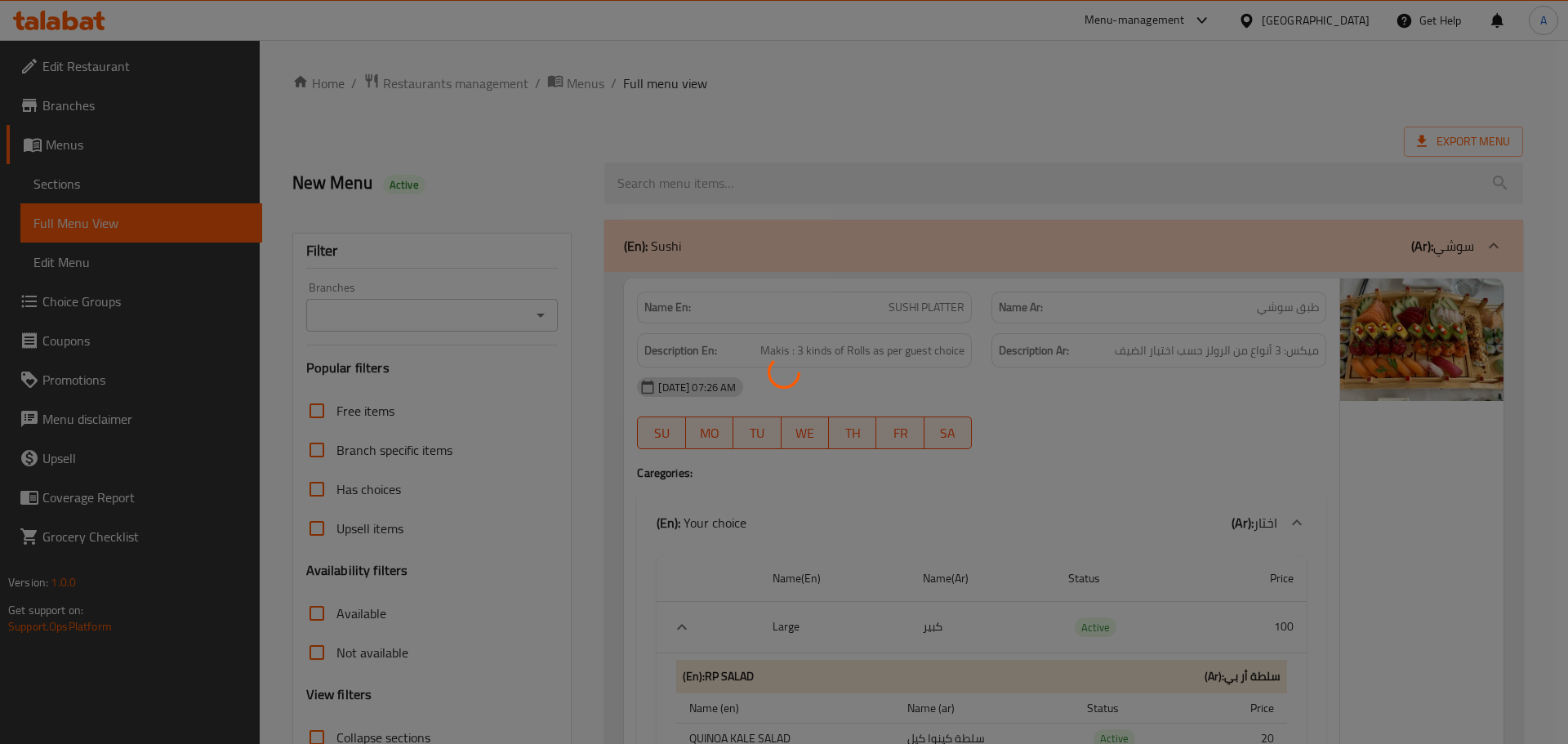
click at [1006, 446] on div at bounding box center [784, 372] width 1568 height 744
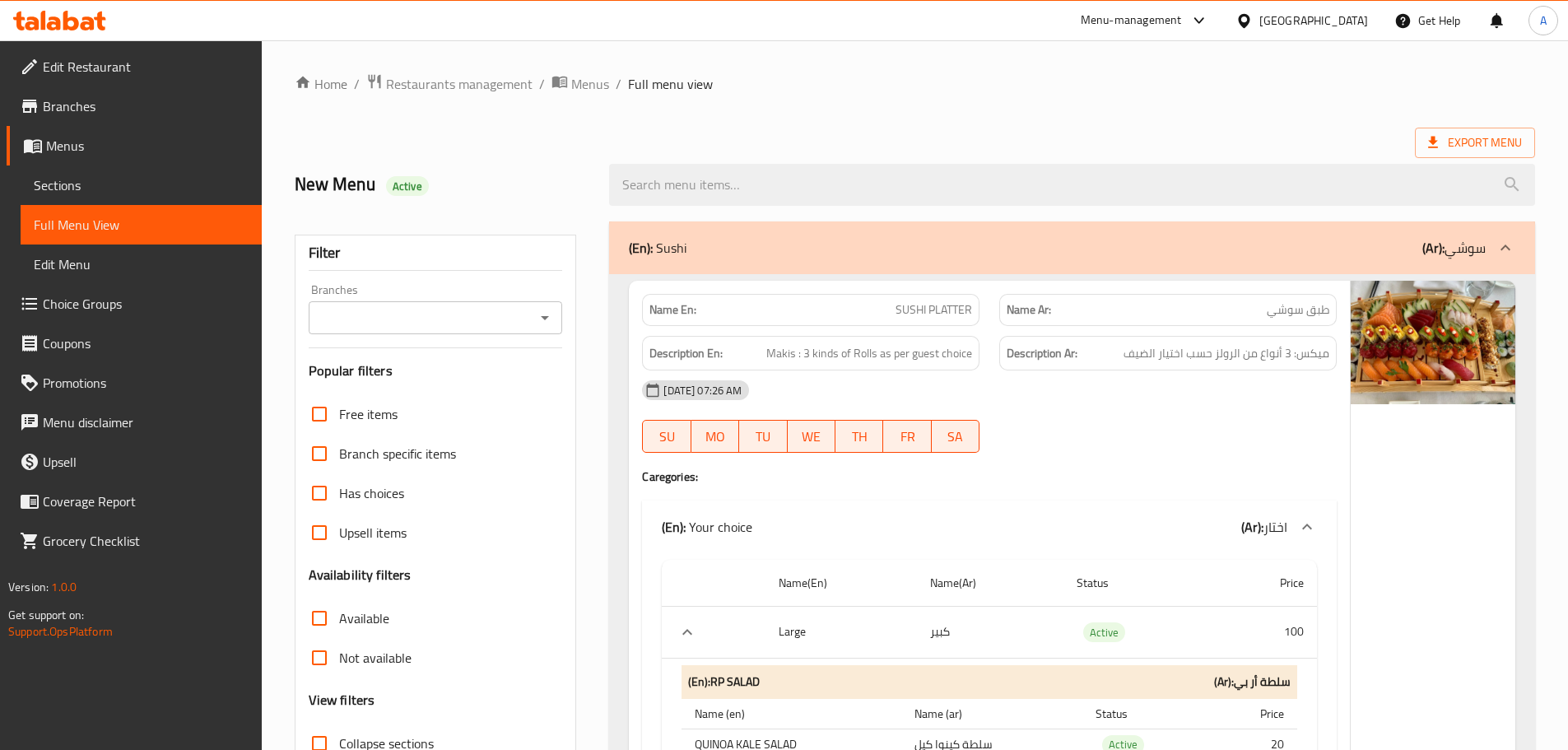
click at [67, 306] on span "Choice Groups" at bounding box center [146, 303] width 205 height 19
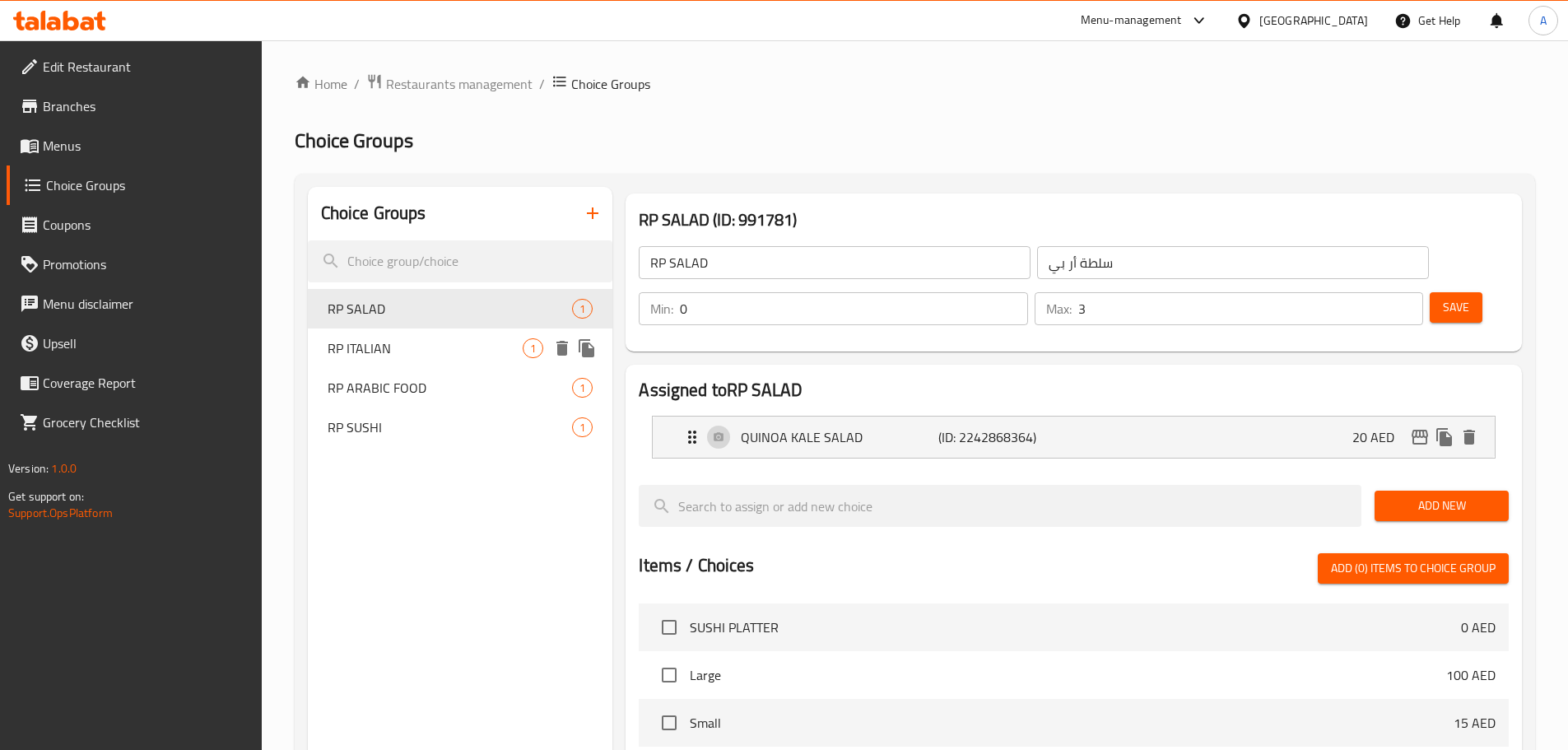
click at [413, 349] on span "RP ITALIAN" at bounding box center [425, 348] width 196 height 19
type input "RP ITALIAN"
type input "أر بي ايطالى"
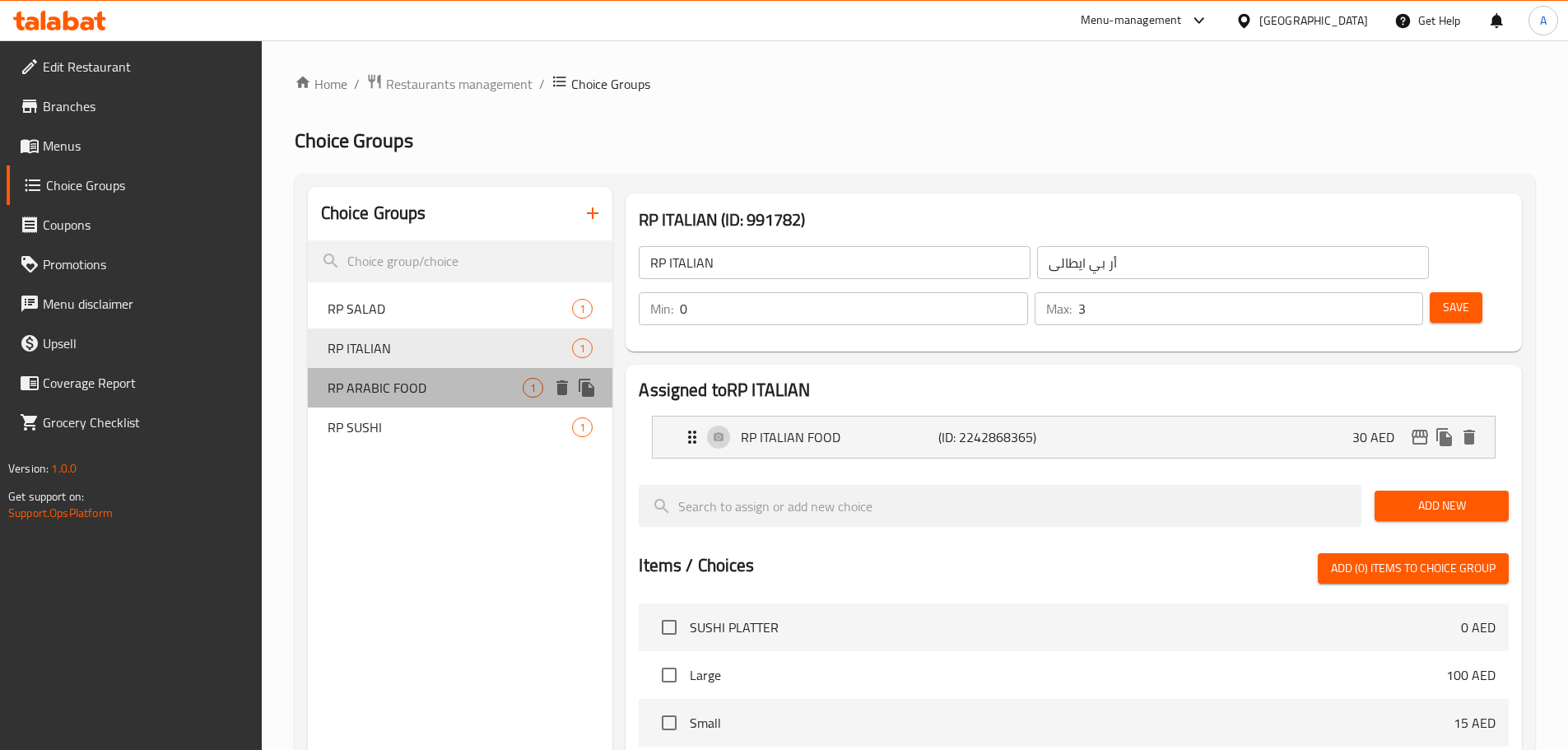
click at [414, 395] on span "RP ARABIC FOOD" at bounding box center [425, 387] width 196 height 19
type input "RP ARABIC FOOD"
type input "أر بي طعام ايطالى"
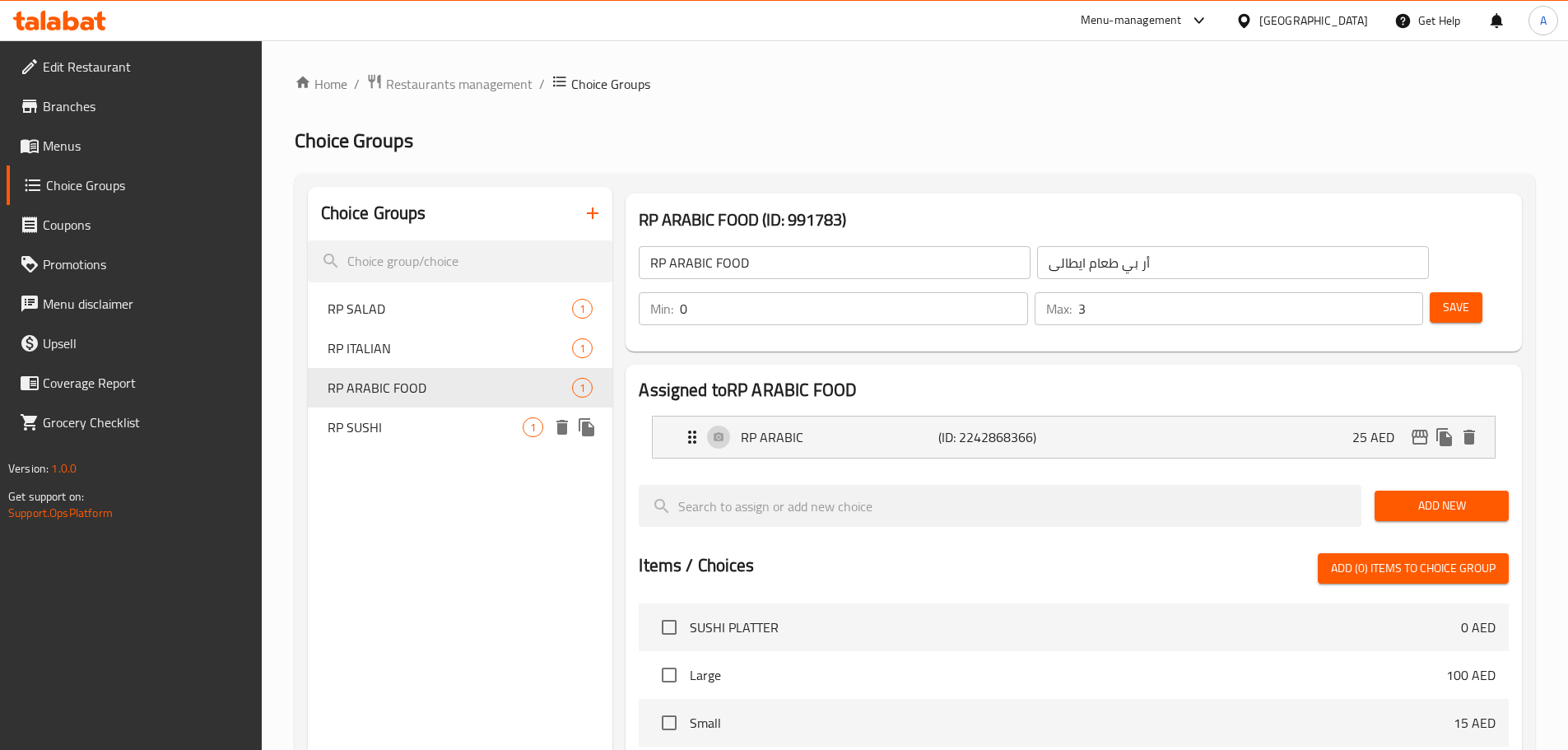
click at [416, 428] on span "RP SUSHI" at bounding box center [425, 427] width 196 height 19
type input "RP SUSHI"
type input "أر بى سوشي"
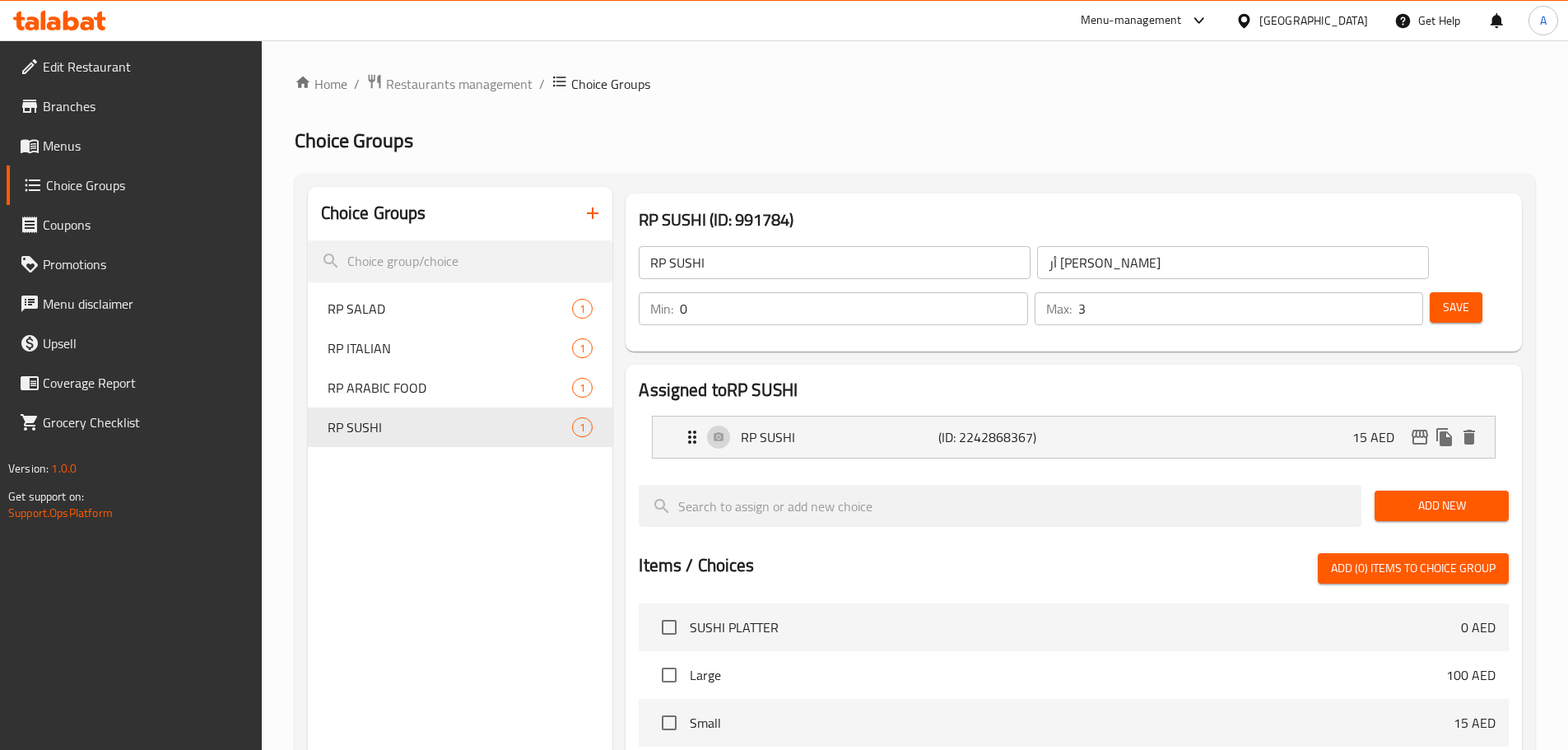
click at [173, 148] on span "Menus" at bounding box center [146, 145] width 205 height 19
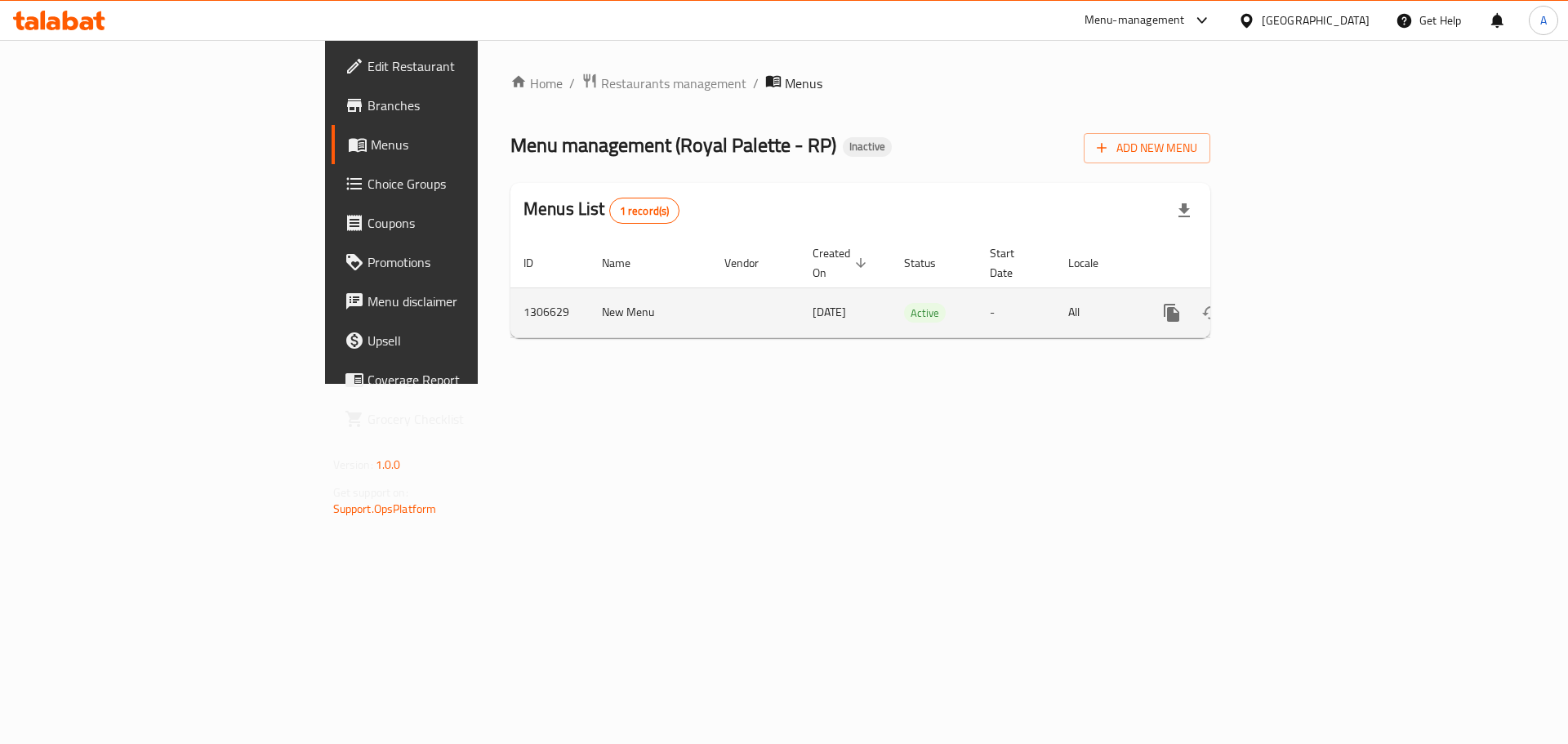
click at [1309, 293] on link "enhanced table" at bounding box center [1289, 312] width 39 height 39
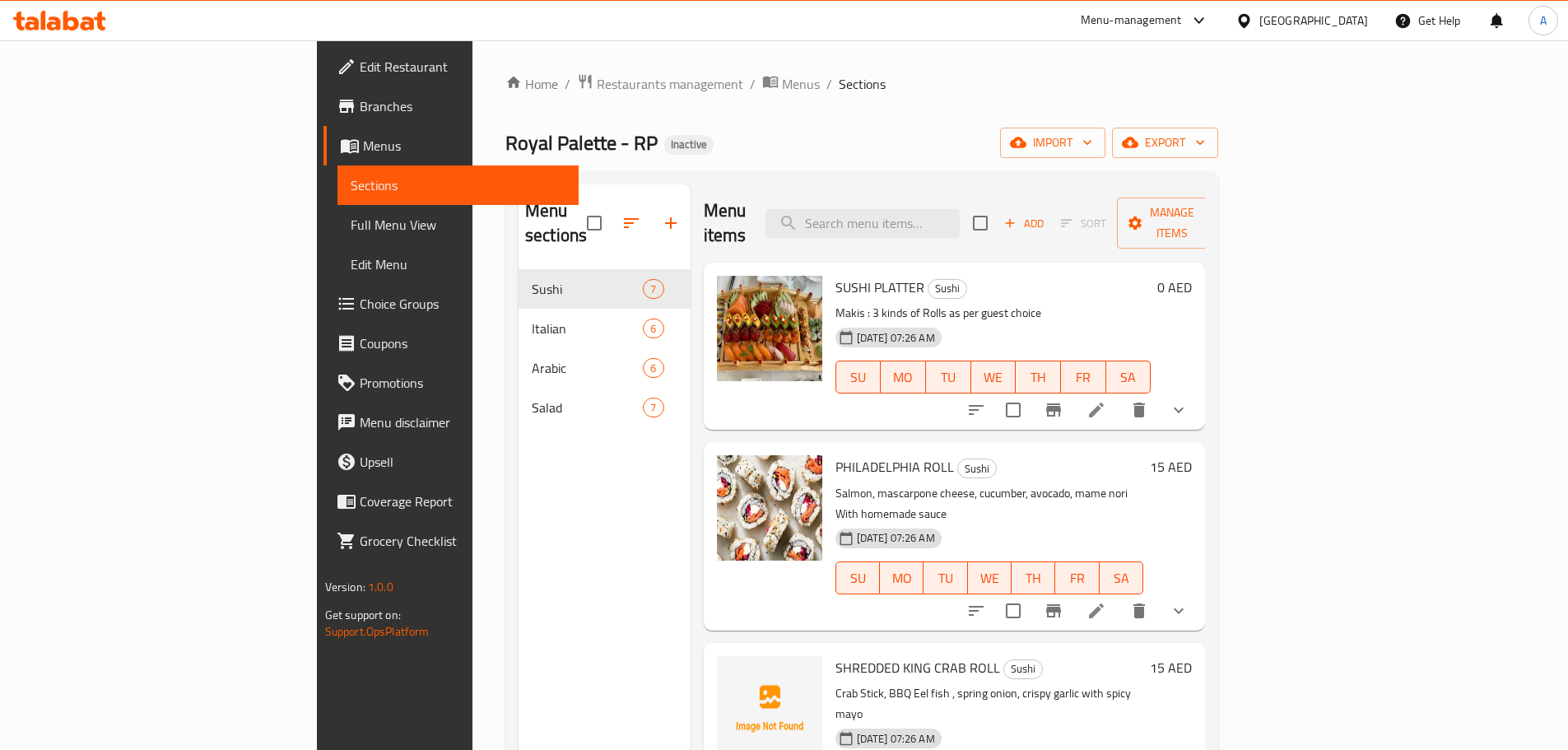
click at [1189, 400] on icon "show more" at bounding box center [1178, 409] width 19 height 19
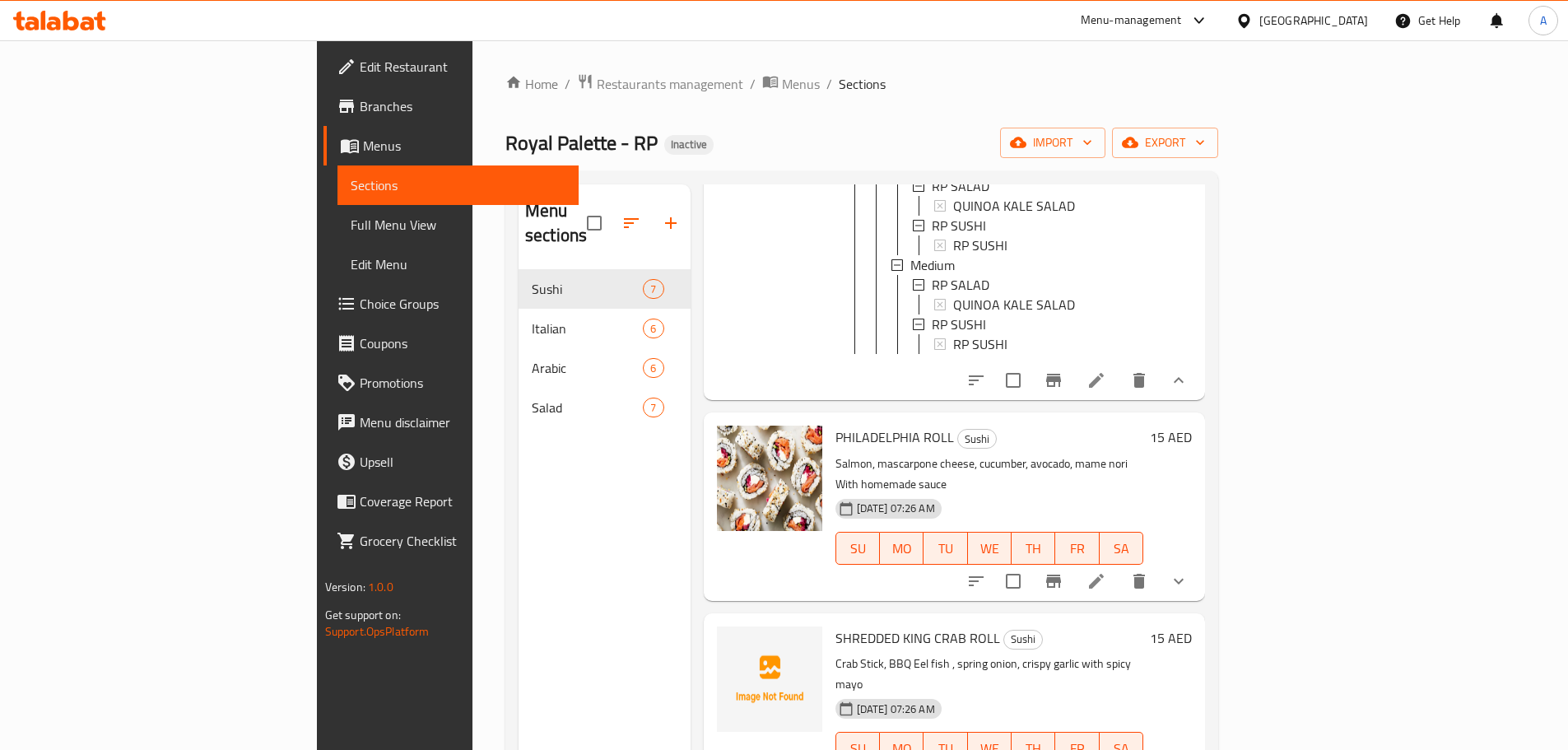
click at [1107, 370] on icon at bounding box center [1096, 380] width 19 height 19
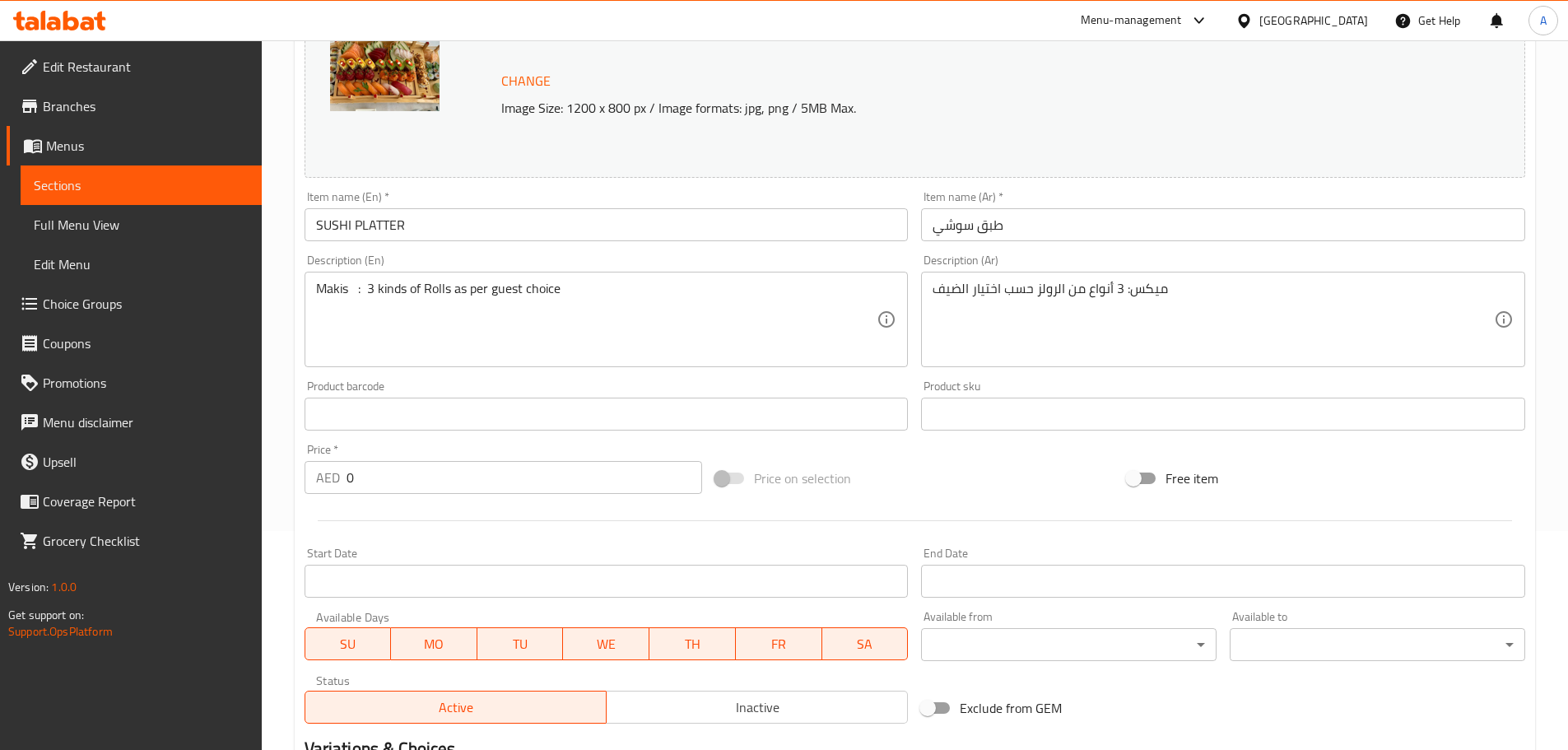
scroll to position [21, 0]
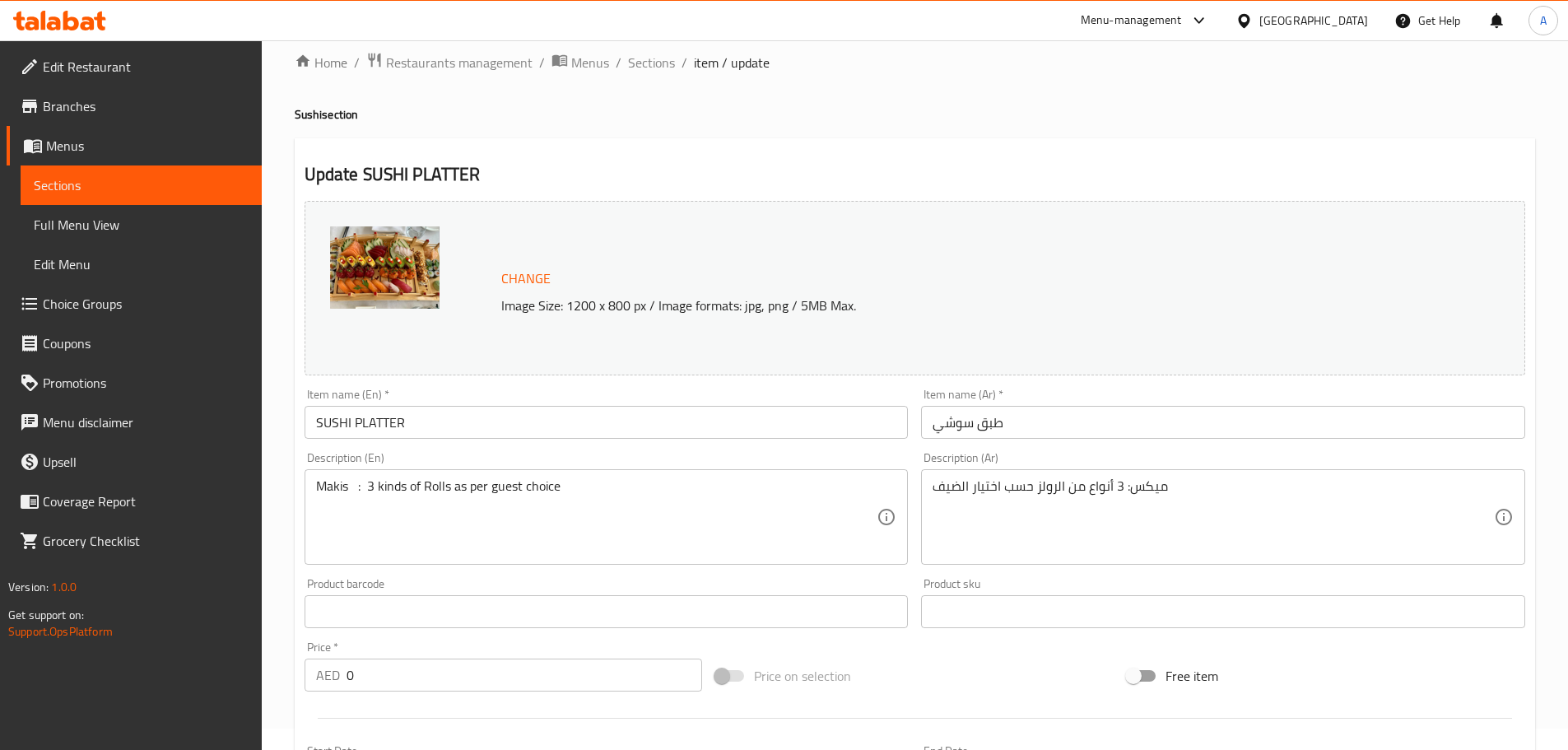
click at [93, 221] on span "Full Menu View" at bounding box center [141, 224] width 215 height 19
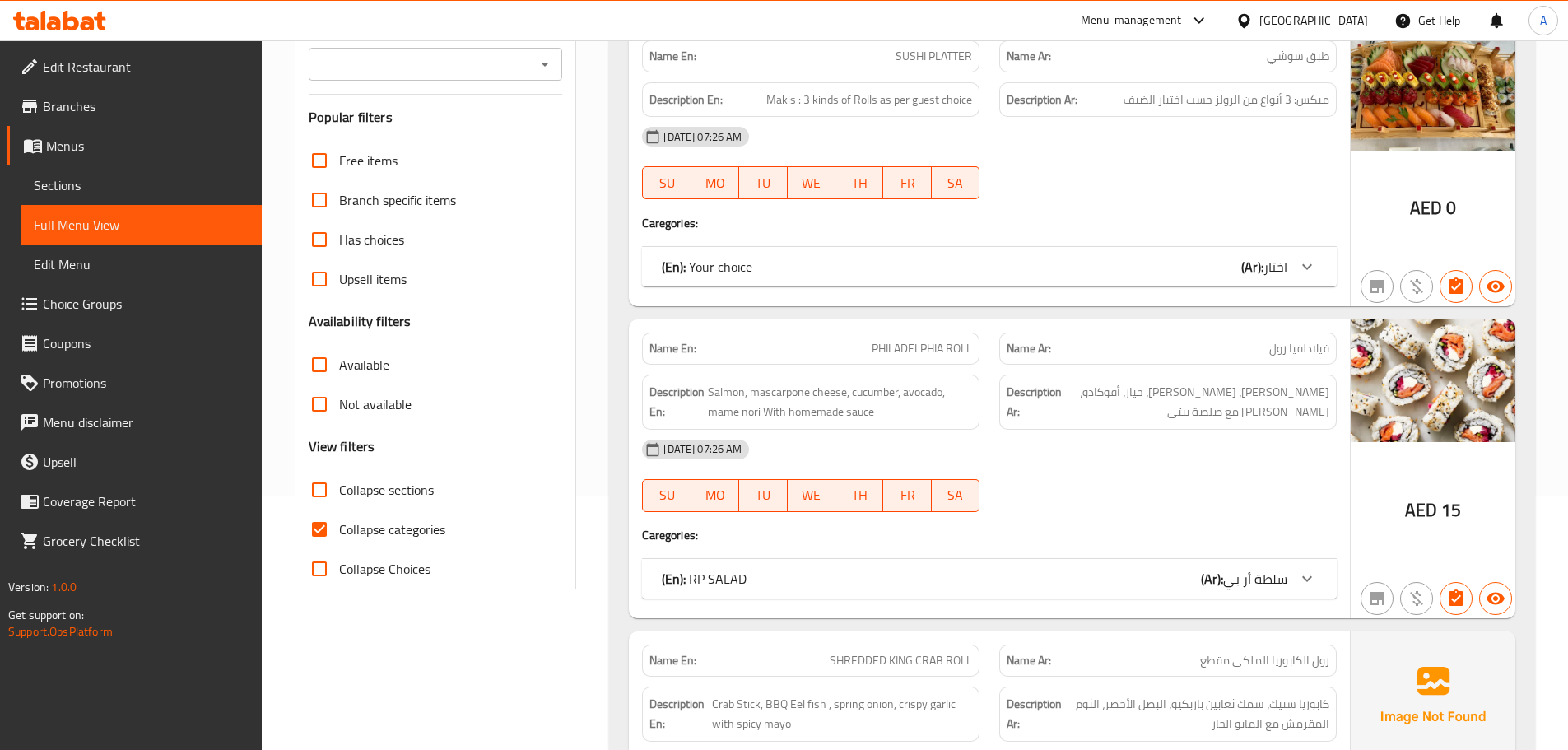
scroll to position [269, 0]
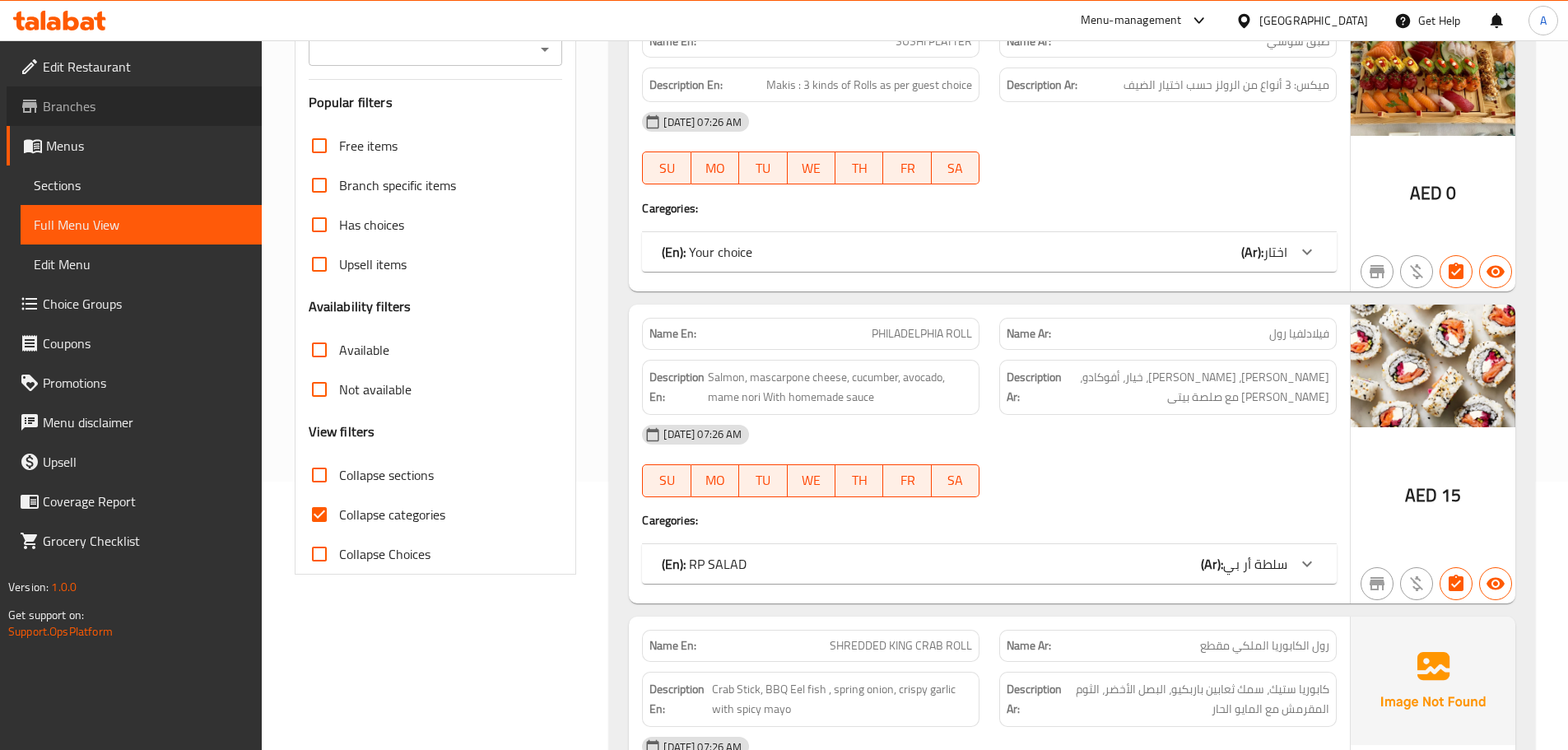
click at [130, 114] on span "Branches" at bounding box center [146, 105] width 205 height 19
